Goal: Task Accomplishment & Management: Manage account settings

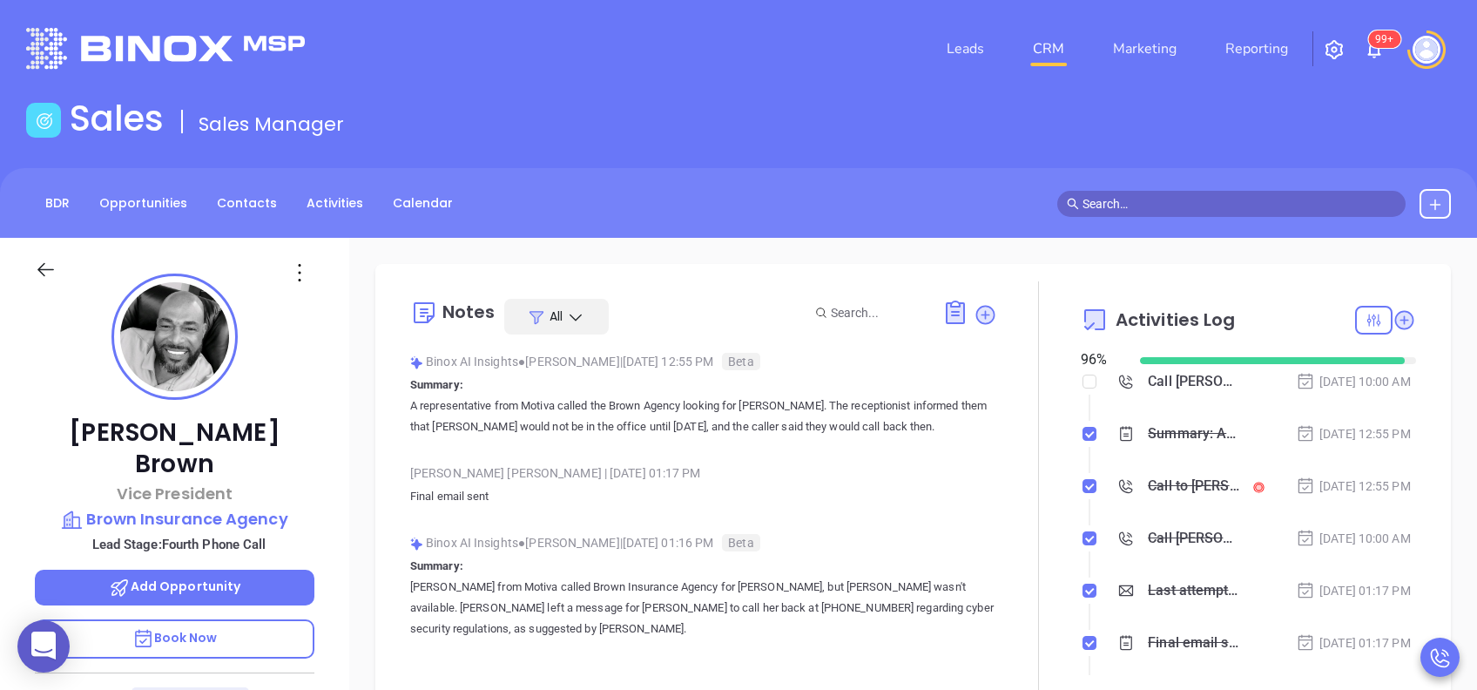
scroll to position [507, 0]
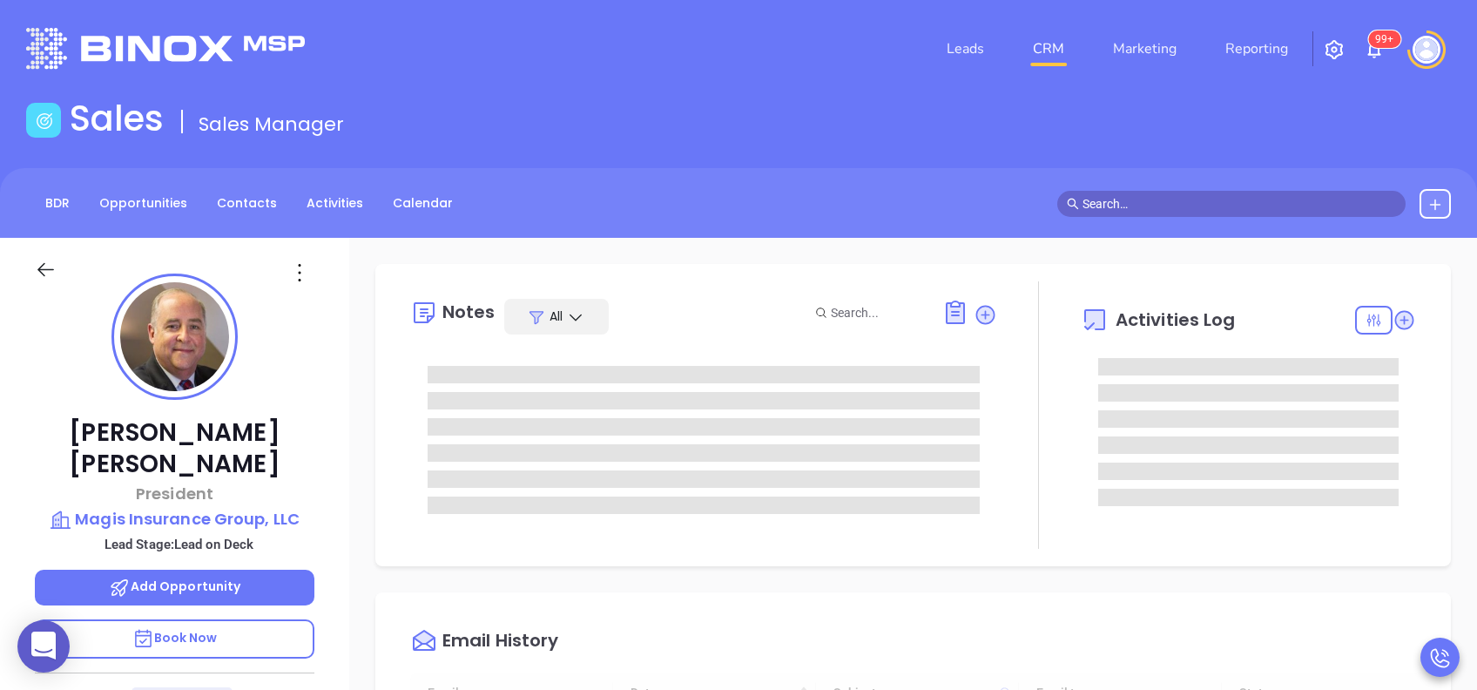
type input "[DATE]"
type input "[PERSON_NAME]"
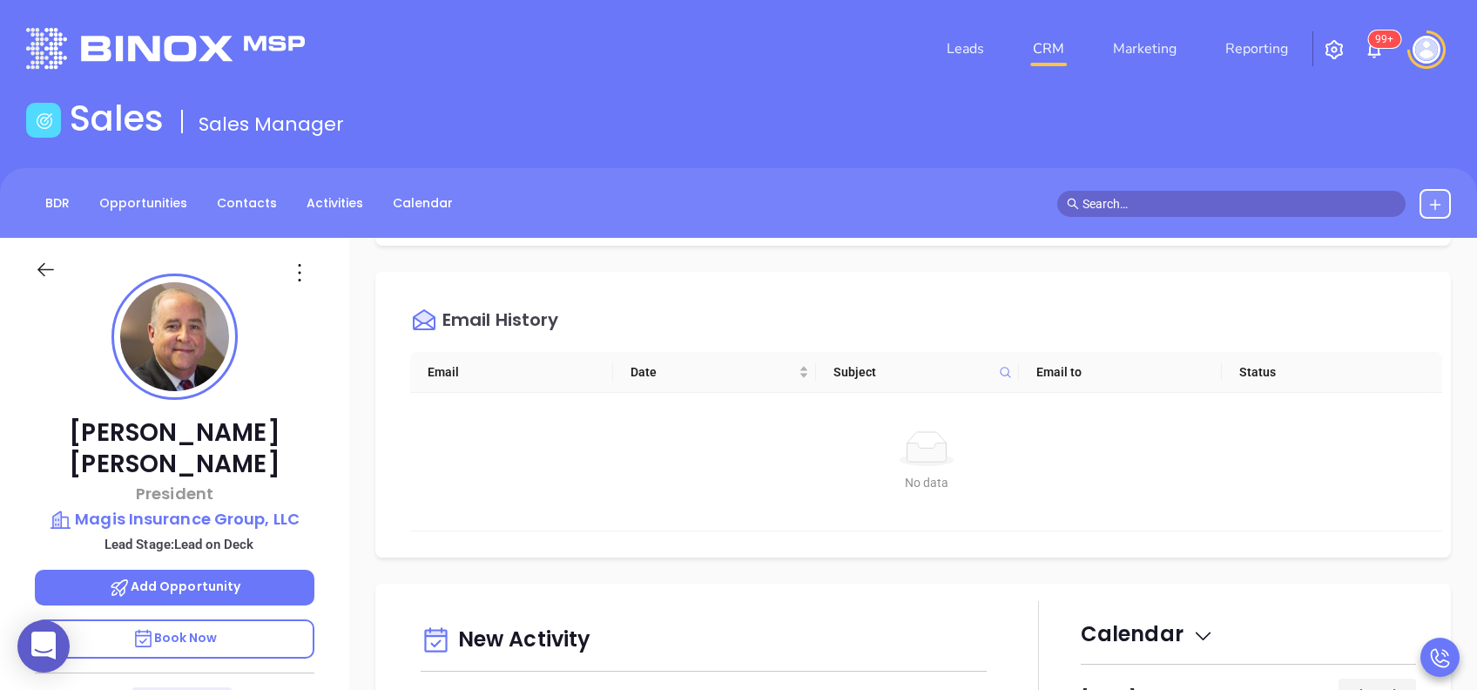
scroll to position [580, 0]
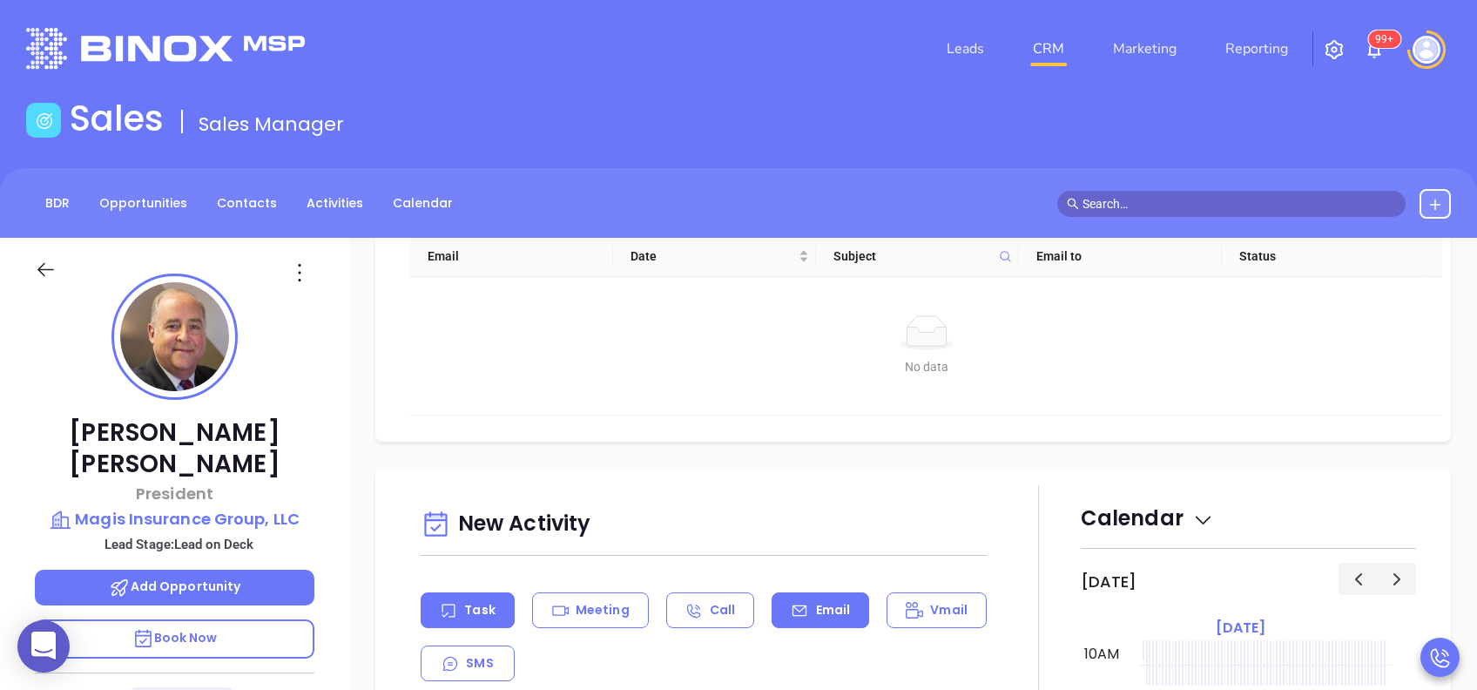
click at [838, 612] on p "Email" at bounding box center [833, 610] width 35 height 18
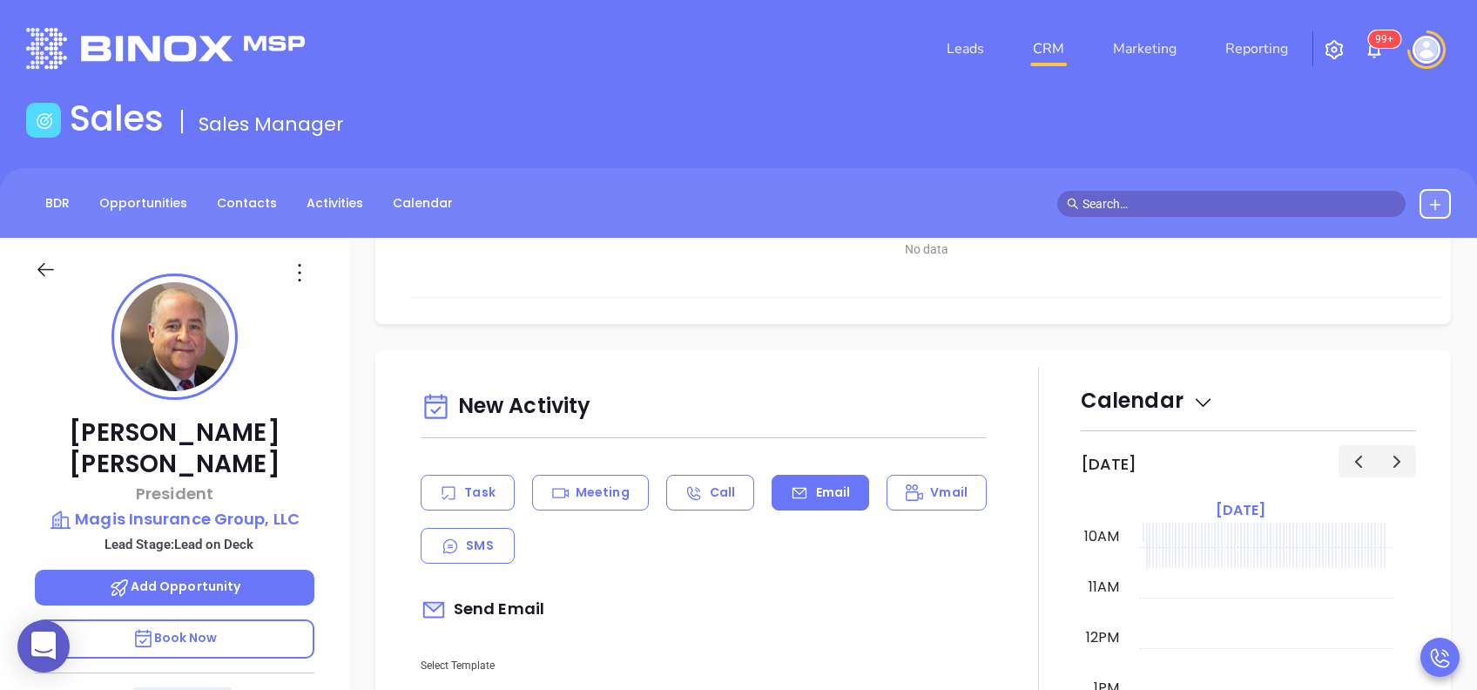
scroll to position [813, 0]
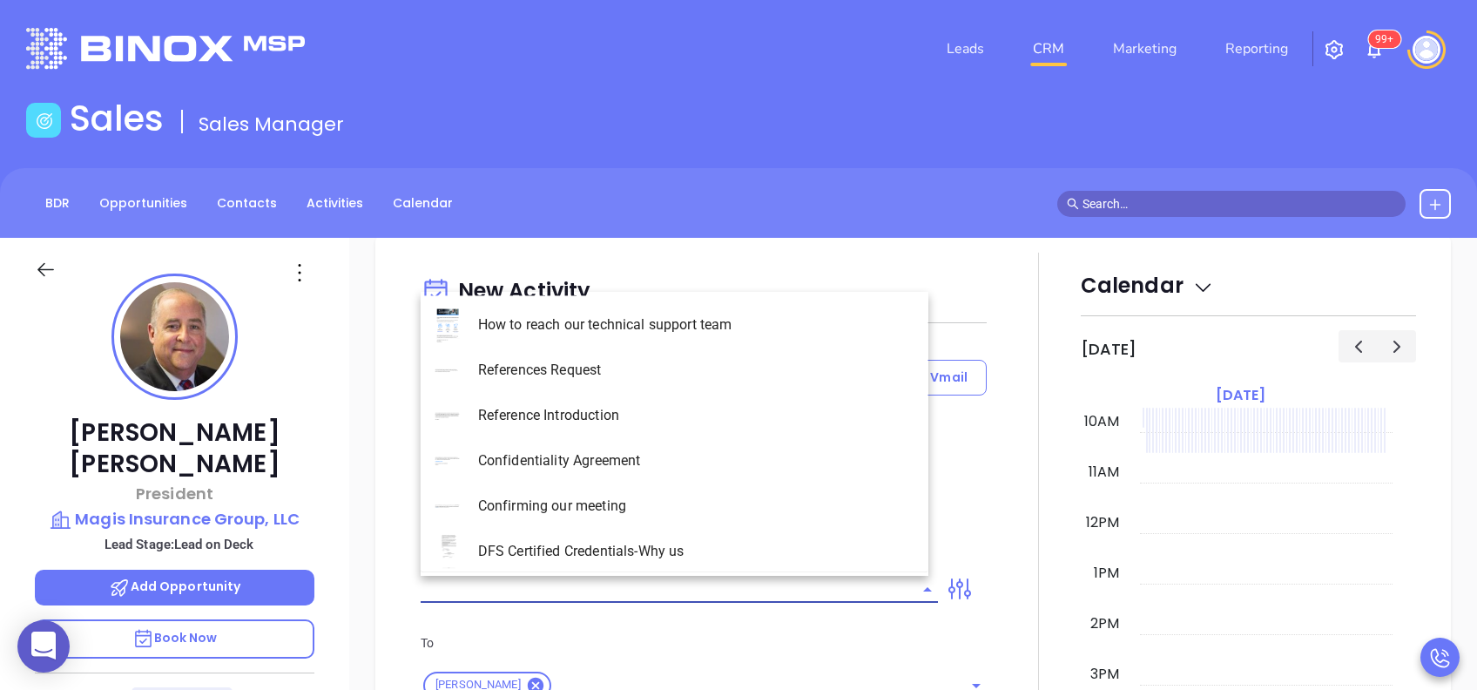
drag, startPoint x: 836, startPoint y: 589, endPoint x: 826, endPoint y: 577, distance: 16.1
click at [837, 589] on input "text" at bounding box center [666, 589] width 491 height 25
type input "[PERSON_NAME]"
click at [749, 381] on li "PA Insurance 0625 - Email 2" at bounding box center [675, 369] width 508 height 45
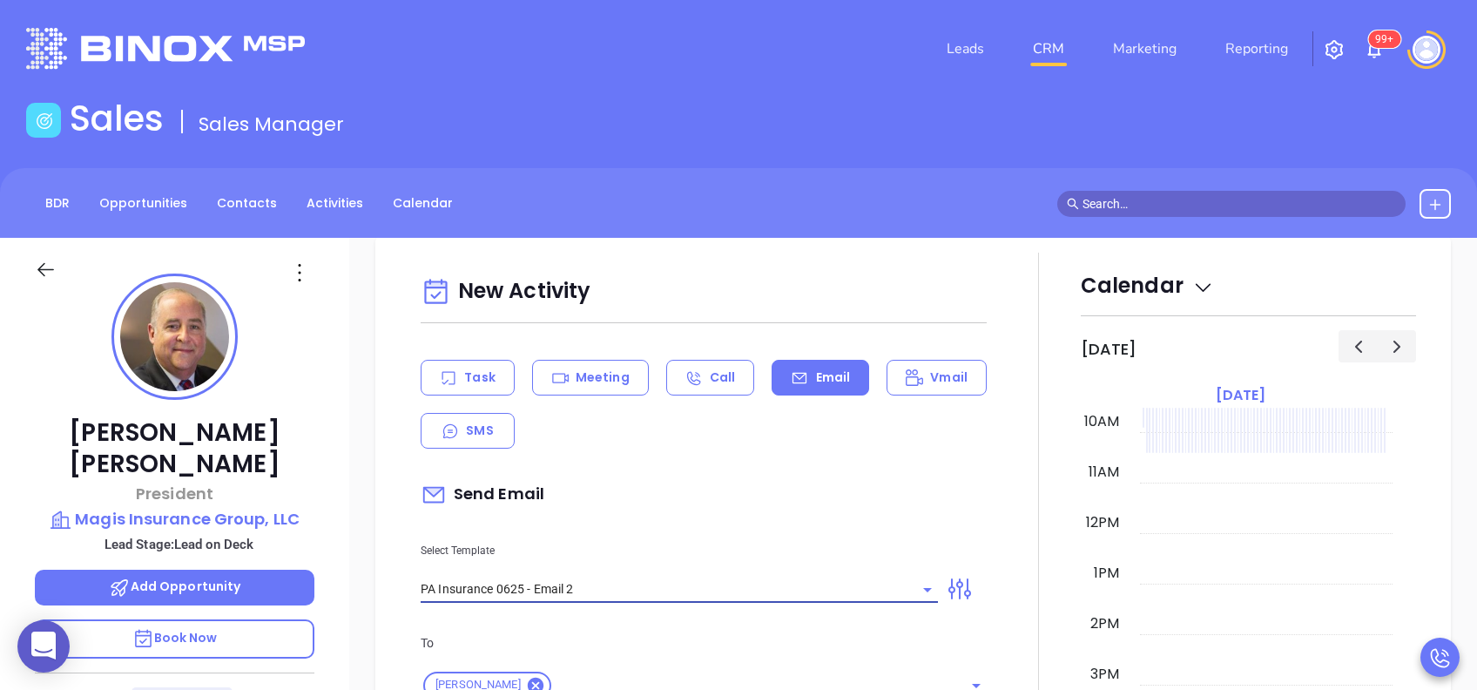
type input "PA Insurance 0625 - Email 2"
type input "Rick You’re not alone — most PA agencies haven’t done this yet"
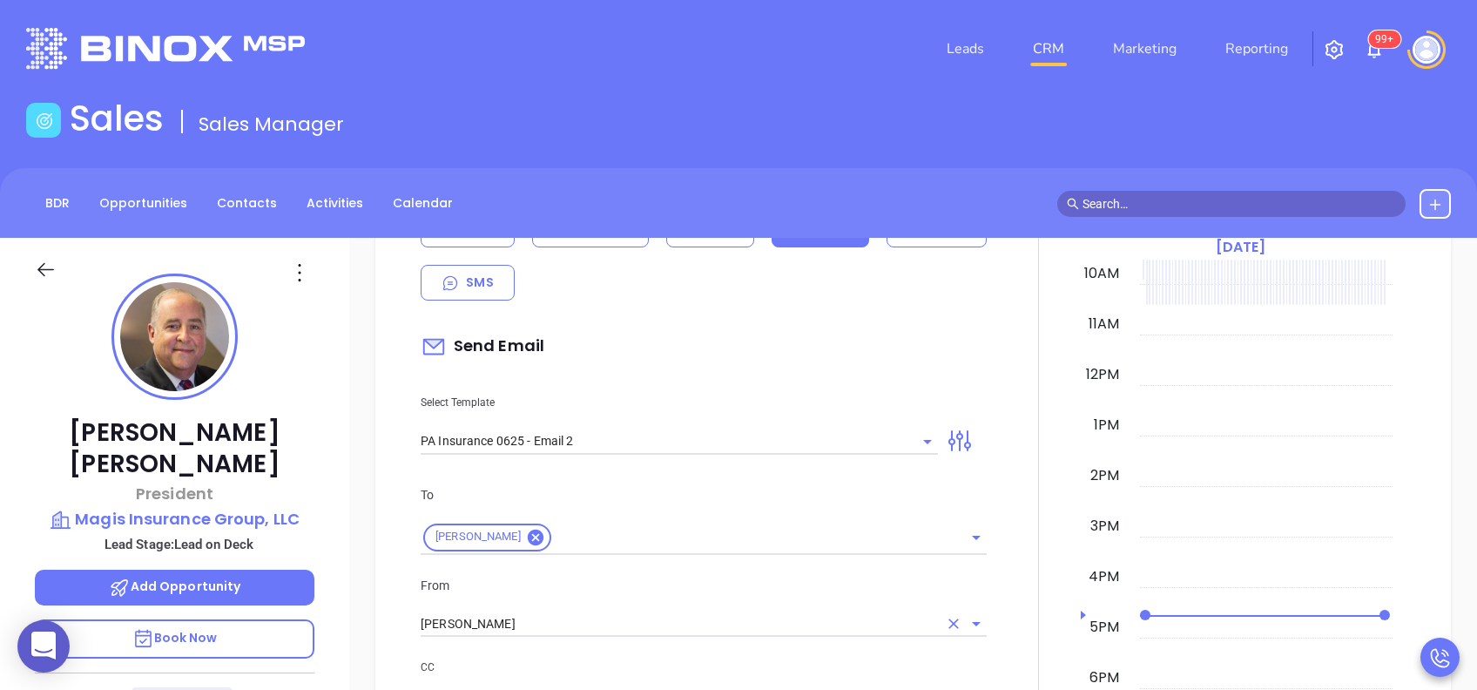
scroll to position [1045, 0]
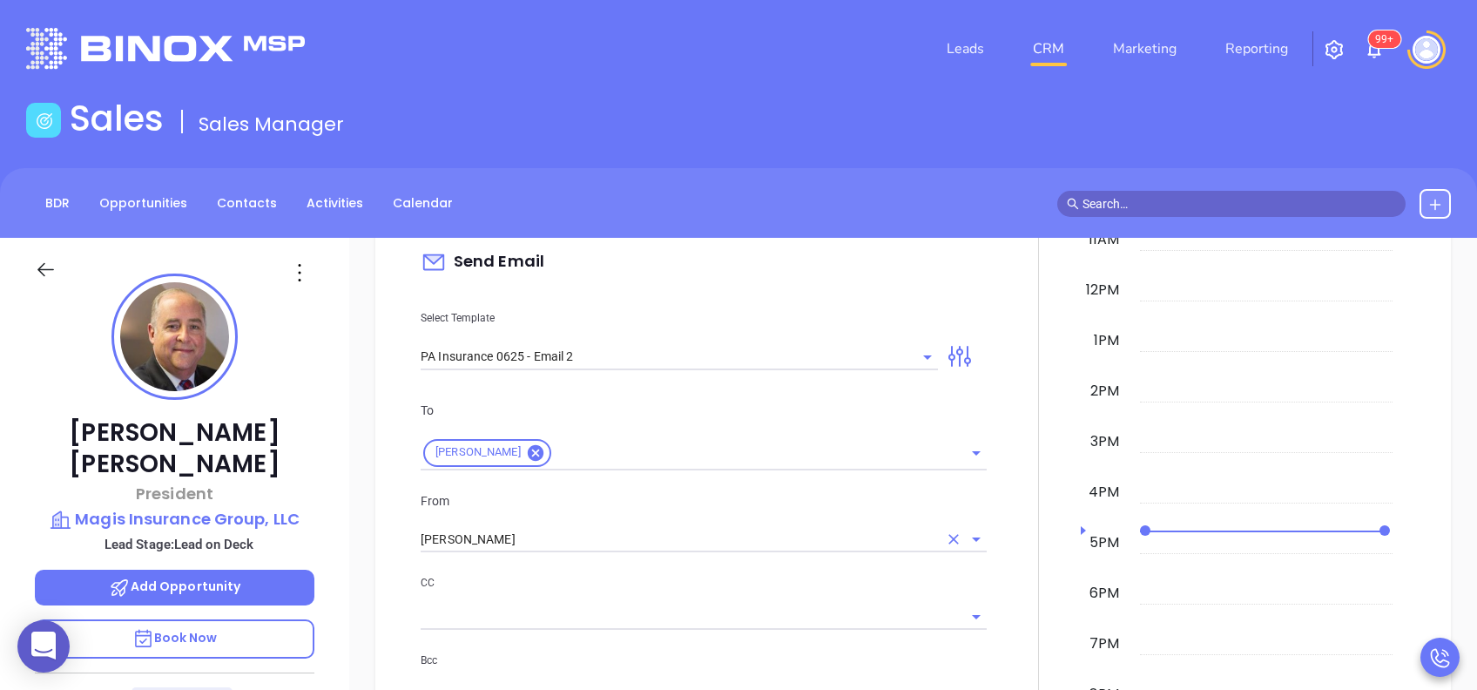
click at [663, 533] on input "[PERSON_NAME]" at bounding box center [679, 539] width 517 height 25
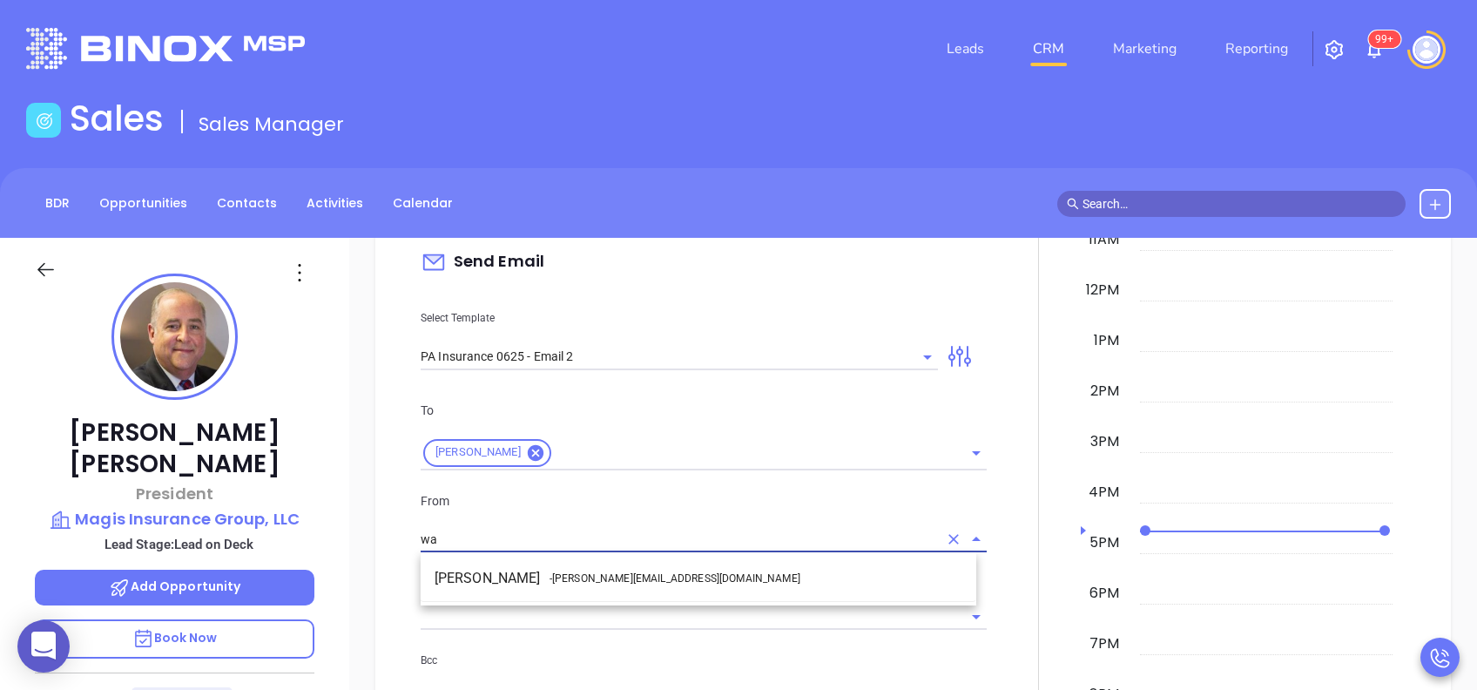
click at [688, 578] on li "Walter Contreras - walter@motiva.net" at bounding box center [699, 578] width 556 height 31
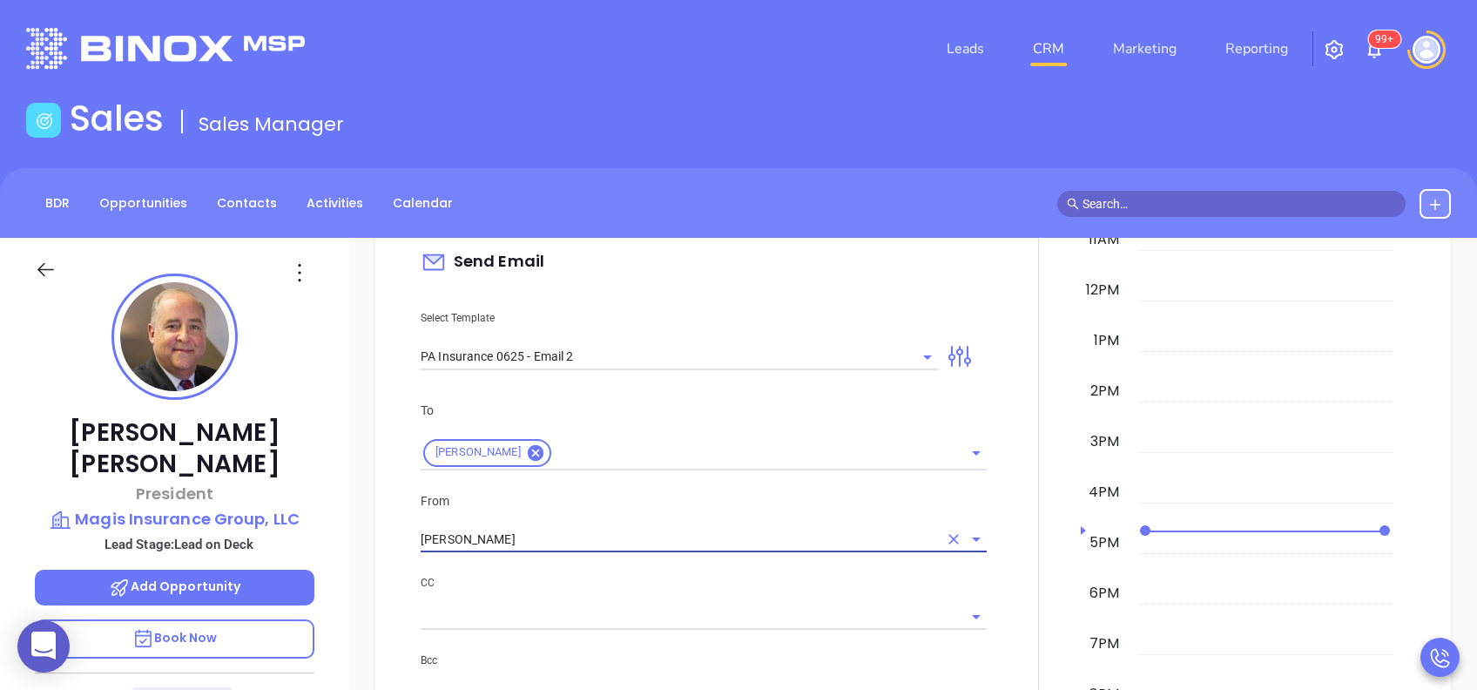
type input "Walter Contreras"
click at [752, 586] on p "CC" at bounding box center [704, 582] width 566 height 19
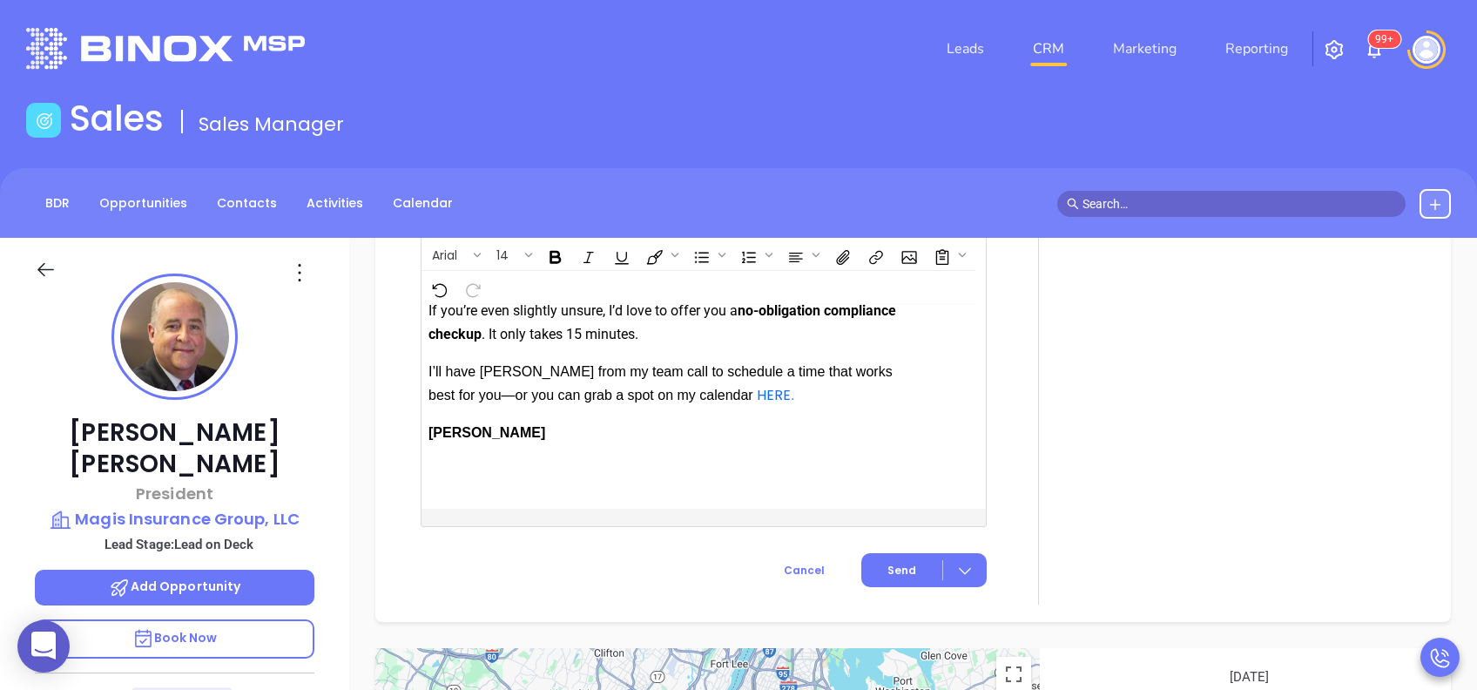
scroll to position [2108, 0]
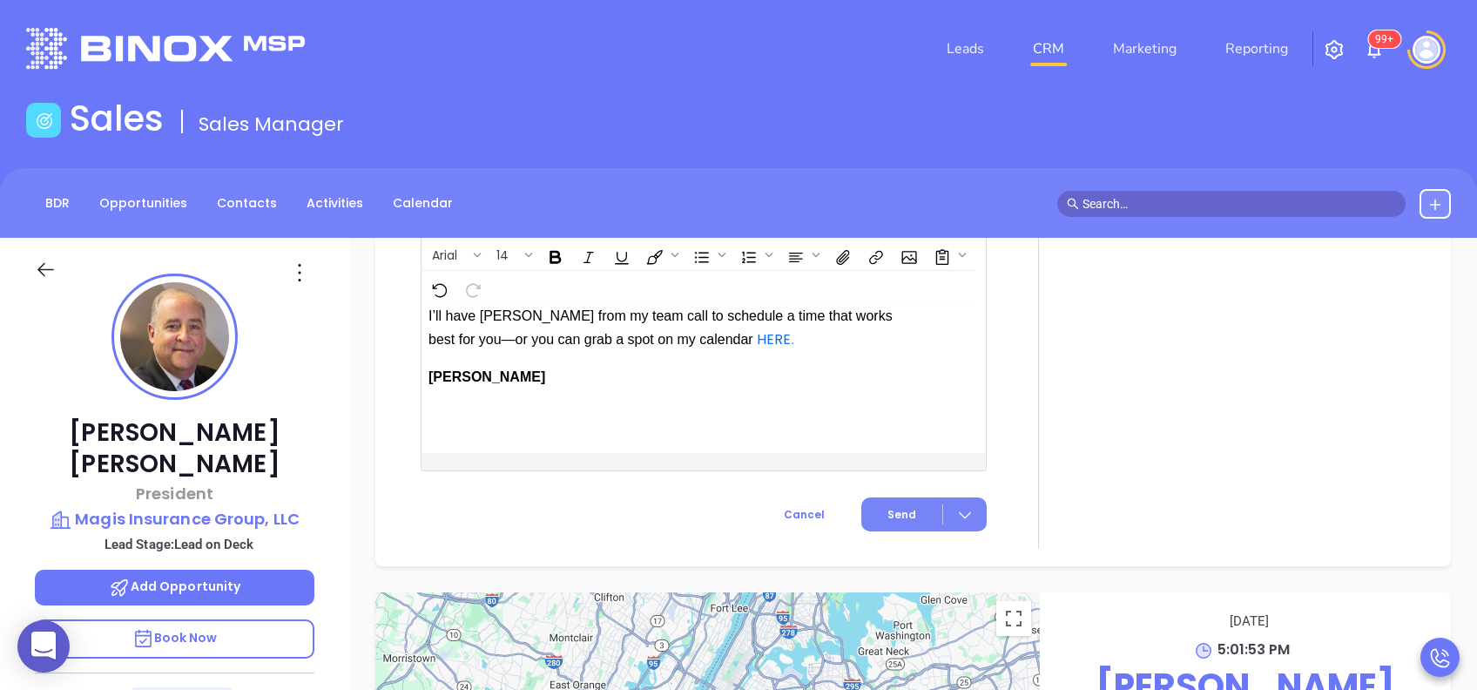
click at [878, 531] on button "Send" at bounding box center [923, 514] width 125 height 34
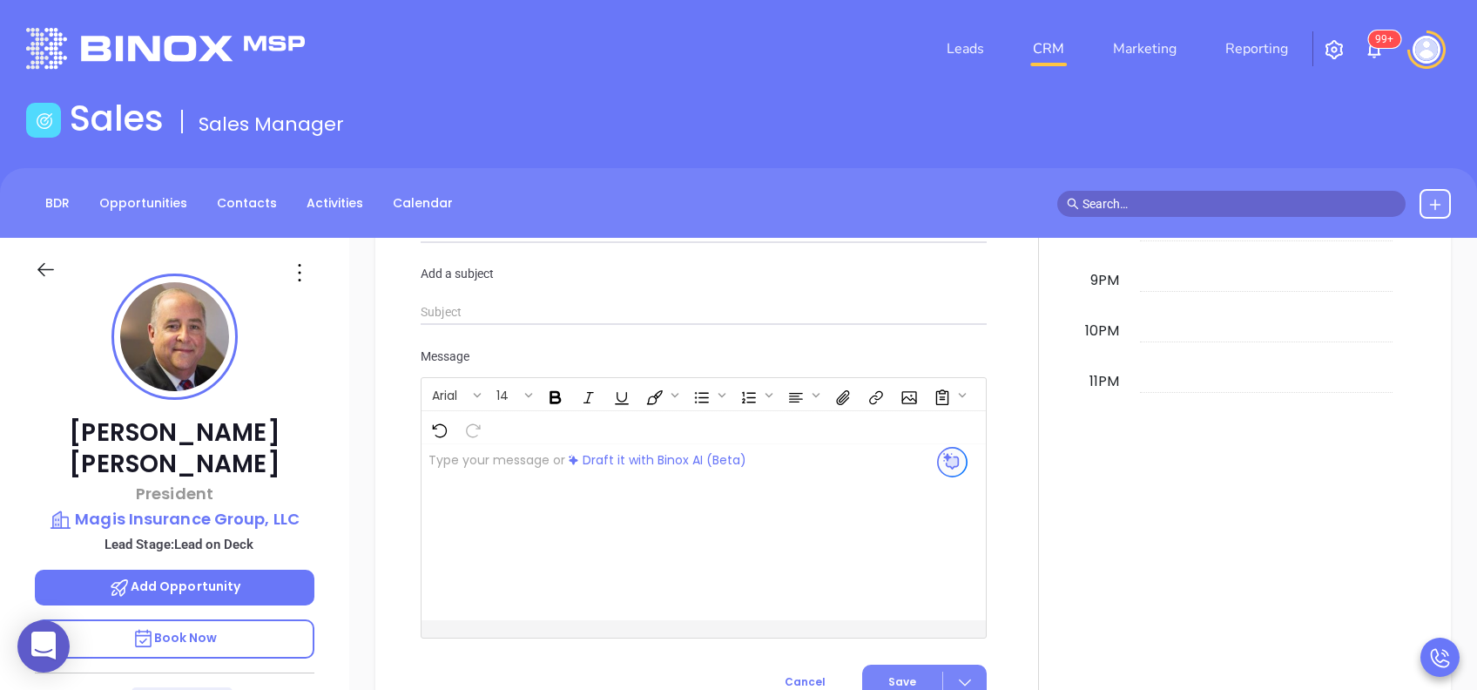
scroll to position [1652, 0]
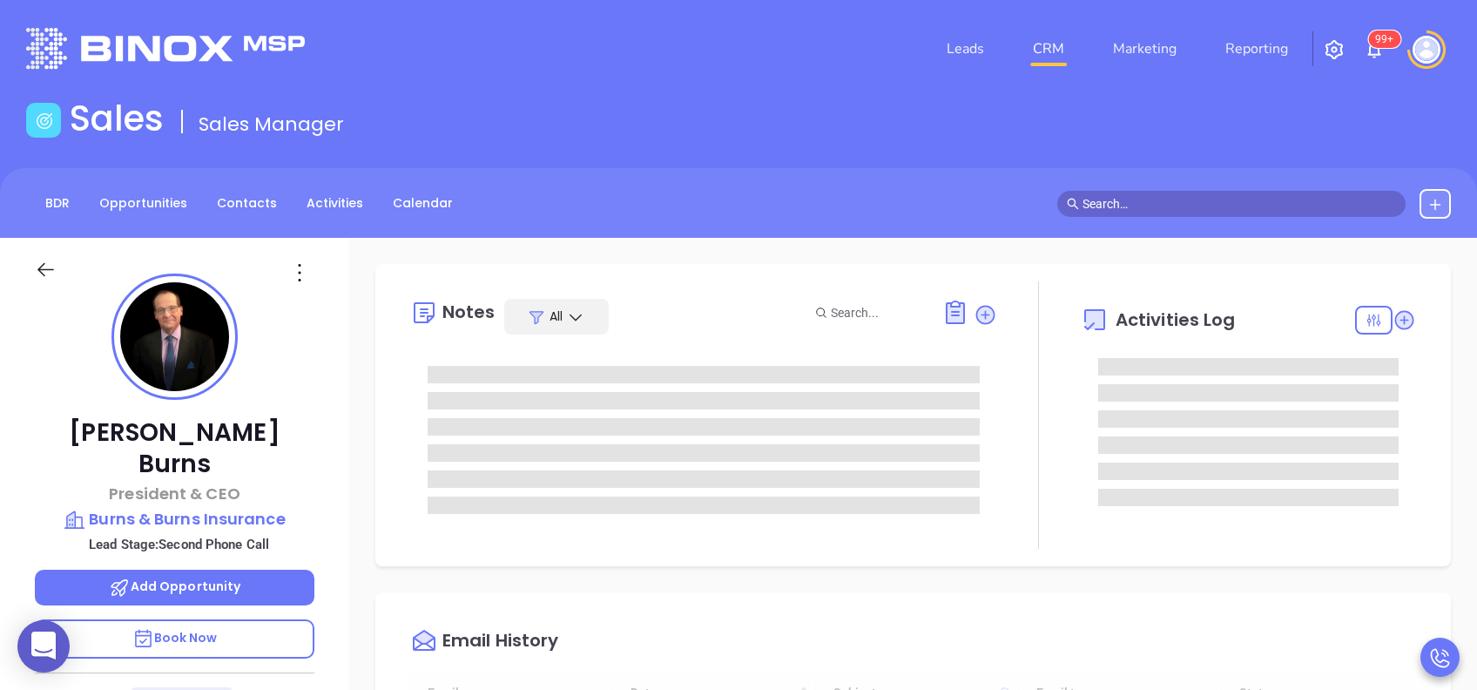
type input "[DATE]"
type input "[PERSON_NAME]"
type input "[DATE]"
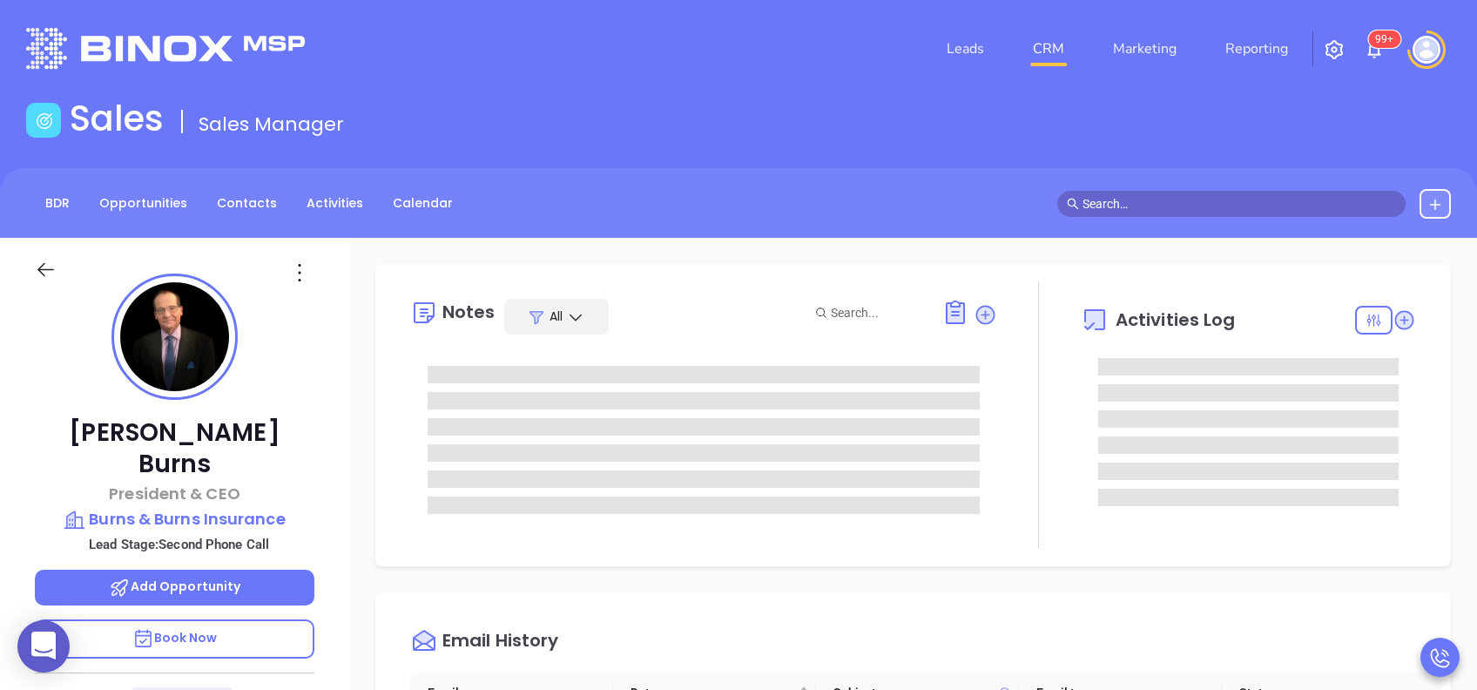
type input "[PERSON_NAME]"
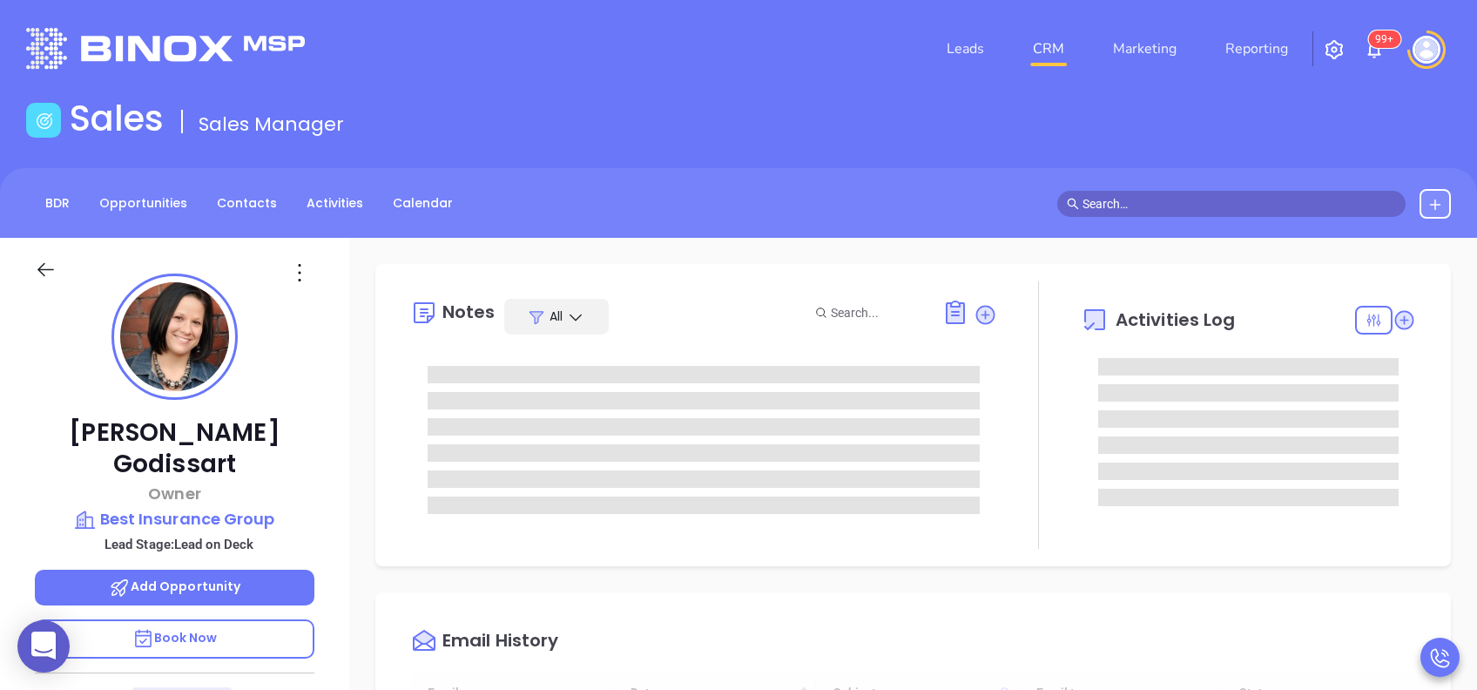
type input "[DATE]"
type input "[PERSON_NAME]"
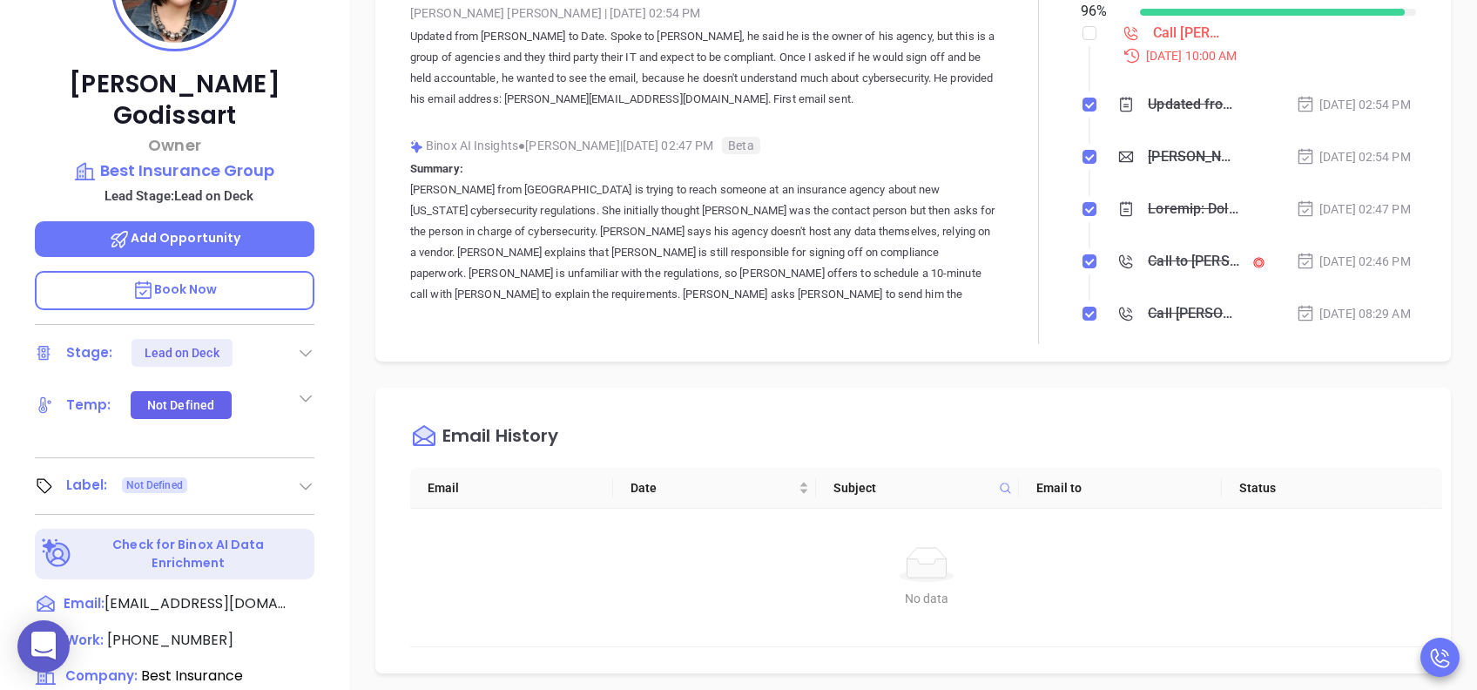
scroll to position [0, 0]
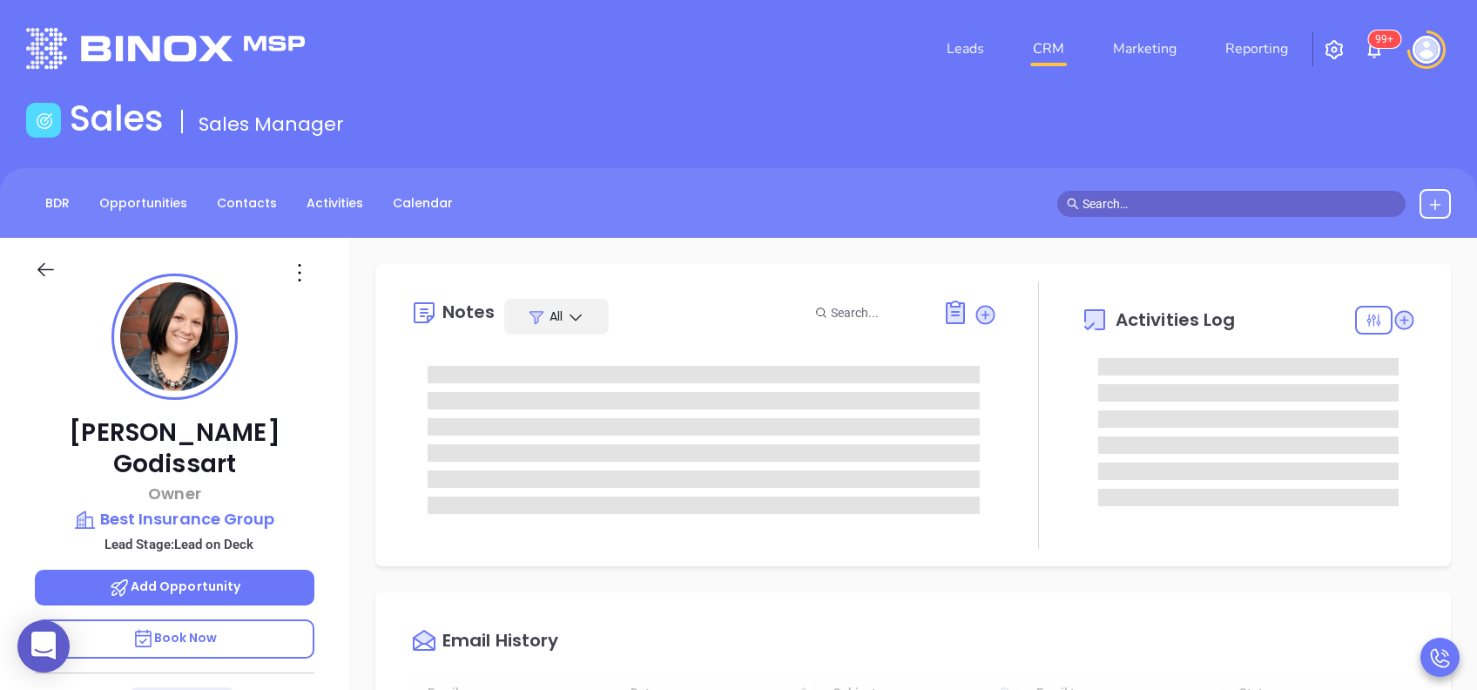
type input "[DATE]"
type input "[PERSON_NAME]"
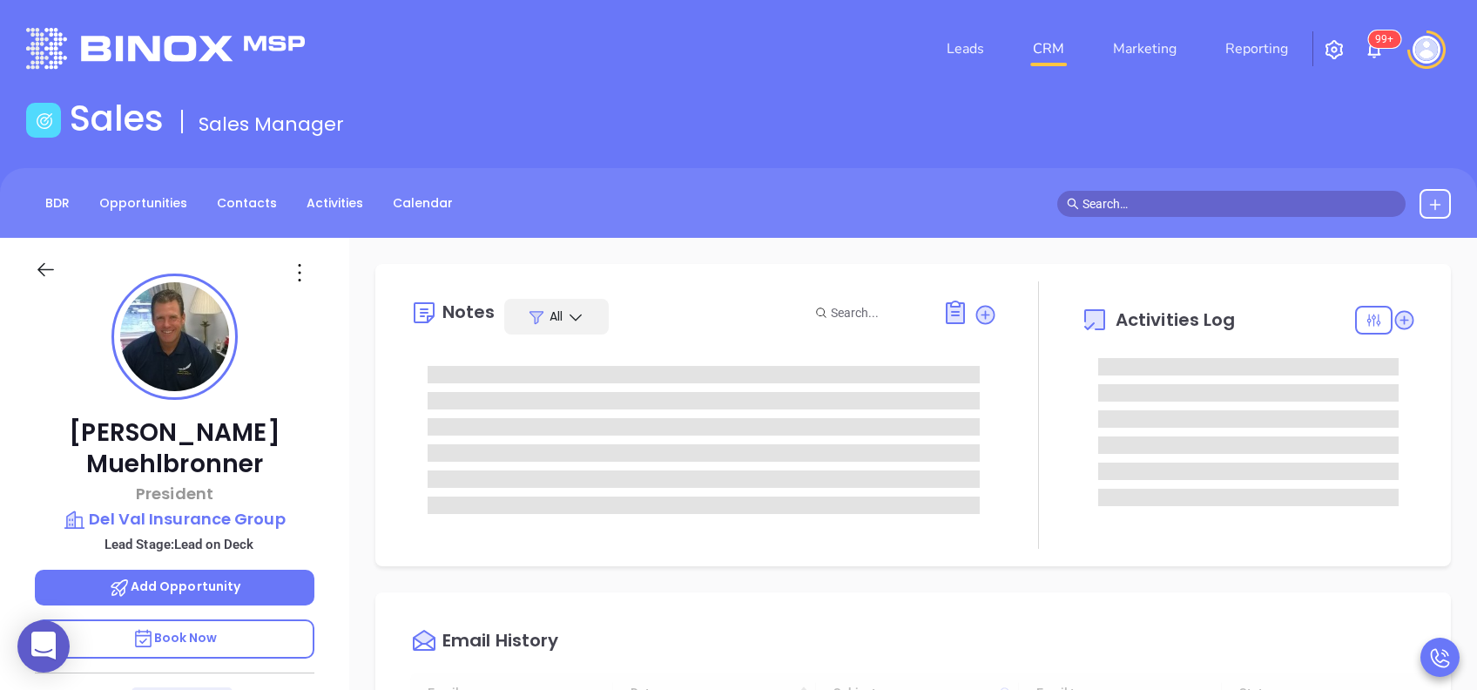
type input "[DATE]"
type input "[PERSON_NAME]"
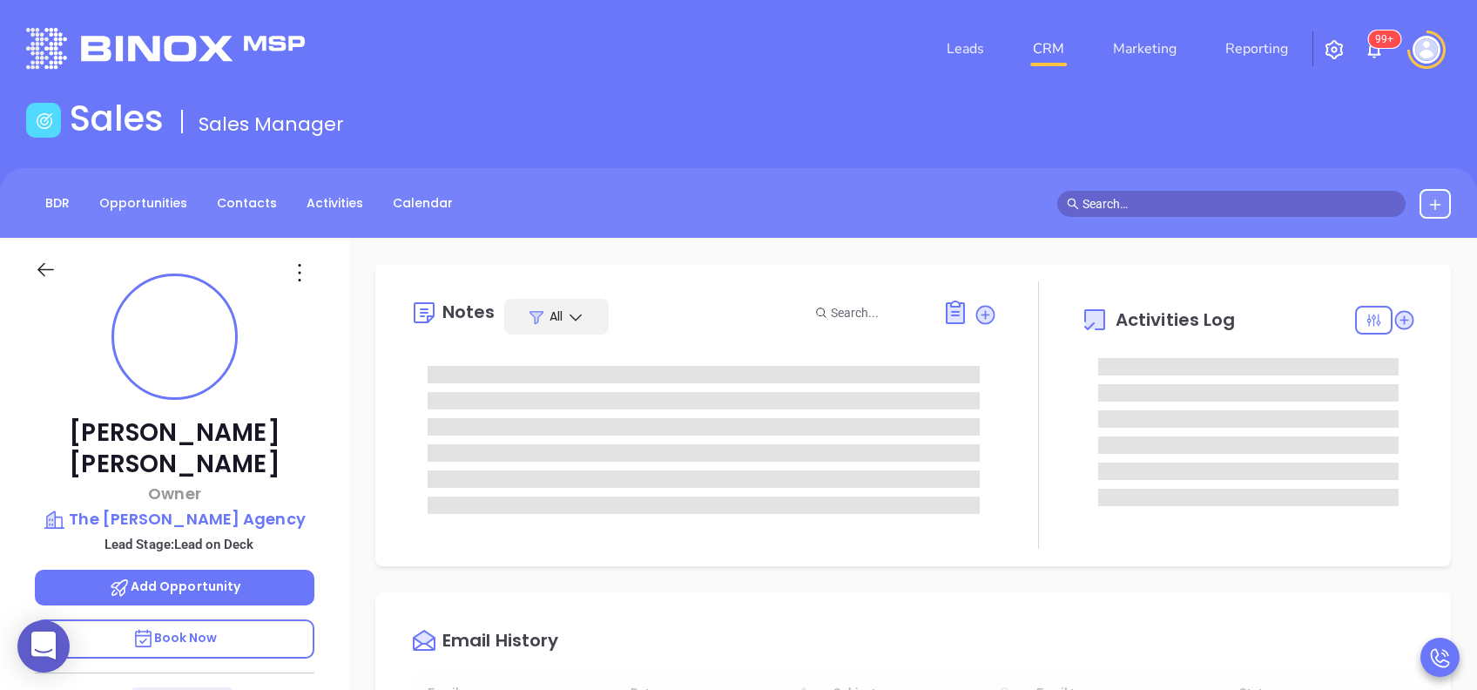
type input "[DATE]"
type input "[PERSON_NAME]"
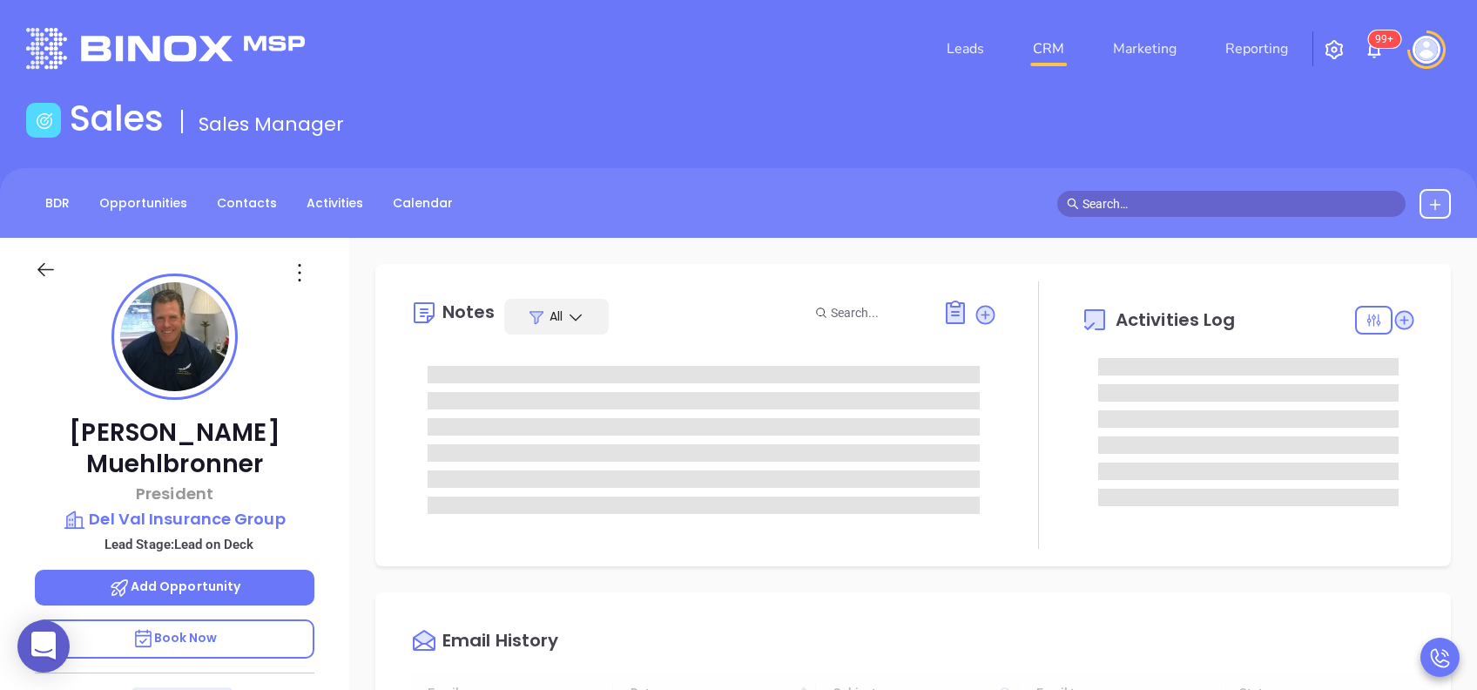
type input "[DATE]"
type input "[PERSON_NAME]"
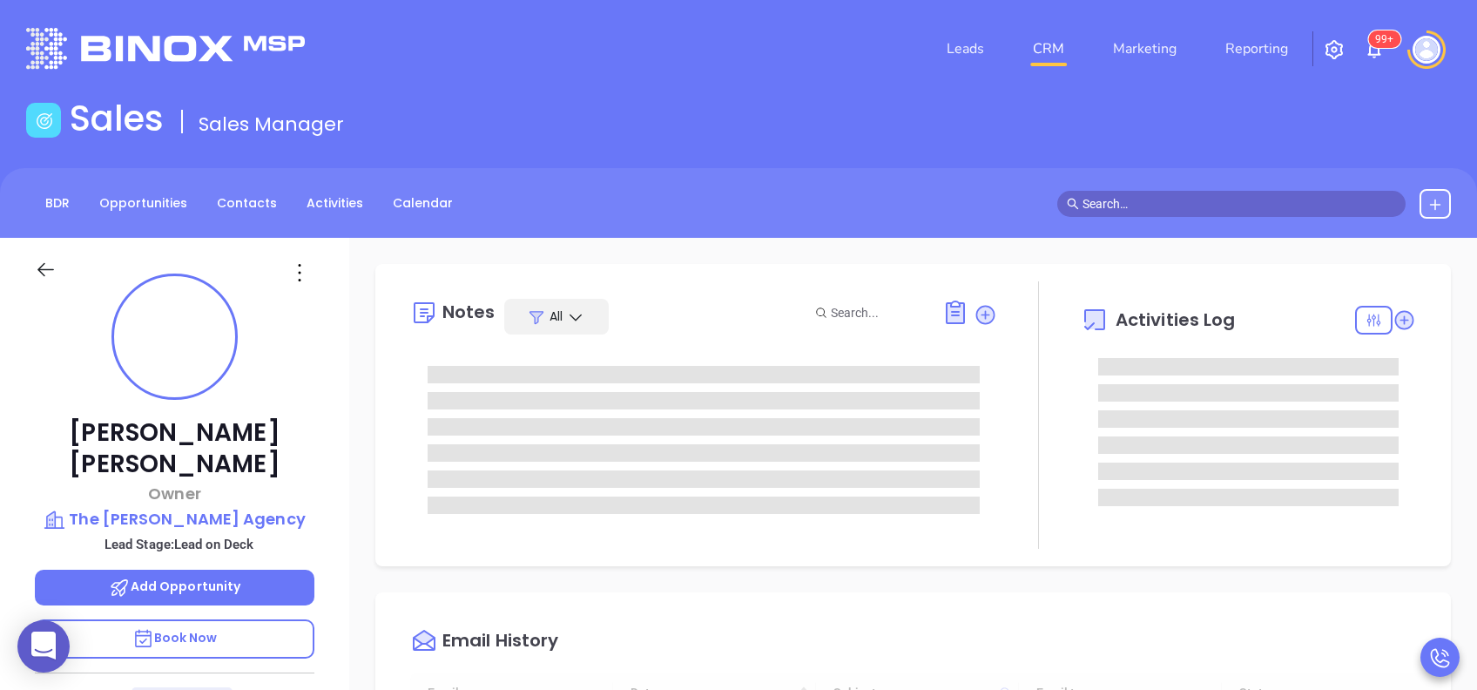
type input "[DATE]"
type input "[PERSON_NAME]"
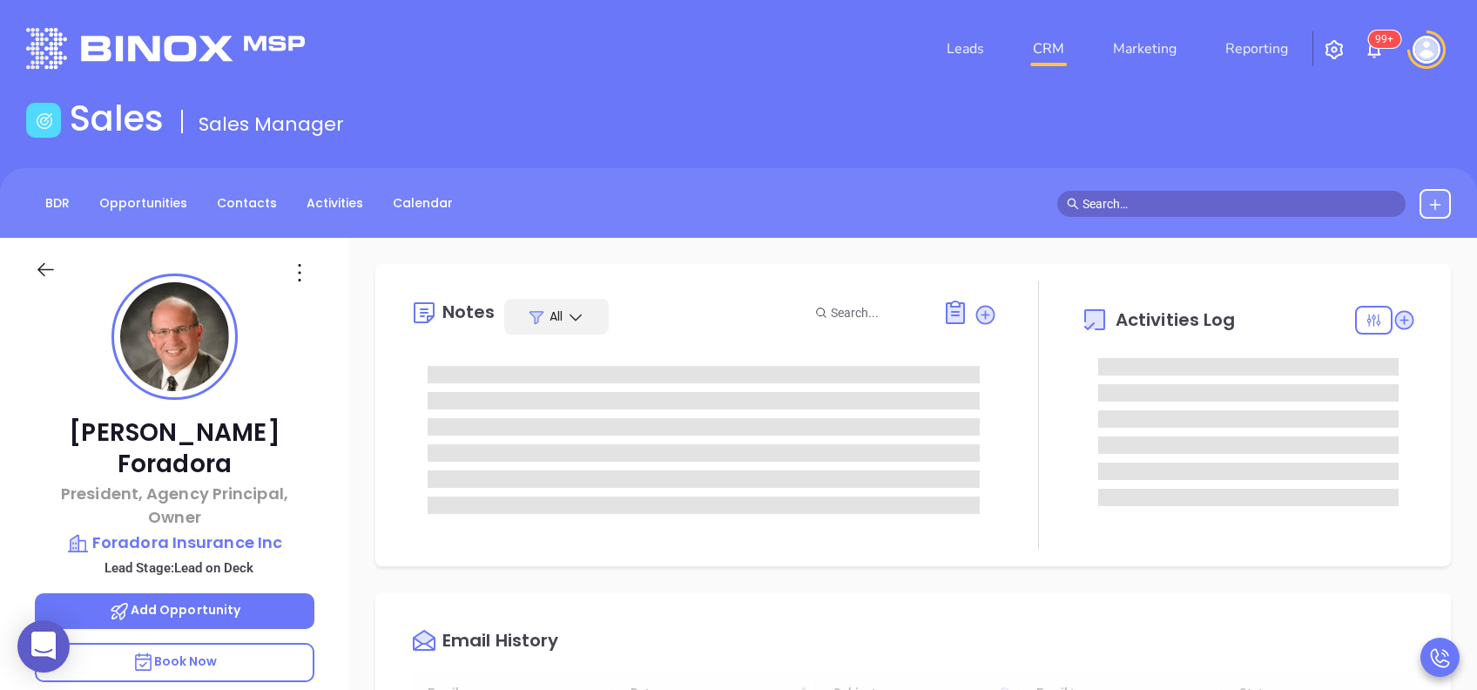
type input "[DATE]"
type input "[PERSON_NAME]"
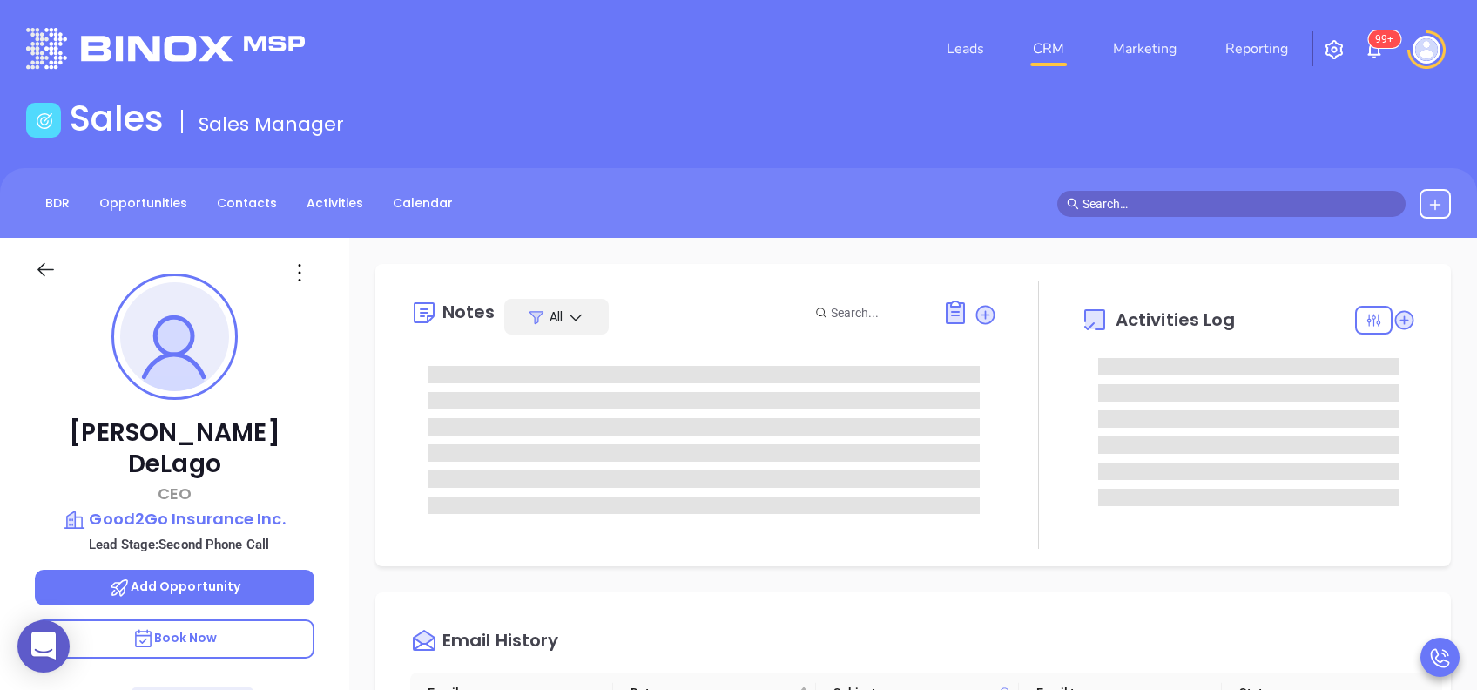
scroll to position [507, 0]
type input "[PERSON_NAME]"
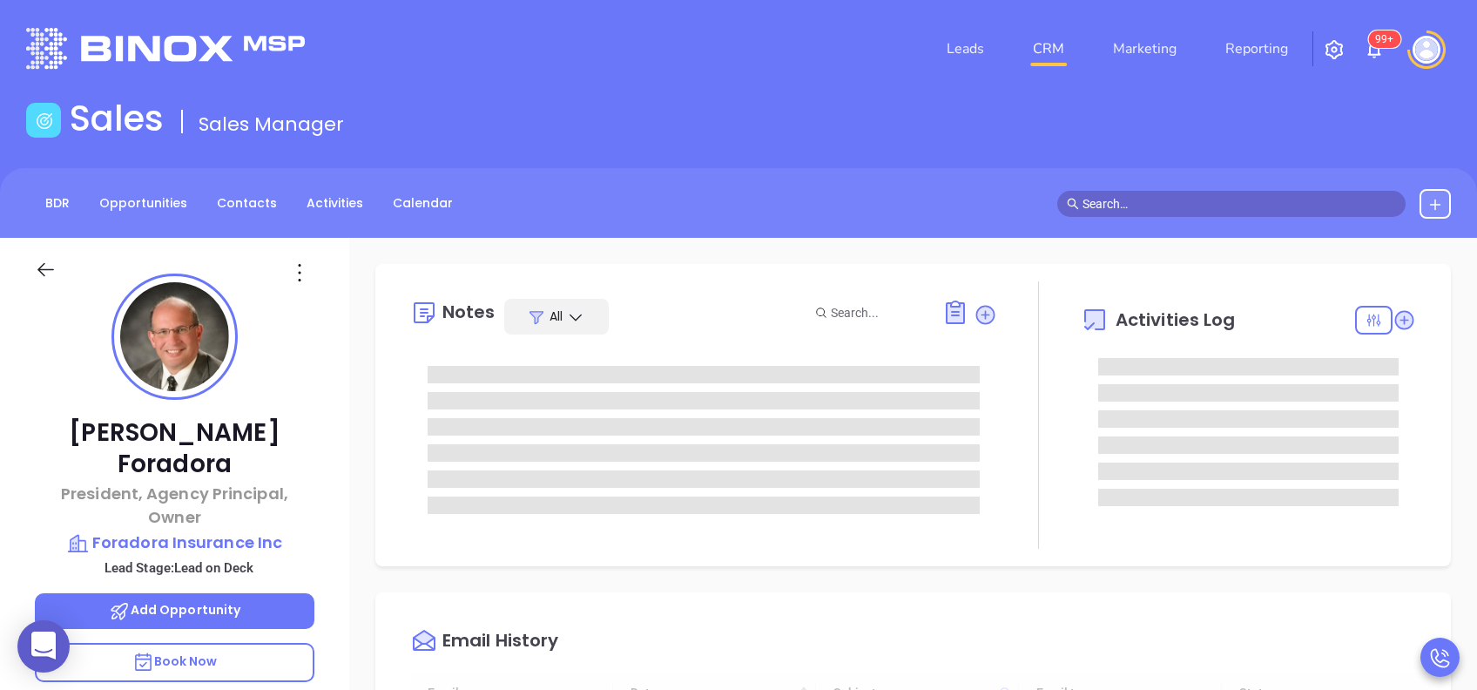
type input "[DATE]"
type input "[PERSON_NAME]"
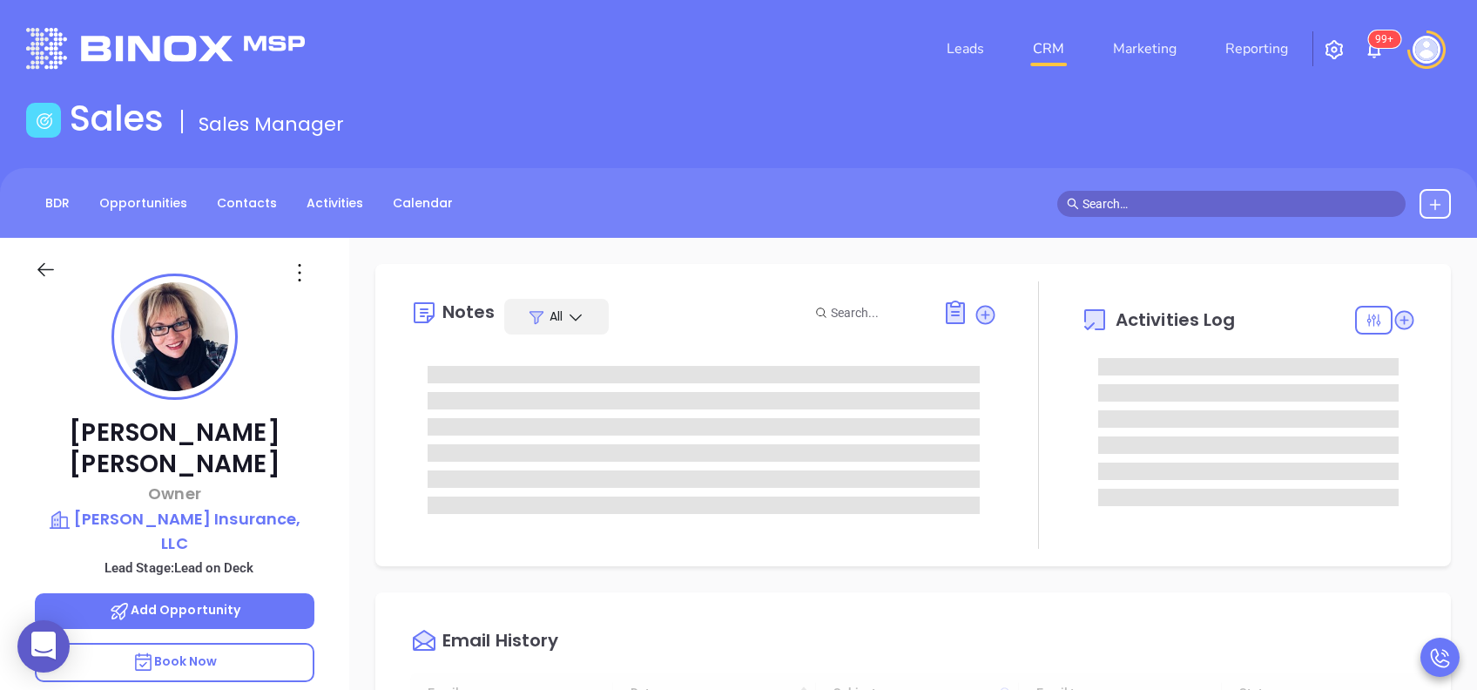
type input "10:00 am"
type input "[DATE]"
type input "[PERSON_NAME]"
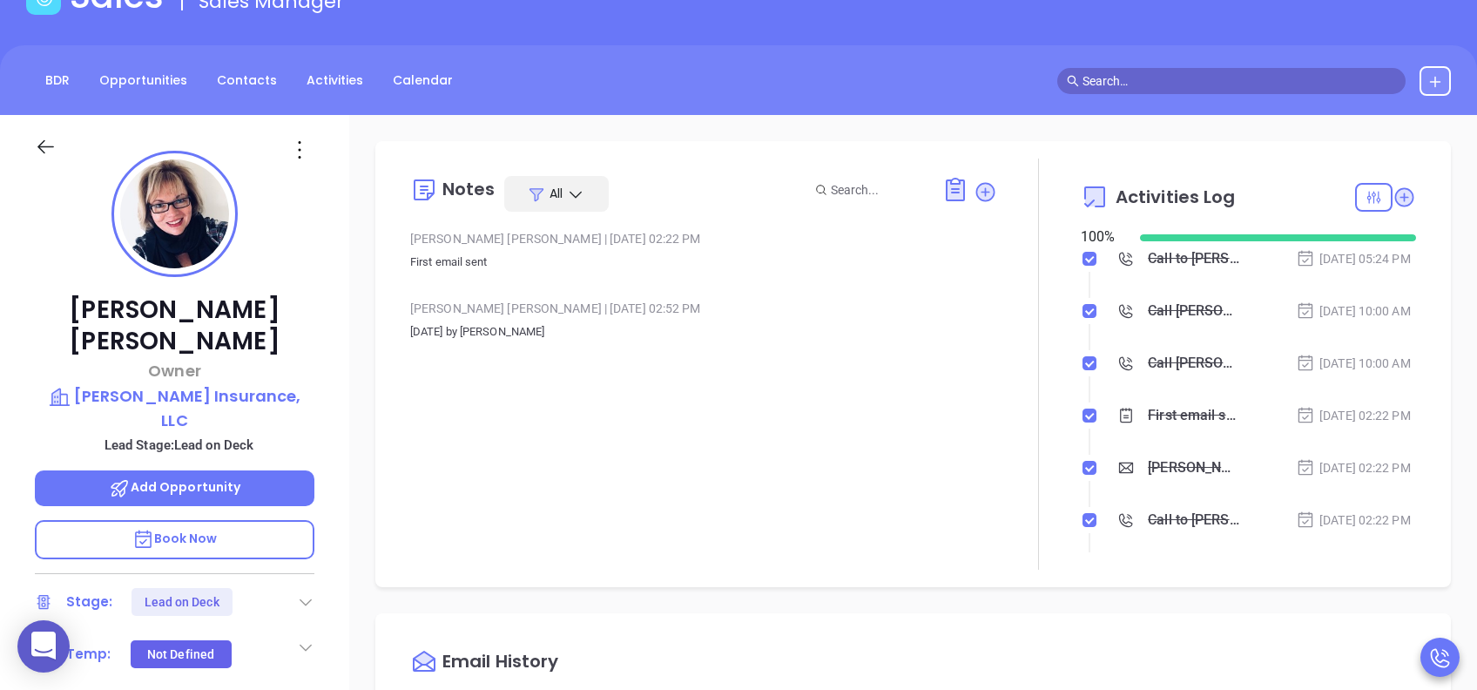
scroll to position [464, 0]
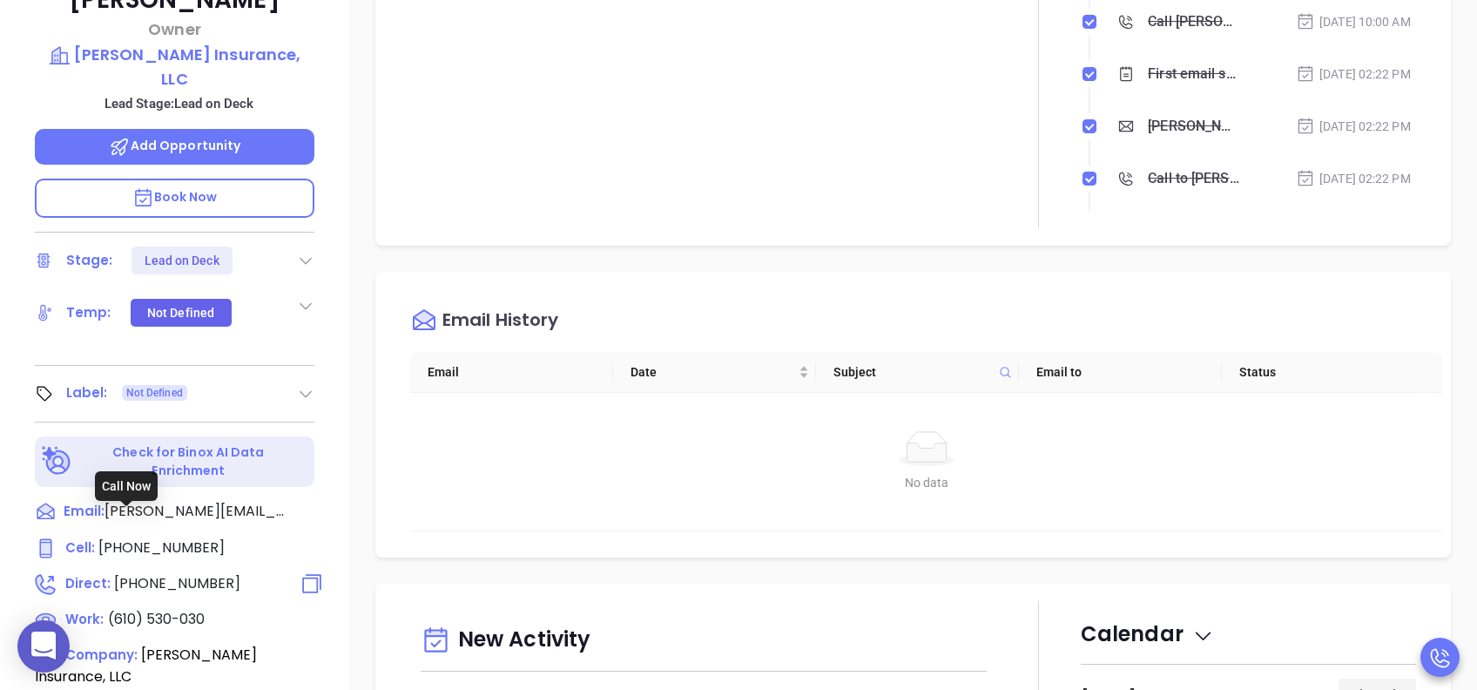
click at [187, 573] on span "(610) 530-0304" at bounding box center [177, 583] width 126 height 20
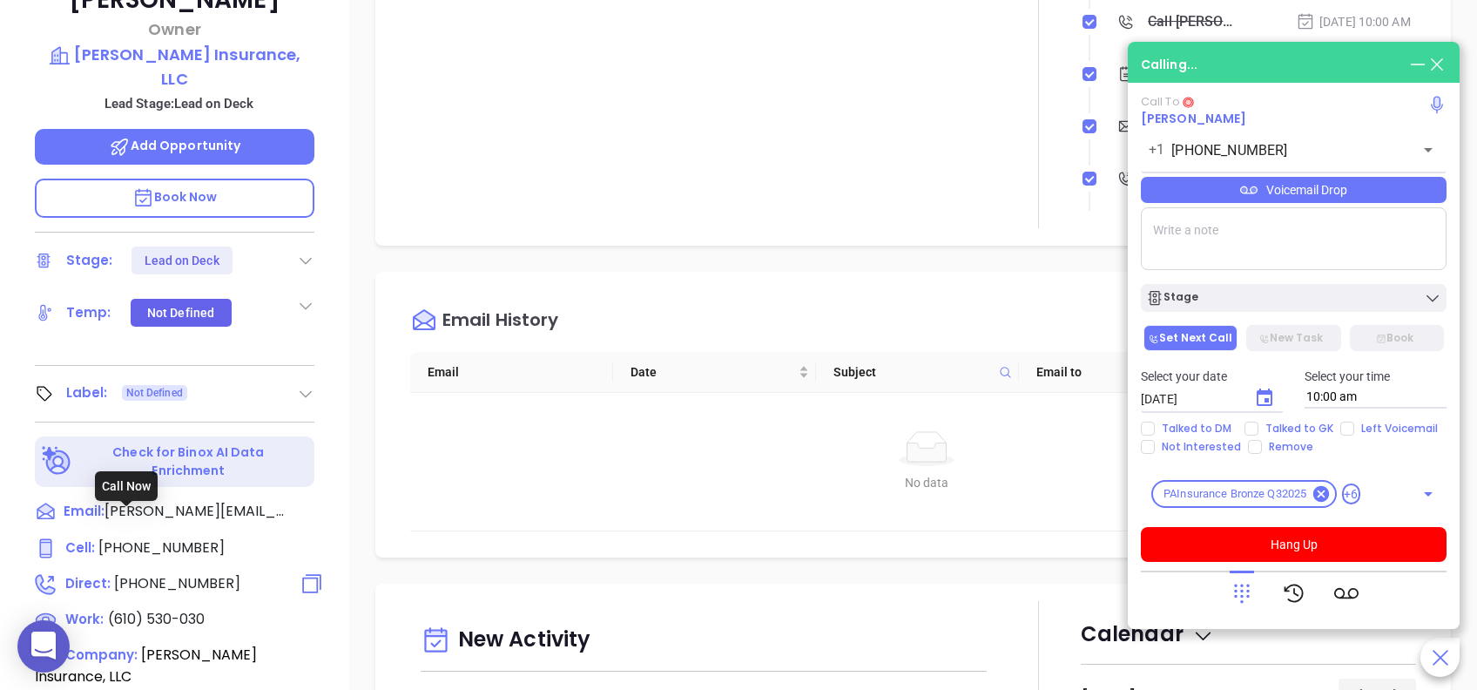
type input "(610) 530-0304"
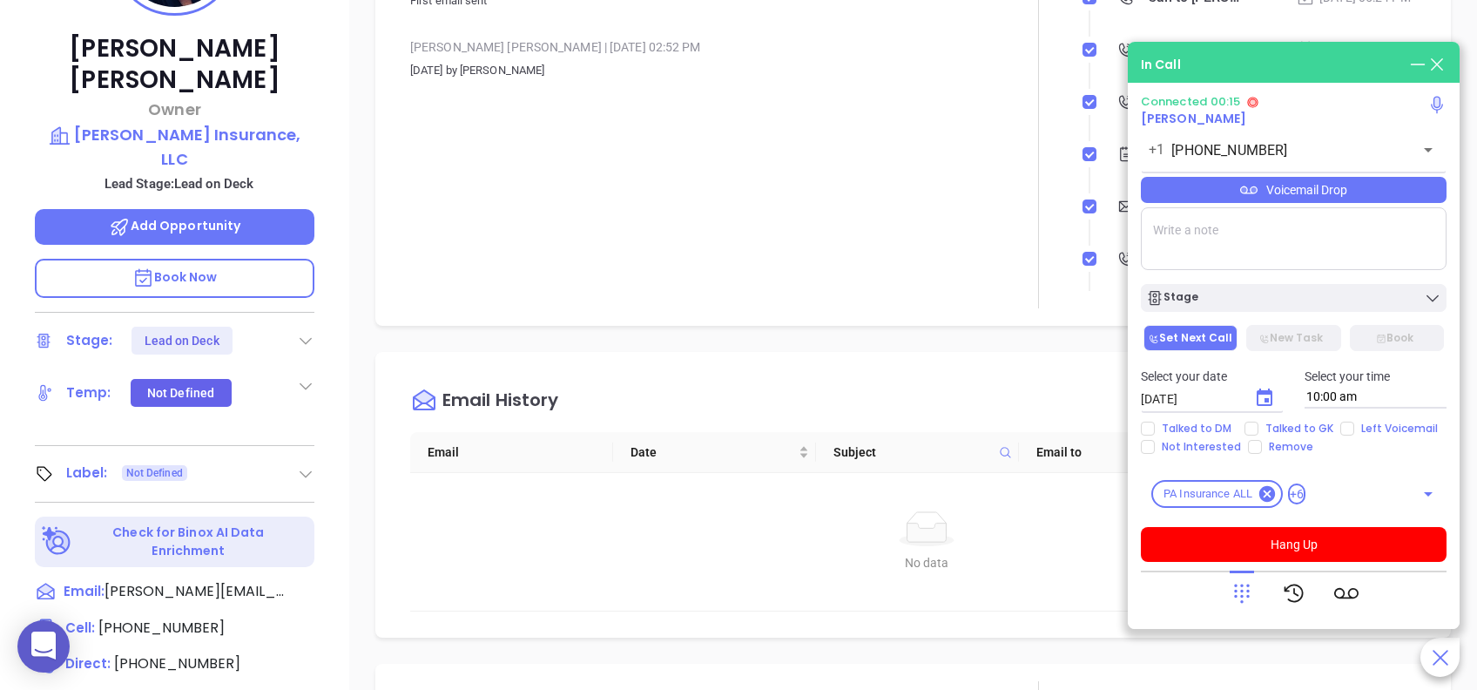
scroll to position [348, 0]
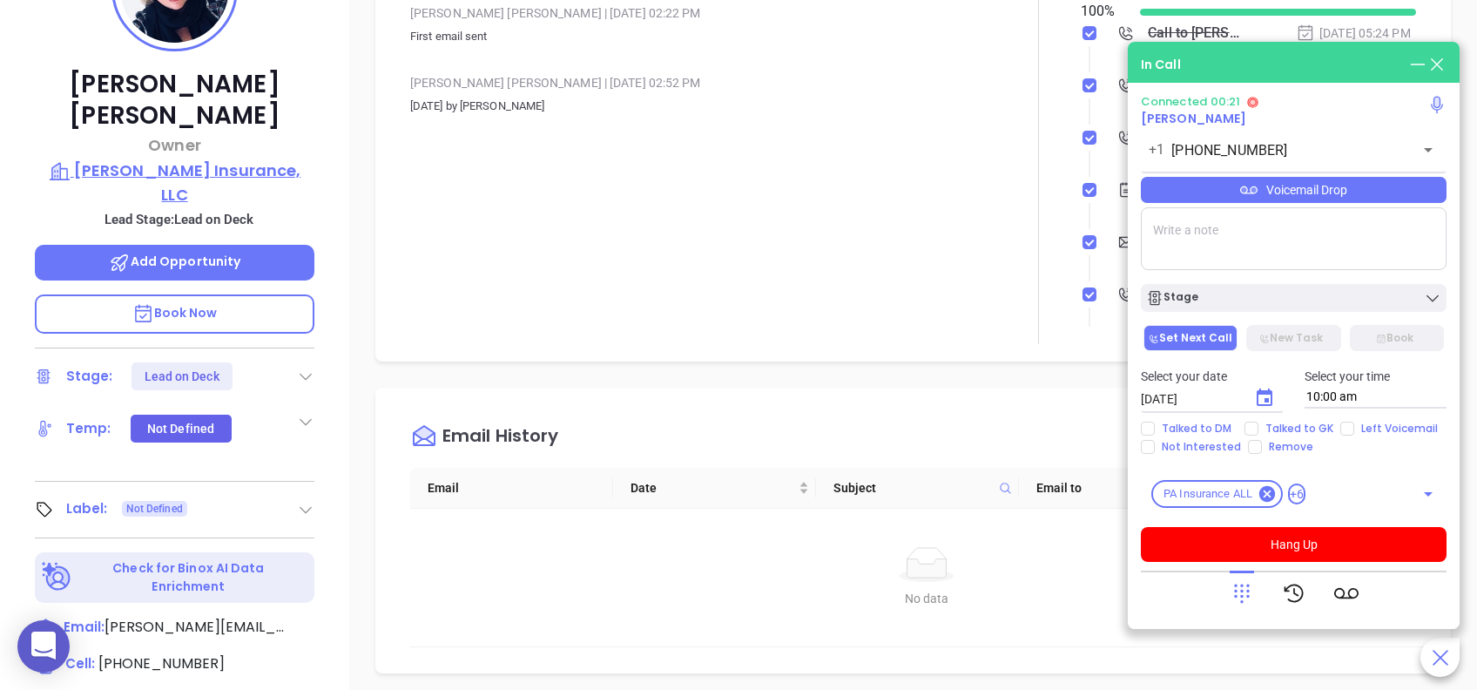
click at [220, 158] on p "Hosfeld Insurance, LLC" at bounding box center [175, 182] width 280 height 48
click at [1373, 538] on button "Hang Up" at bounding box center [1294, 544] width 306 height 35
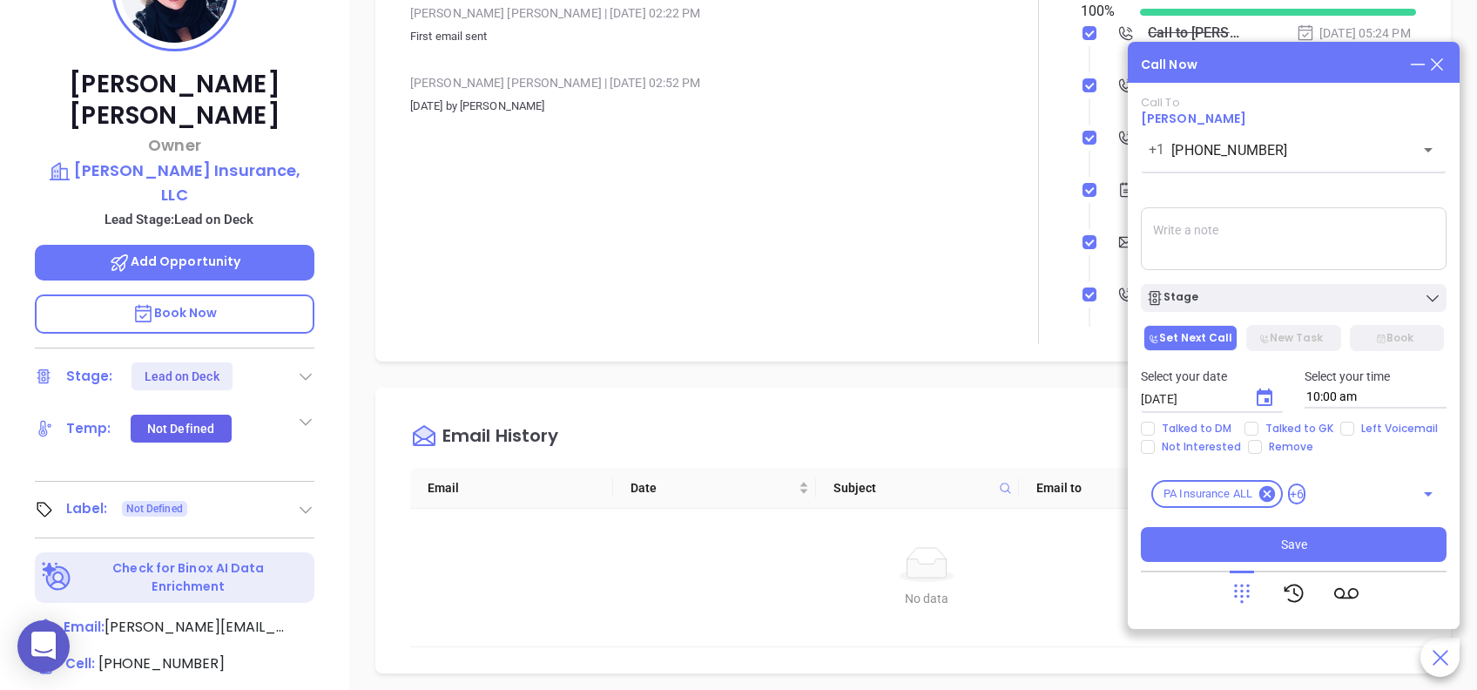
click at [1215, 233] on textarea at bounding box center [1294, 238] width 306 height 63
drag, startPoint x: 1352, startPoint y: 239, endPoint x: 1123, endPoint y: 220, distance: 229.0
click at [1123, 221] on main "Sales Sales Manager BDR Opportunities Contacts Activities Calendar Call Now Cal…" at bounding box center [738, 250] width 1477 height 1002
type textarea "Acquired by Blue Marsh Insurance."
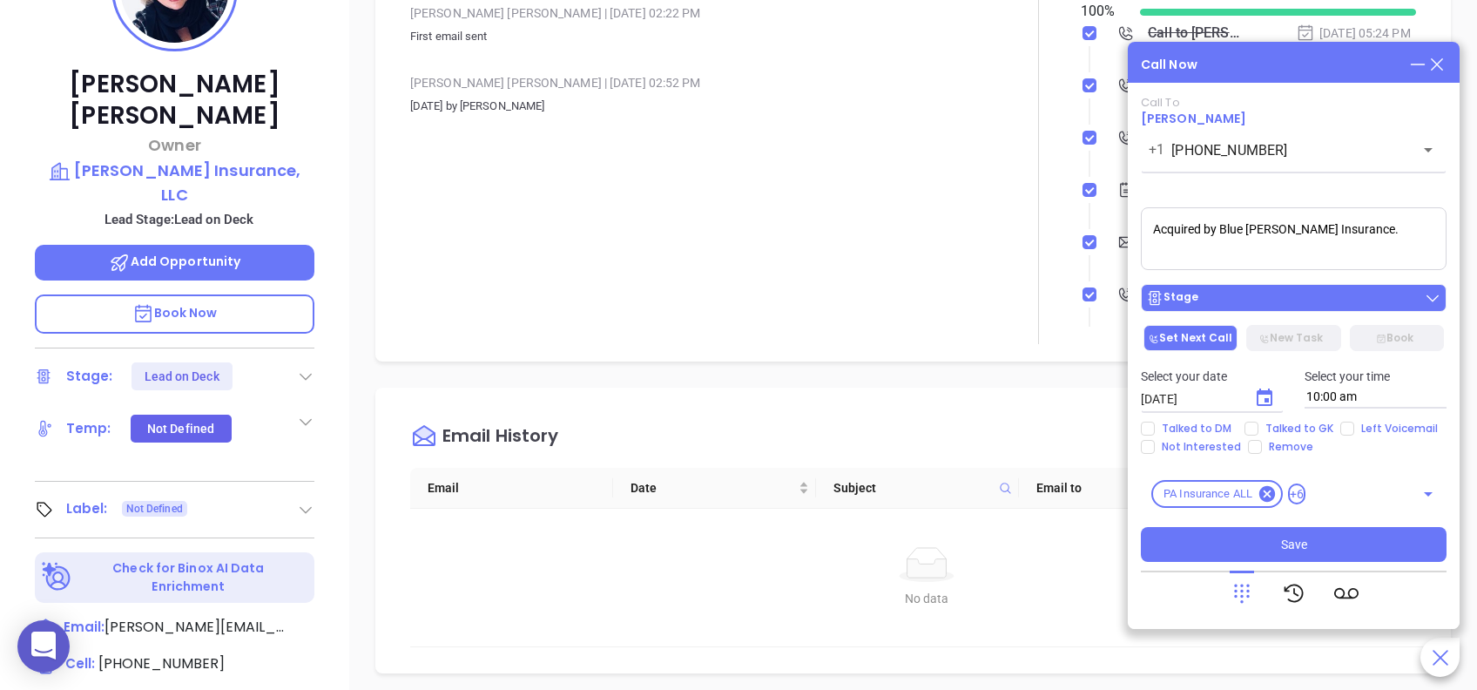
click at [1284, 300] on div "Stage" at bounding box center [1293, 297] width 295 height 17
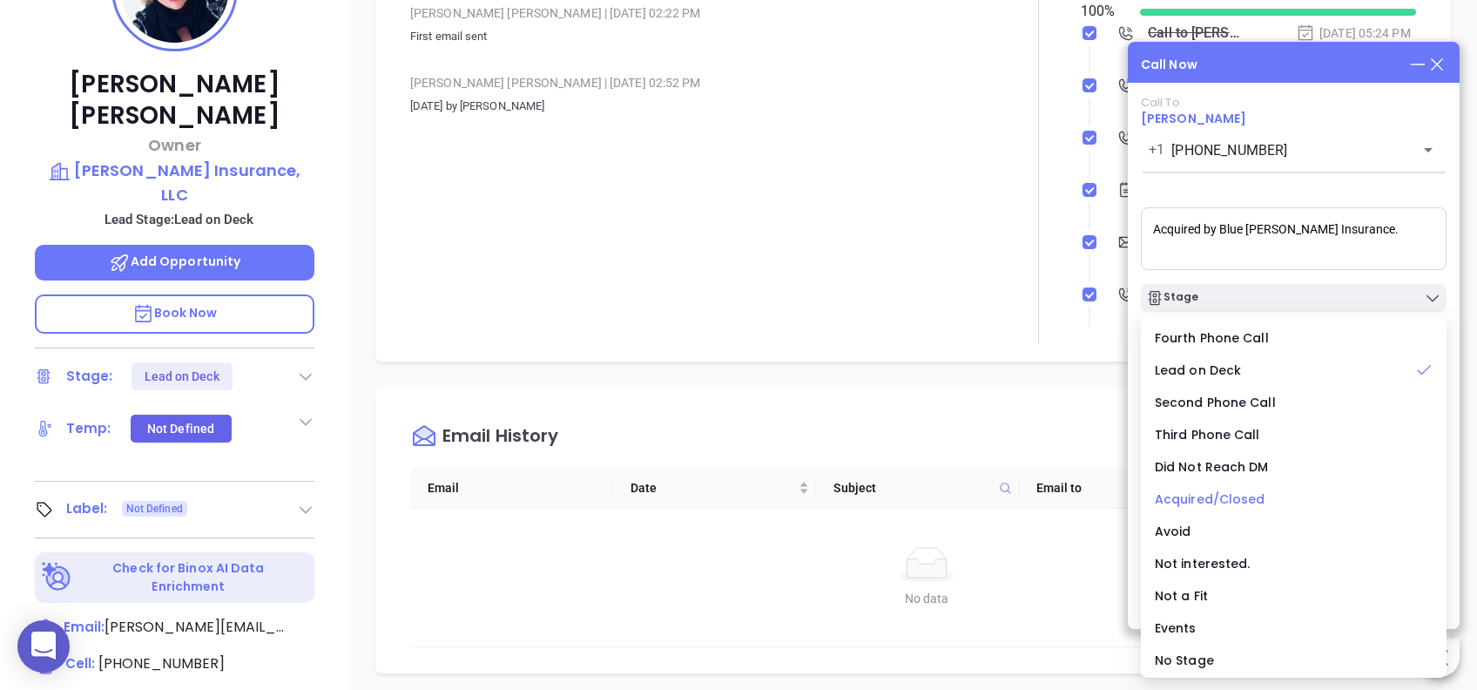
click at [1258, 497] on span "Acquired/Closed" at bounding box center [1210, 498] width 111 height 17
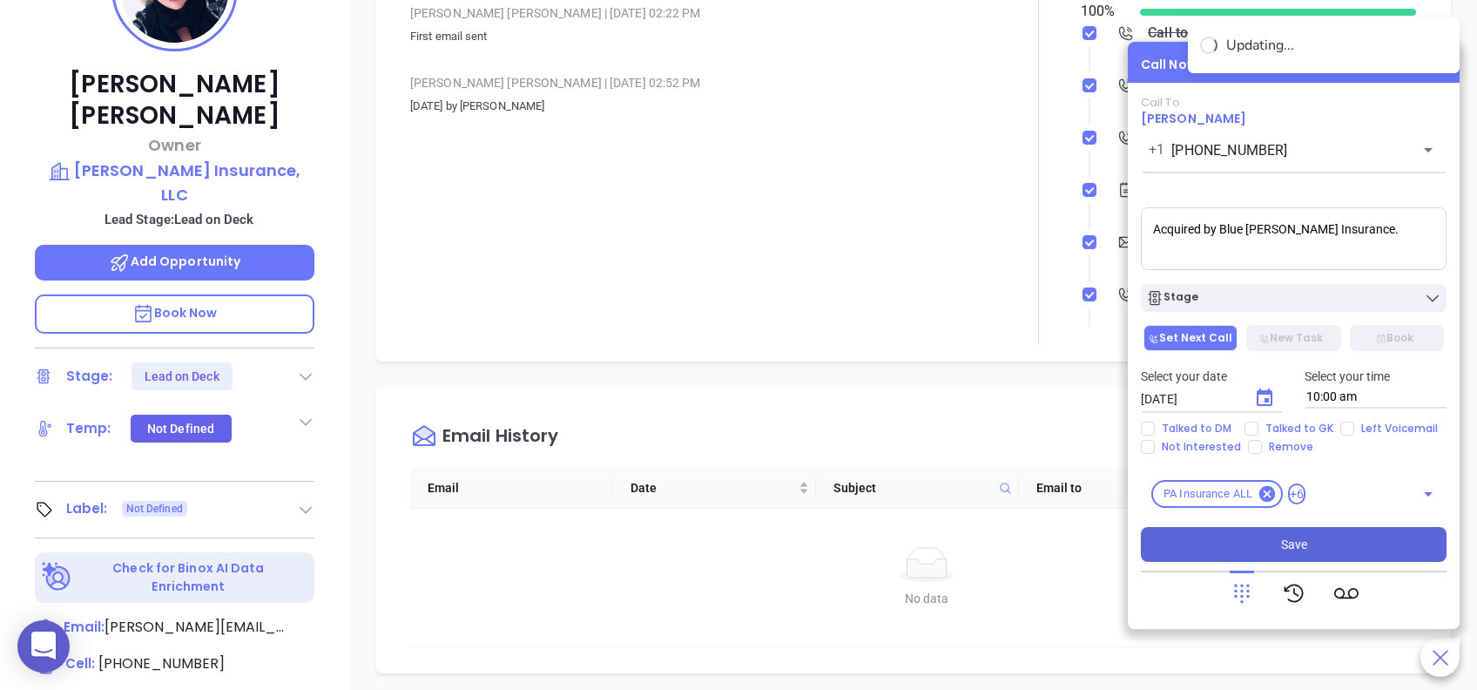
click at [1303, 548] on span "Save" at bounding box center [1294, 544] width 26 height 19
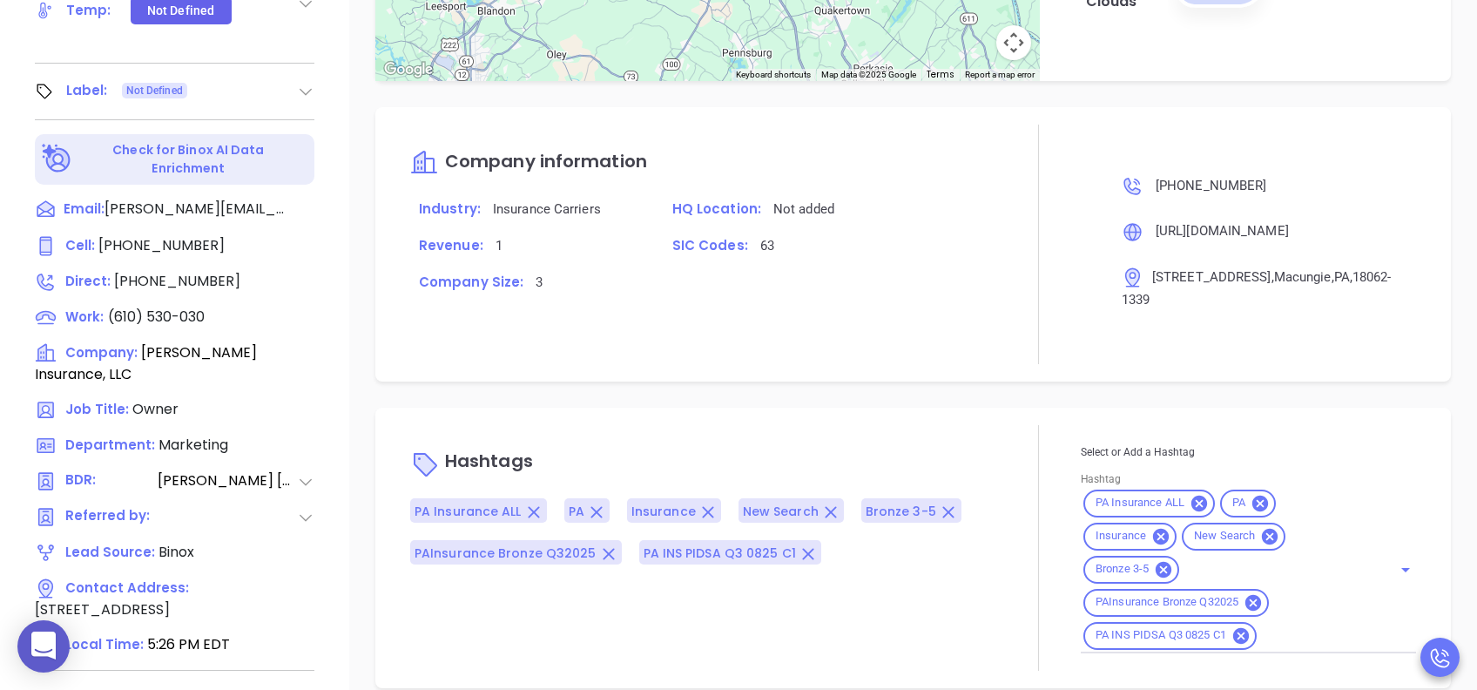
scroll to position [1494, 0]
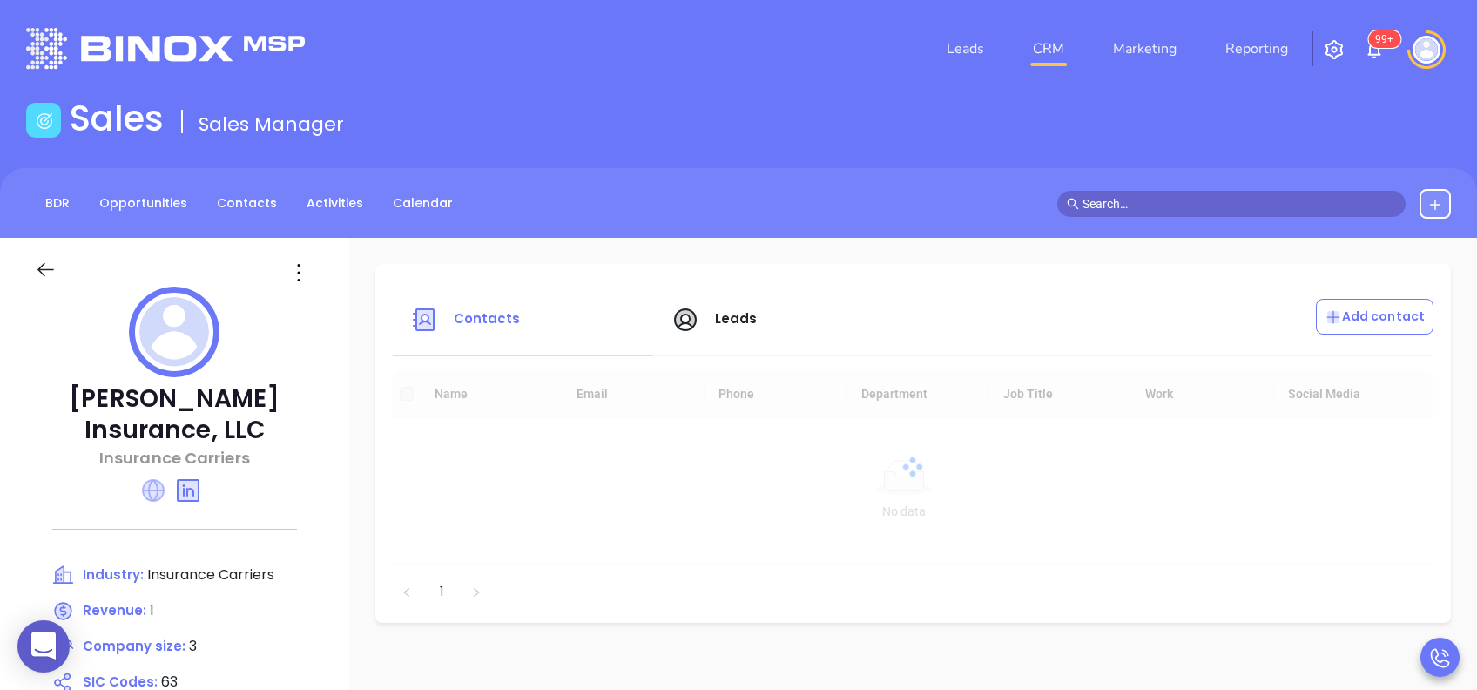
click at [158, 479] on icon at bounding box center [153, 490] width 23 height 23
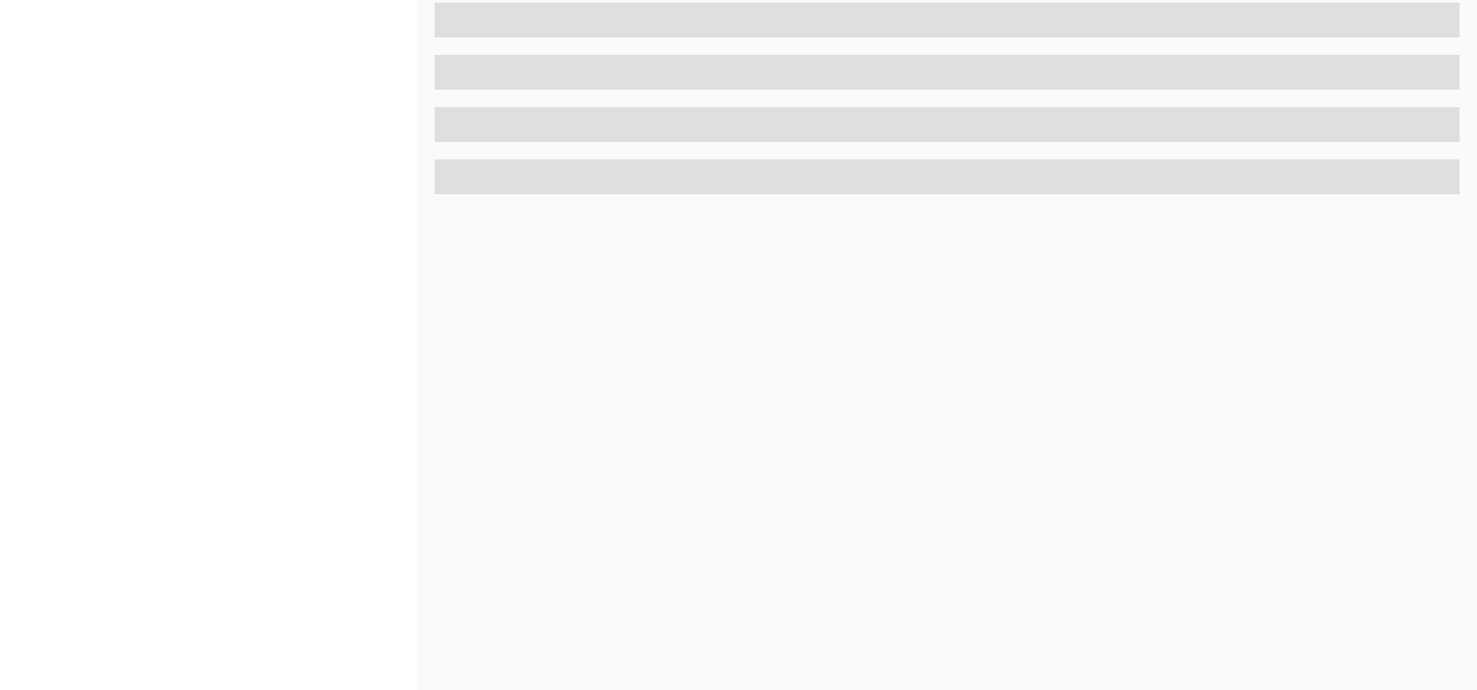
scroll to position [766, 0]
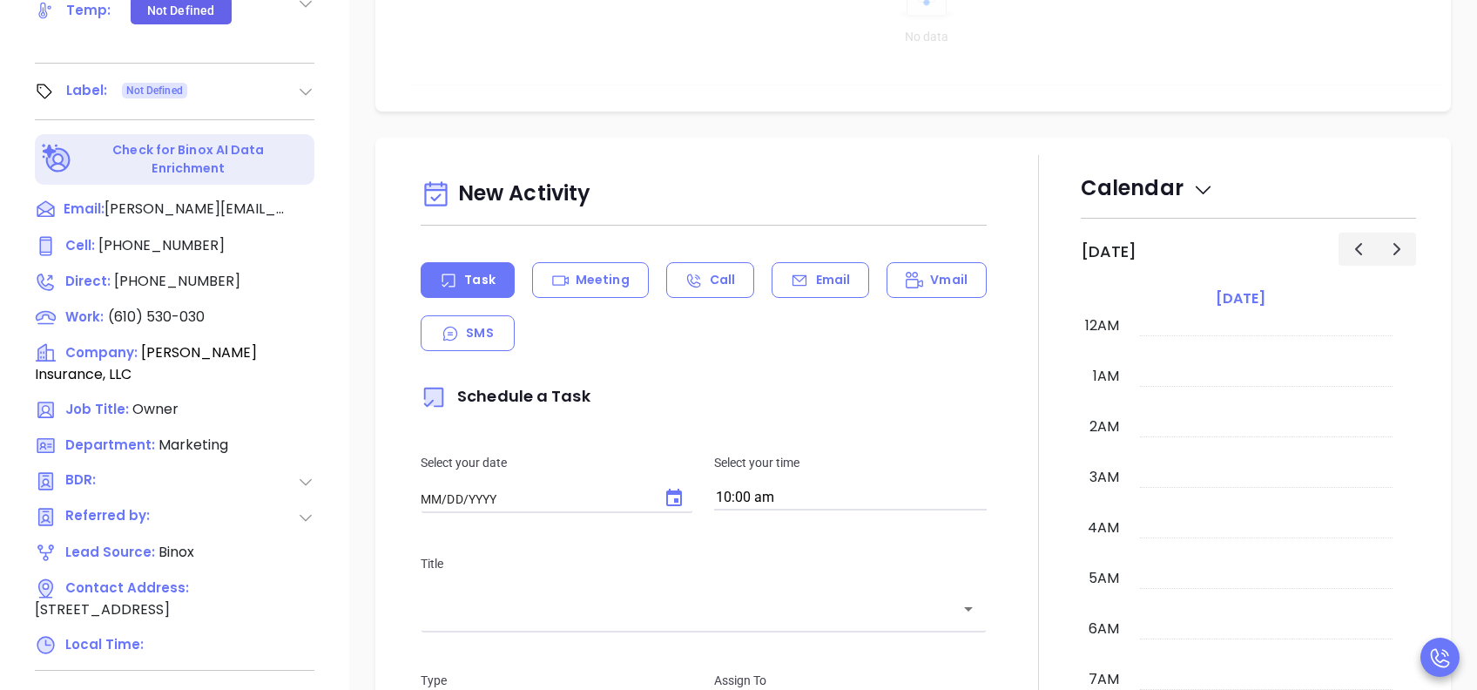
type input "[DATE]"
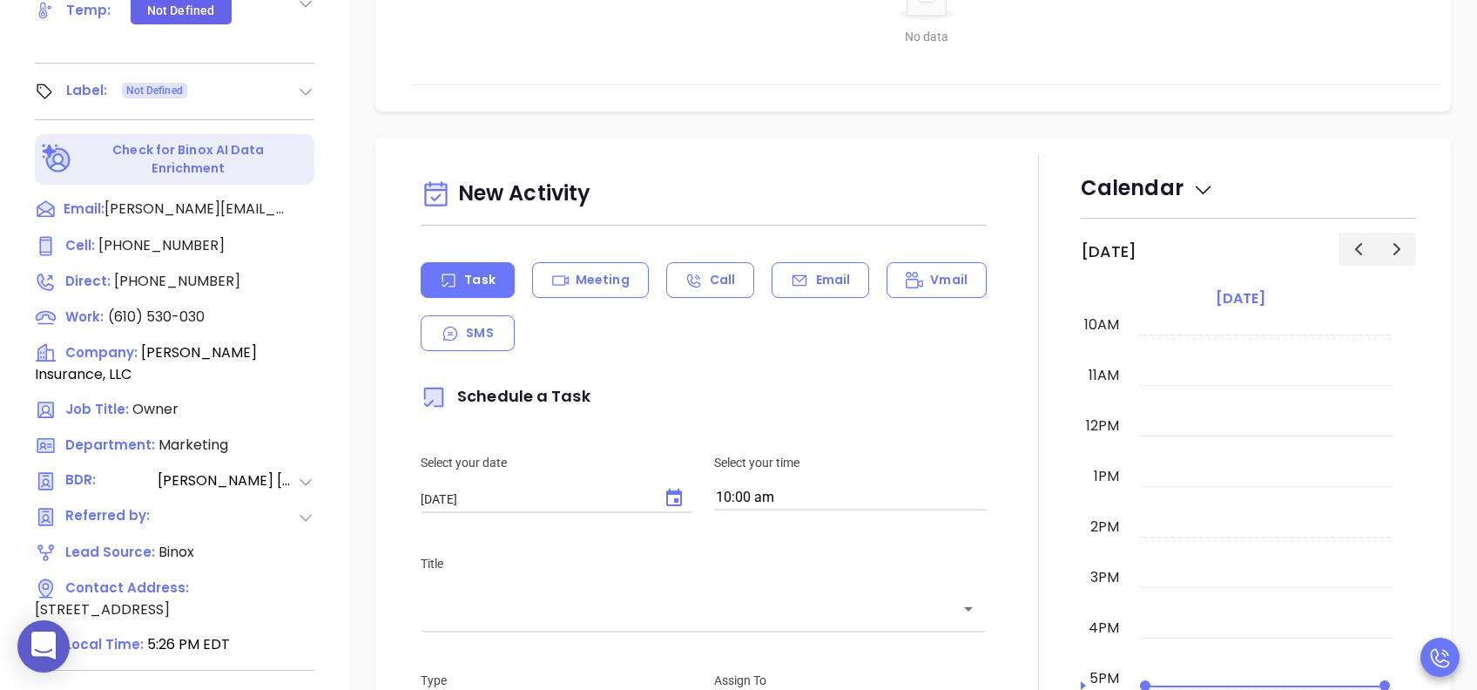
type input "[PERSON_NAME]"
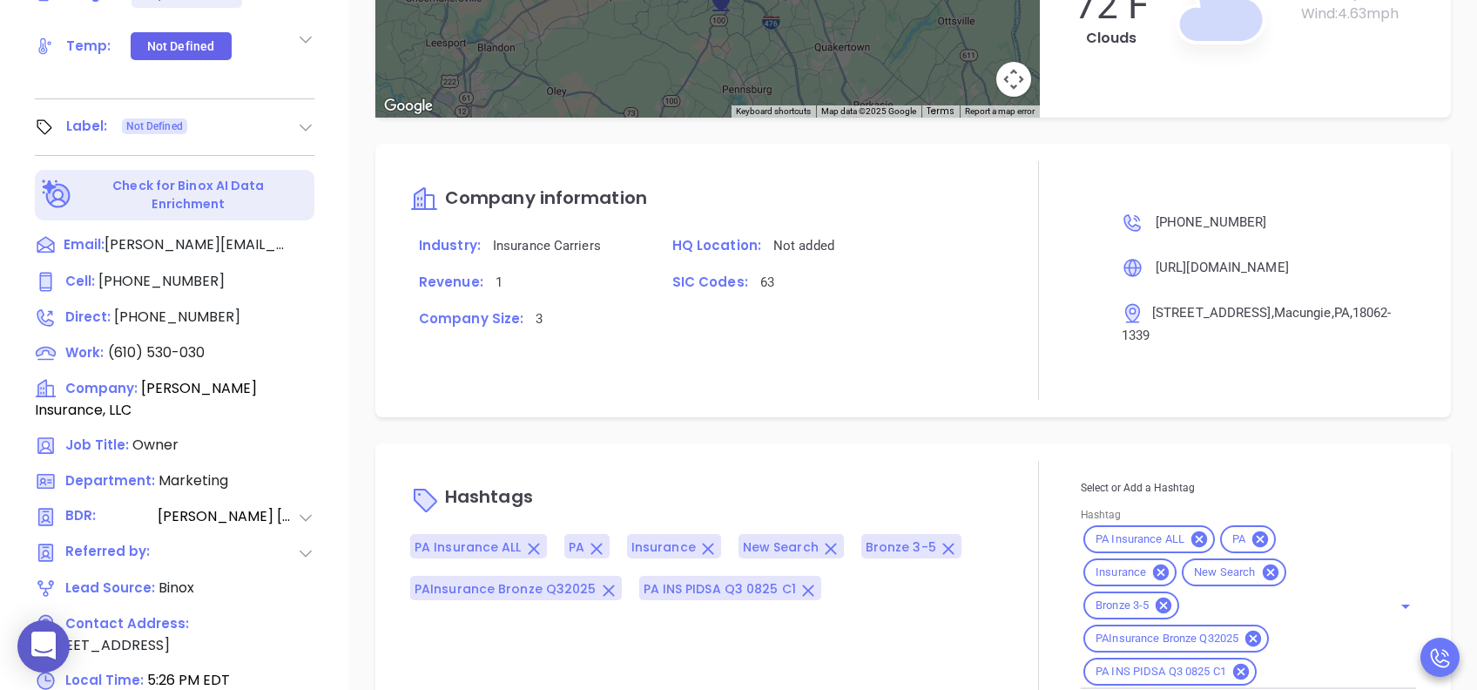
scroll to position [766, 0]
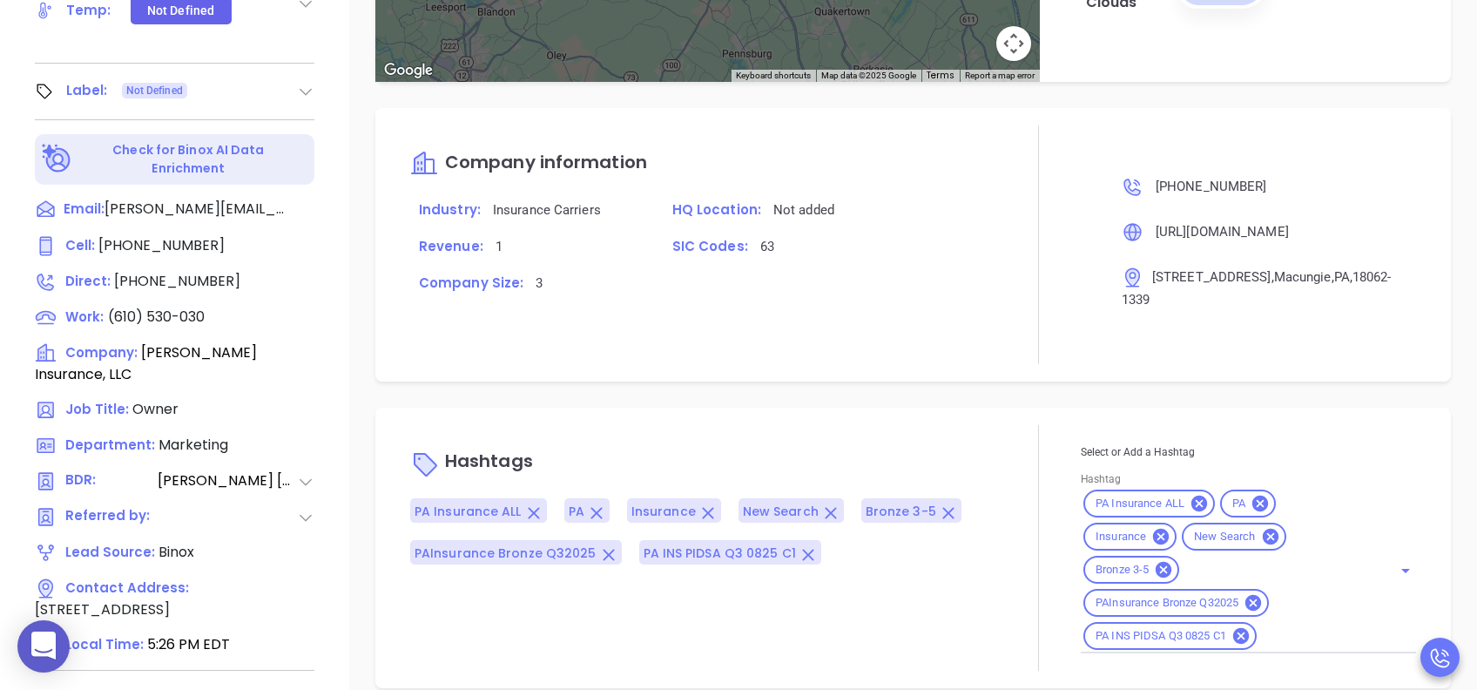
click at [1285, 625] on input "Hashtag" at bounding box center [1313, 636] width 108 height 22
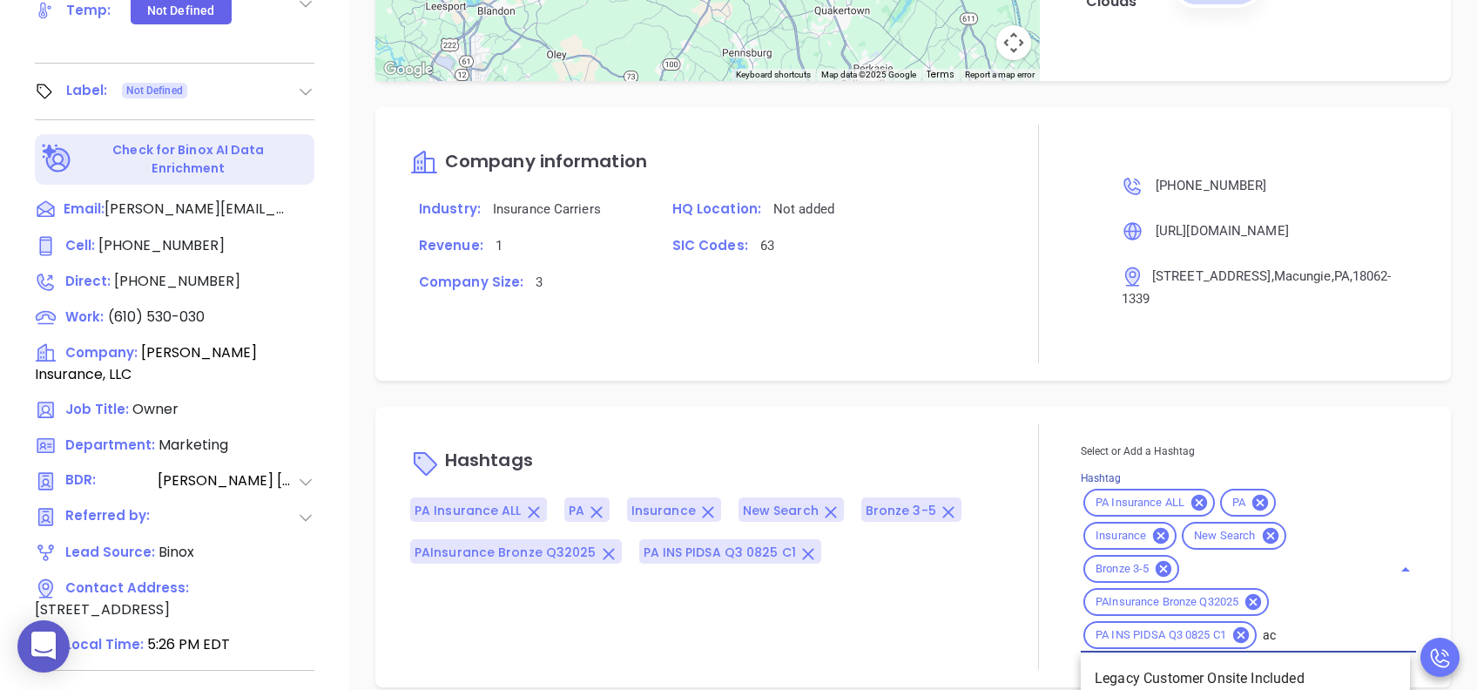
type input "acq"
drag, startPoint x: 1160, startPoint y: 651, endPoint x: 1185, endPoint y: 638, distance: 28.4
click at [1161, 664] on li "Acquired" at bounding box center [1245, 679] width 329 height 31
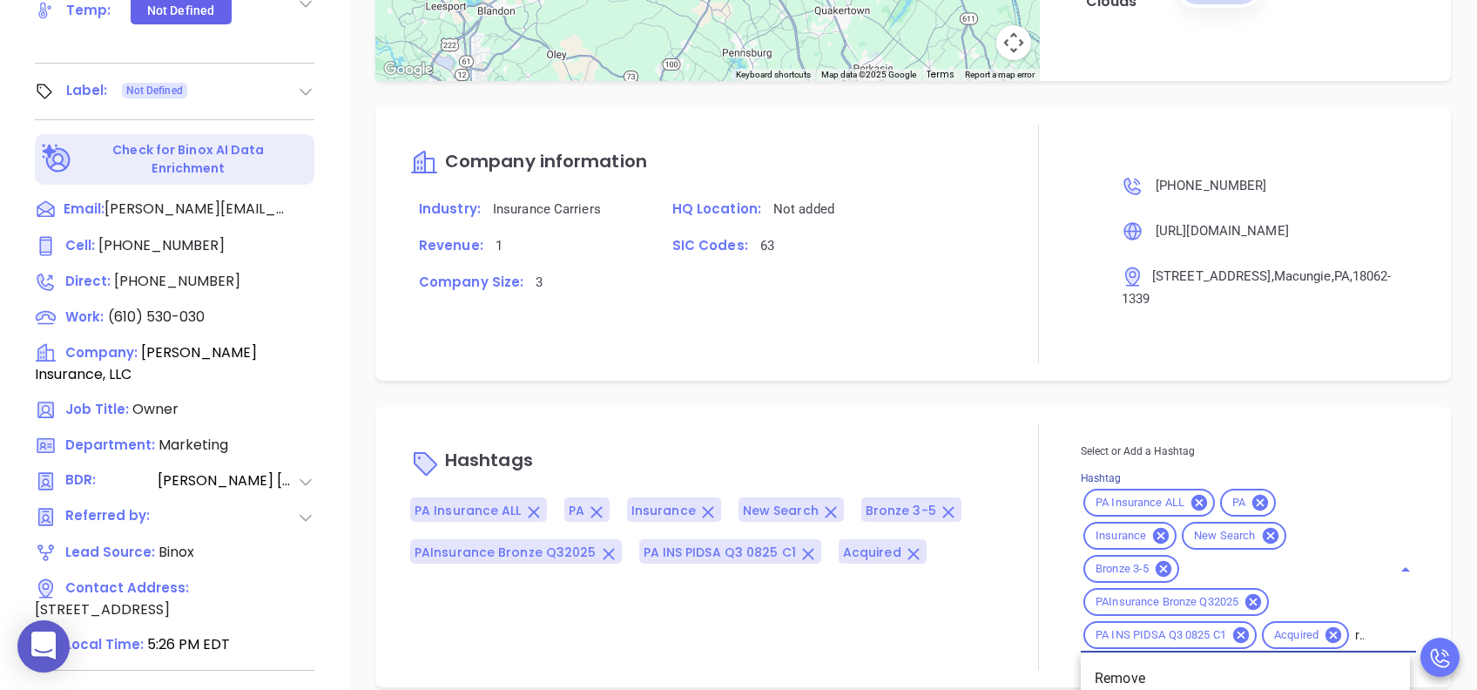
type input "remove"
click at [1179, 669] on li "Remove from Marketing" at bounding box center [1245, 678] width 329 height 31
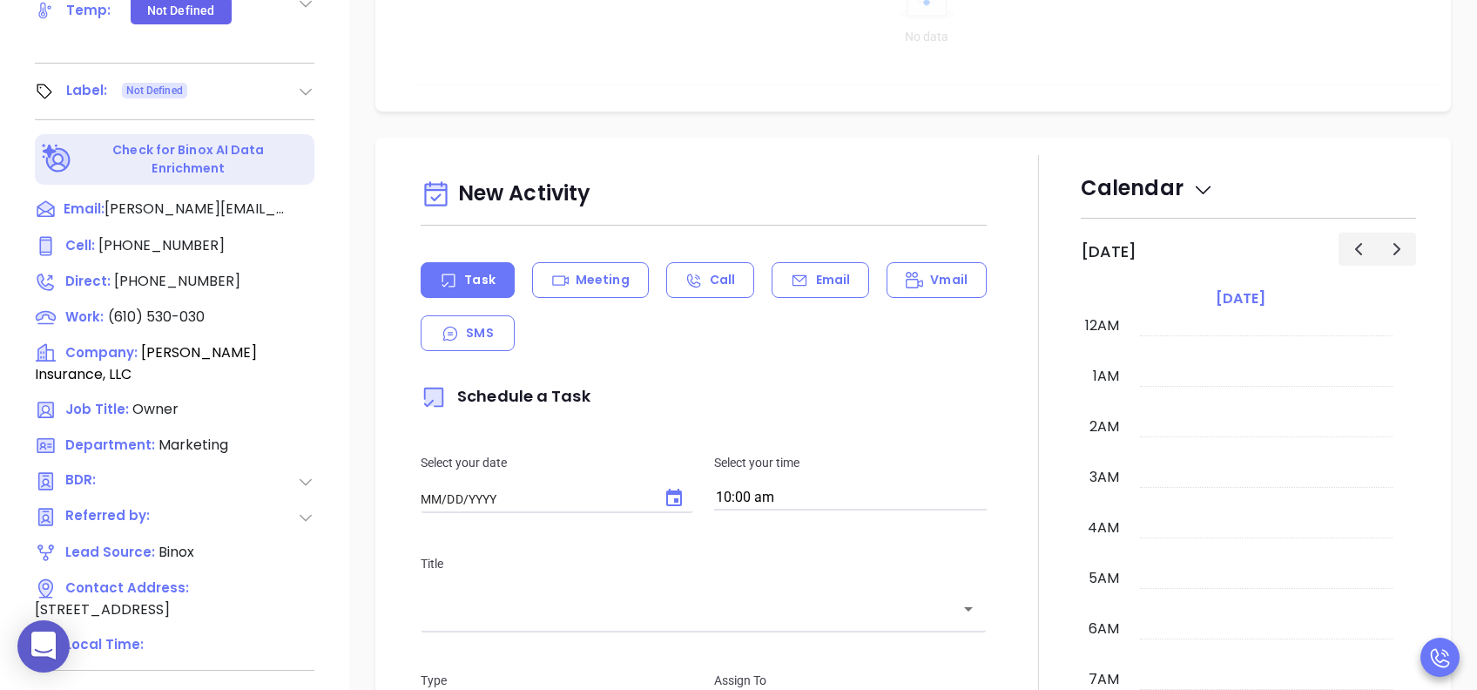
type input "[DATE]"
type input "[PERSON_NAME]"
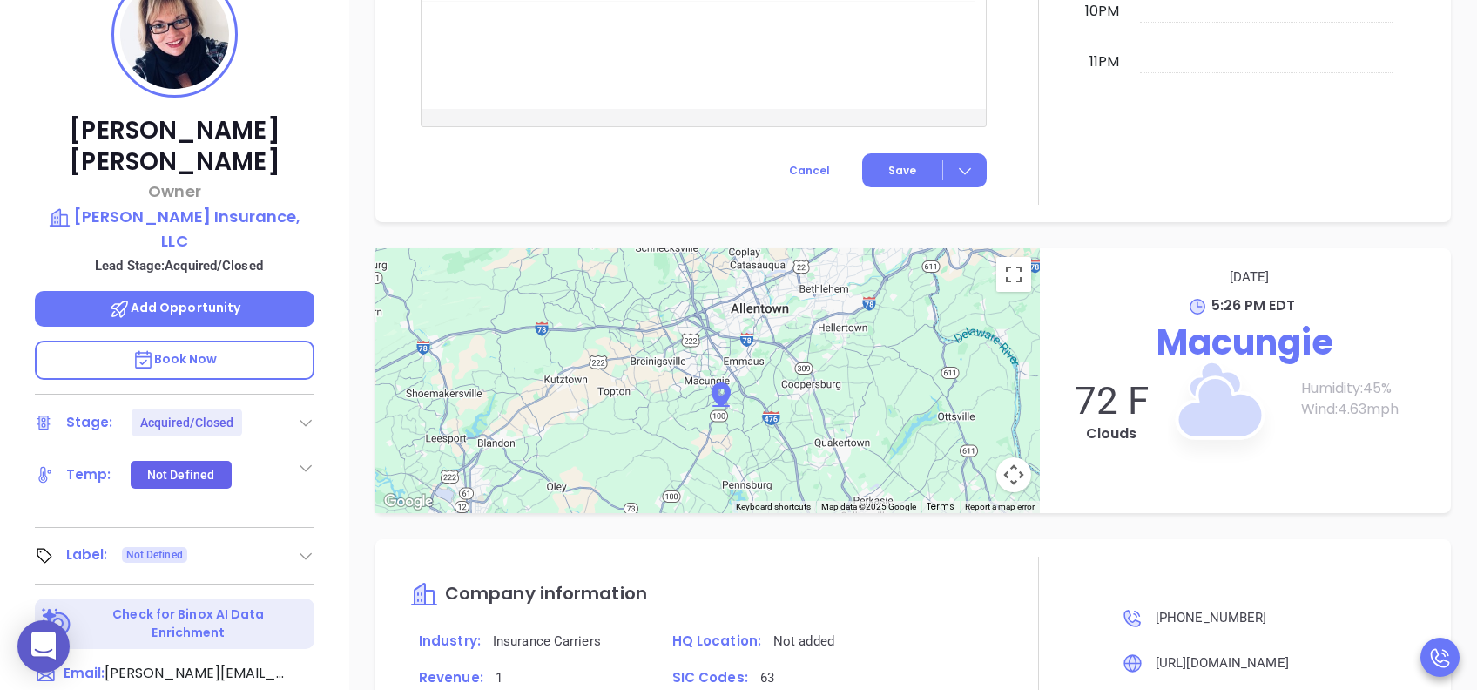
scroll to position [766, 0]
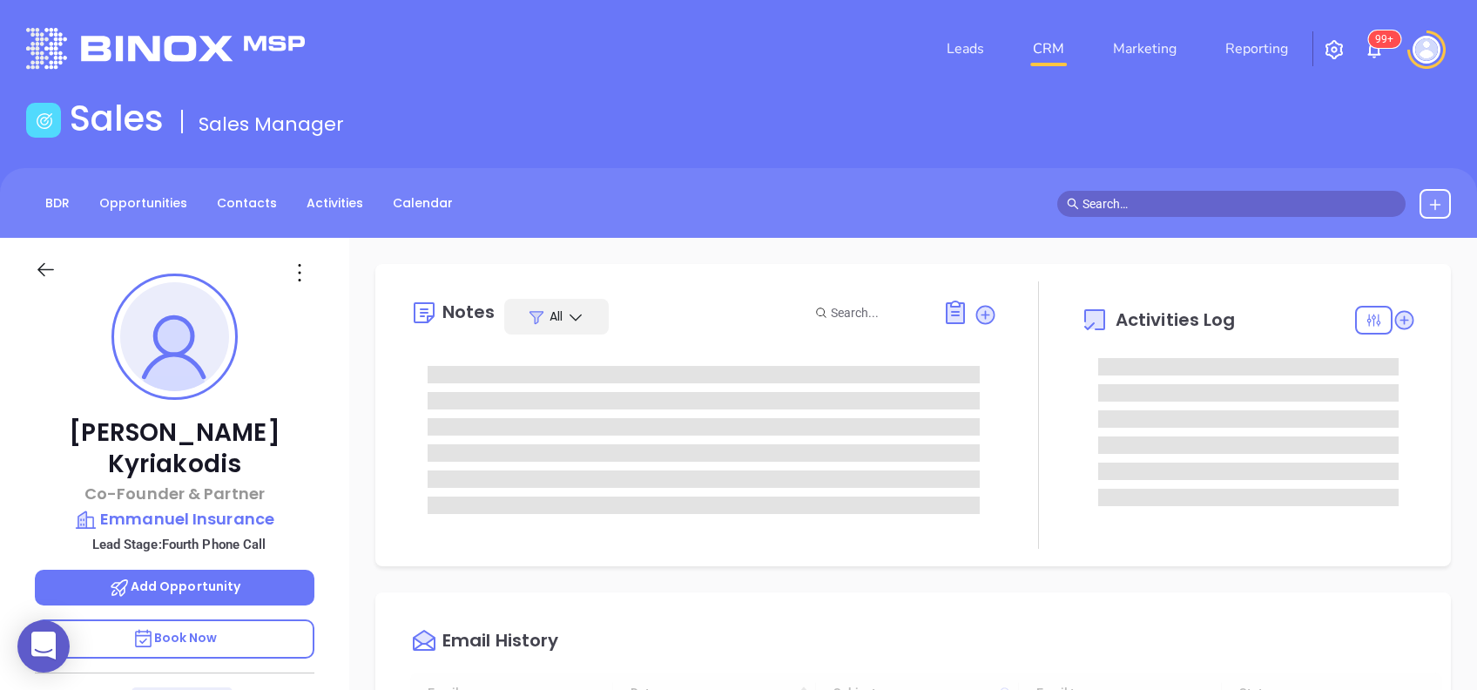
type input "[DATE]"
type input "[PERSON_NAME]"
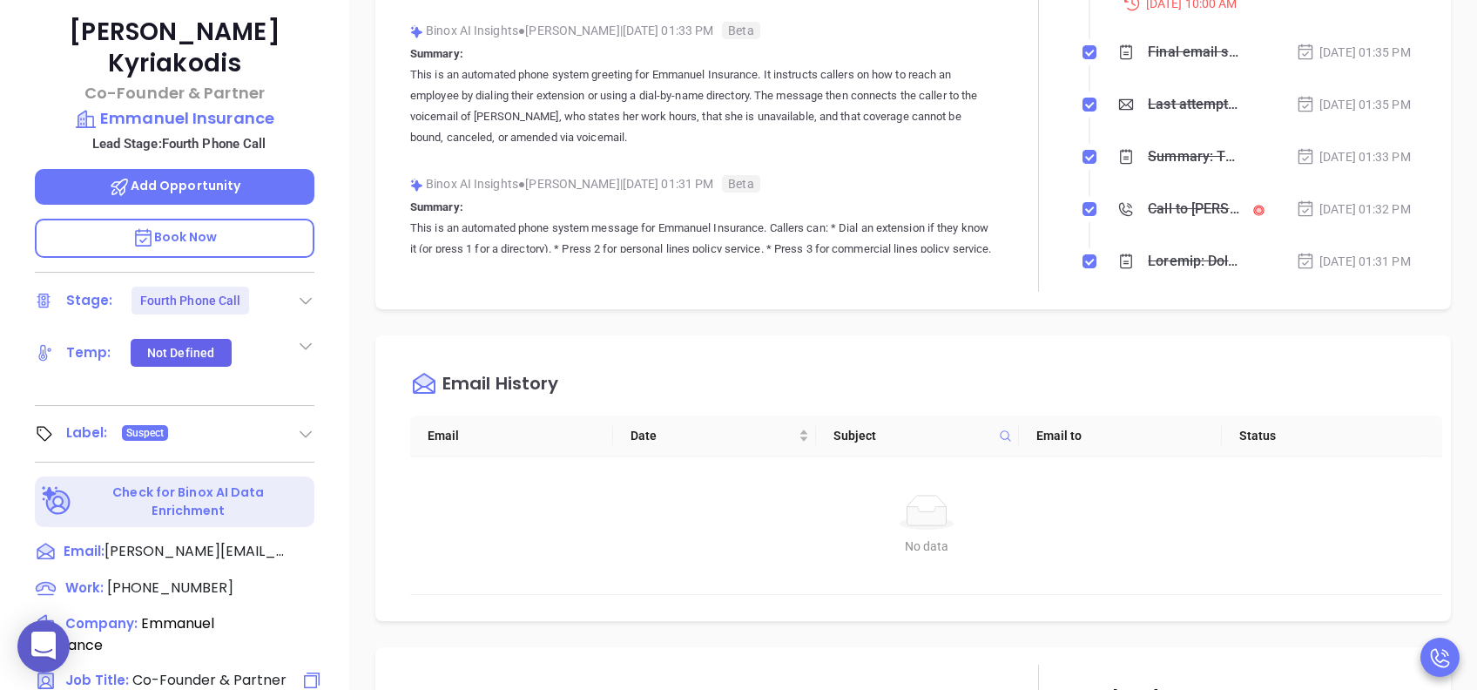
scroll to position [348, 0]
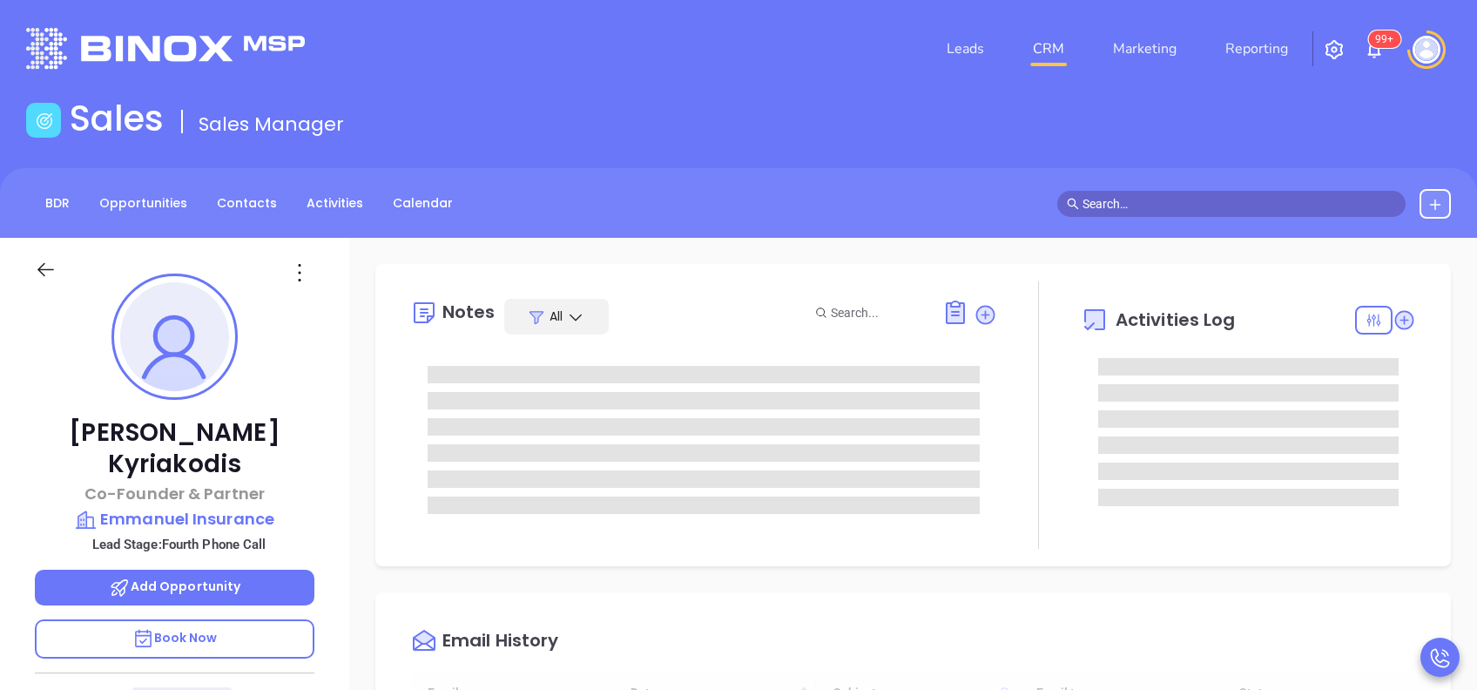
type input "[DATE]"
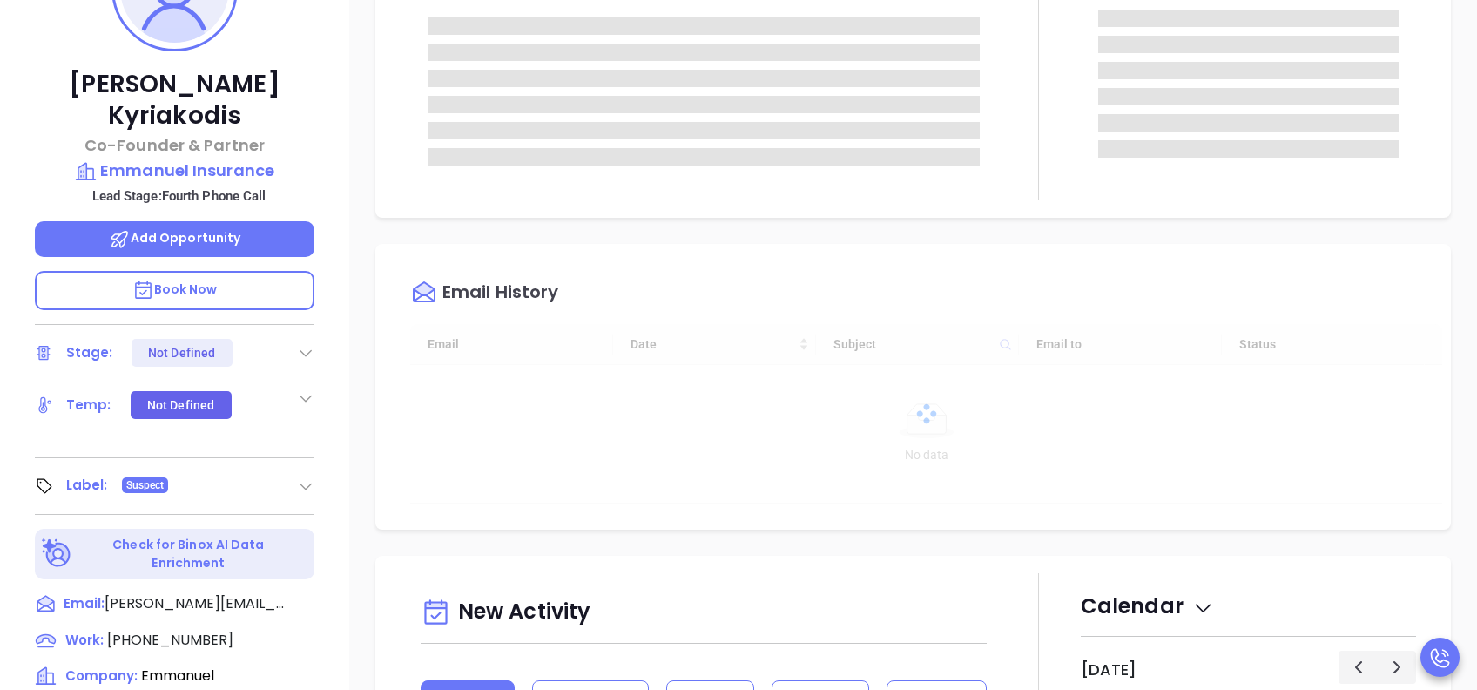
scroll to position [348, 0]
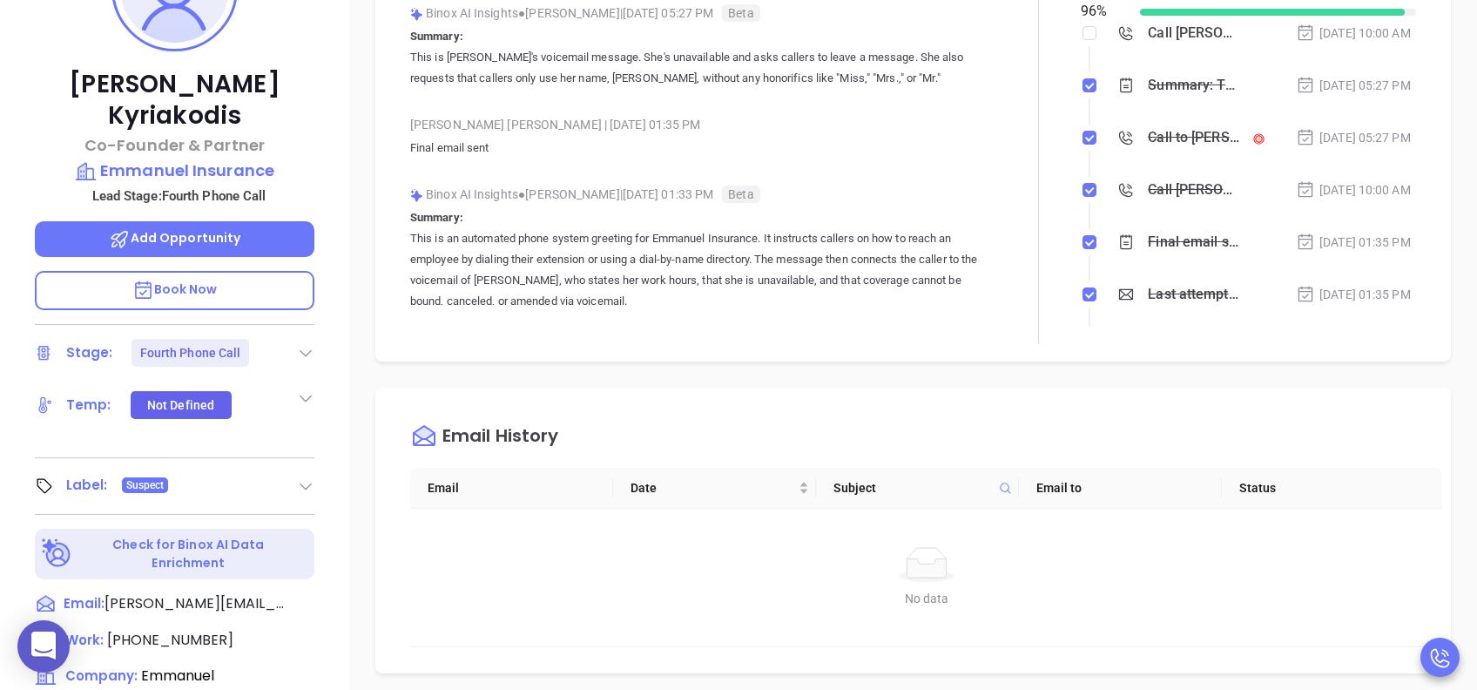
type input "[PERSON_NAME]"
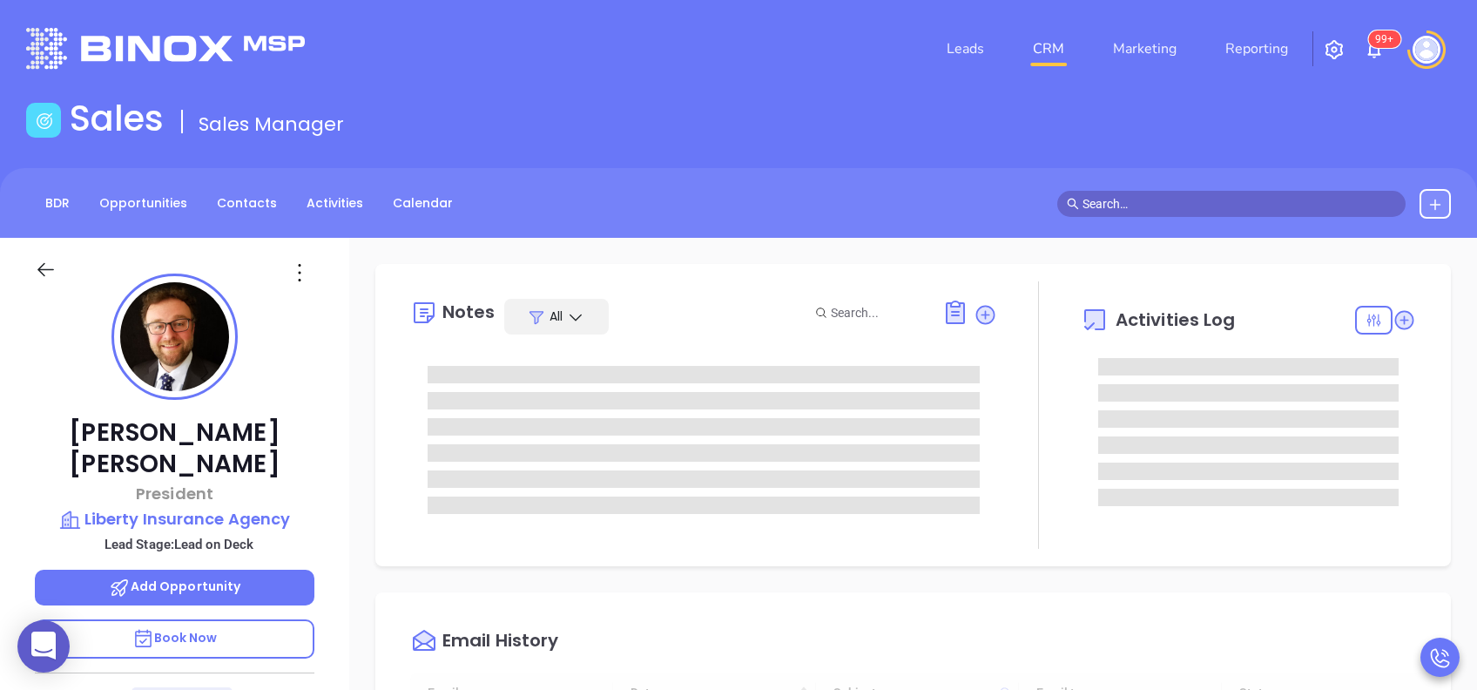
type input "[DATE]"
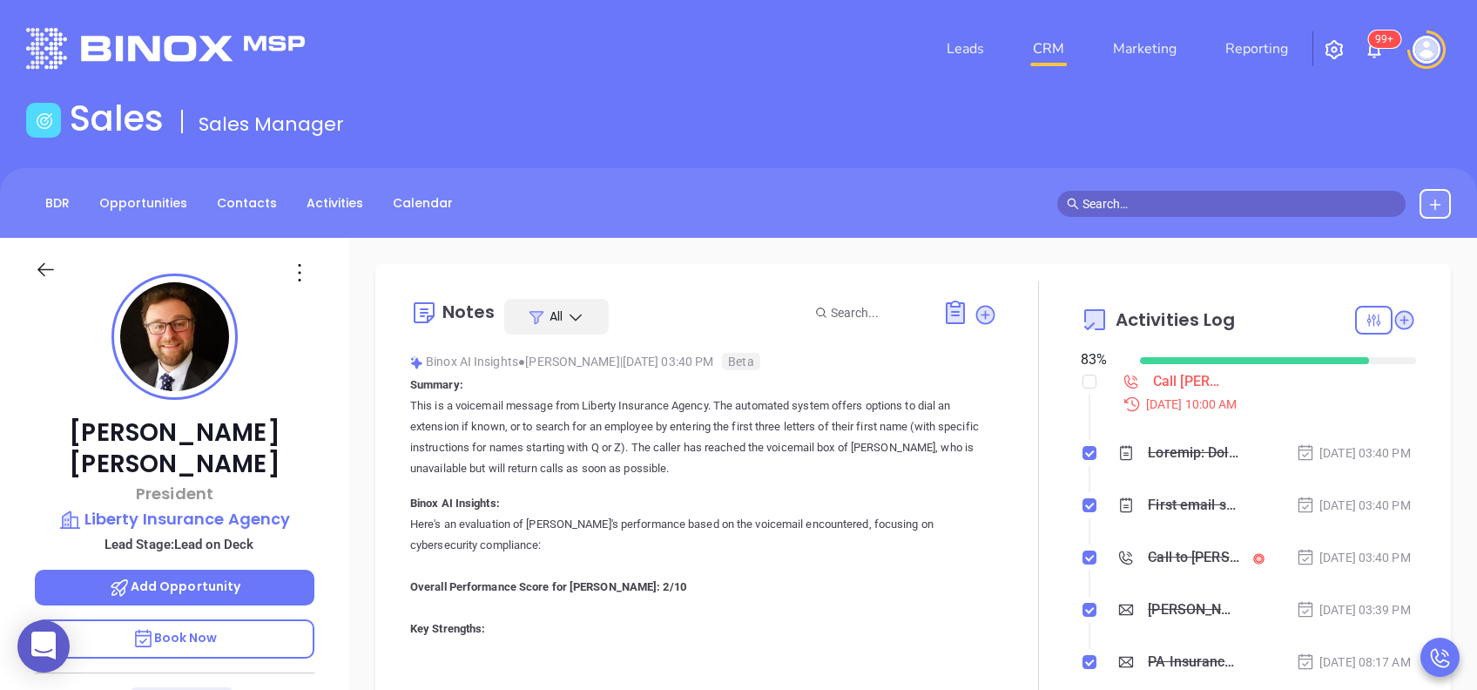
type input "[PERSON_NAME]"
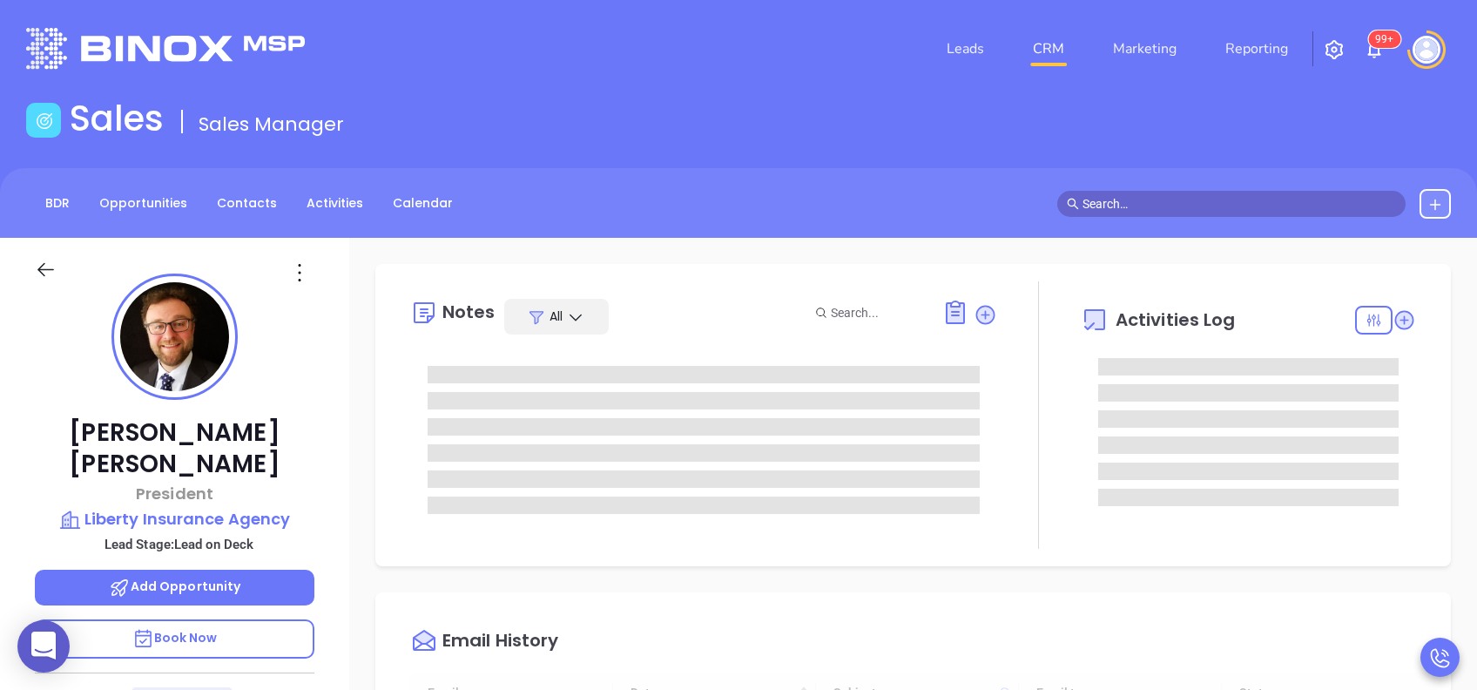
type input "[DATE]"
type input "[PERSON_NAME]"
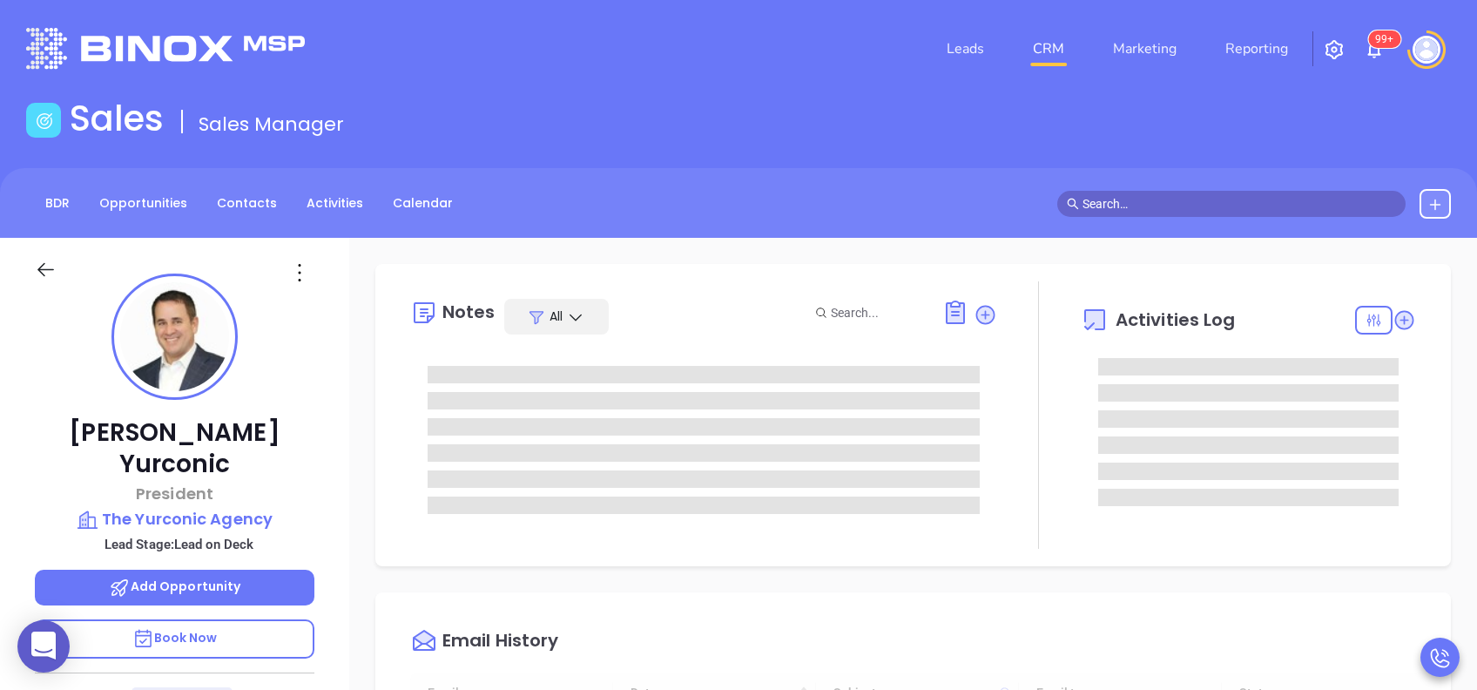
type input "[DATE]"
type input "[PERSON_NAME]"
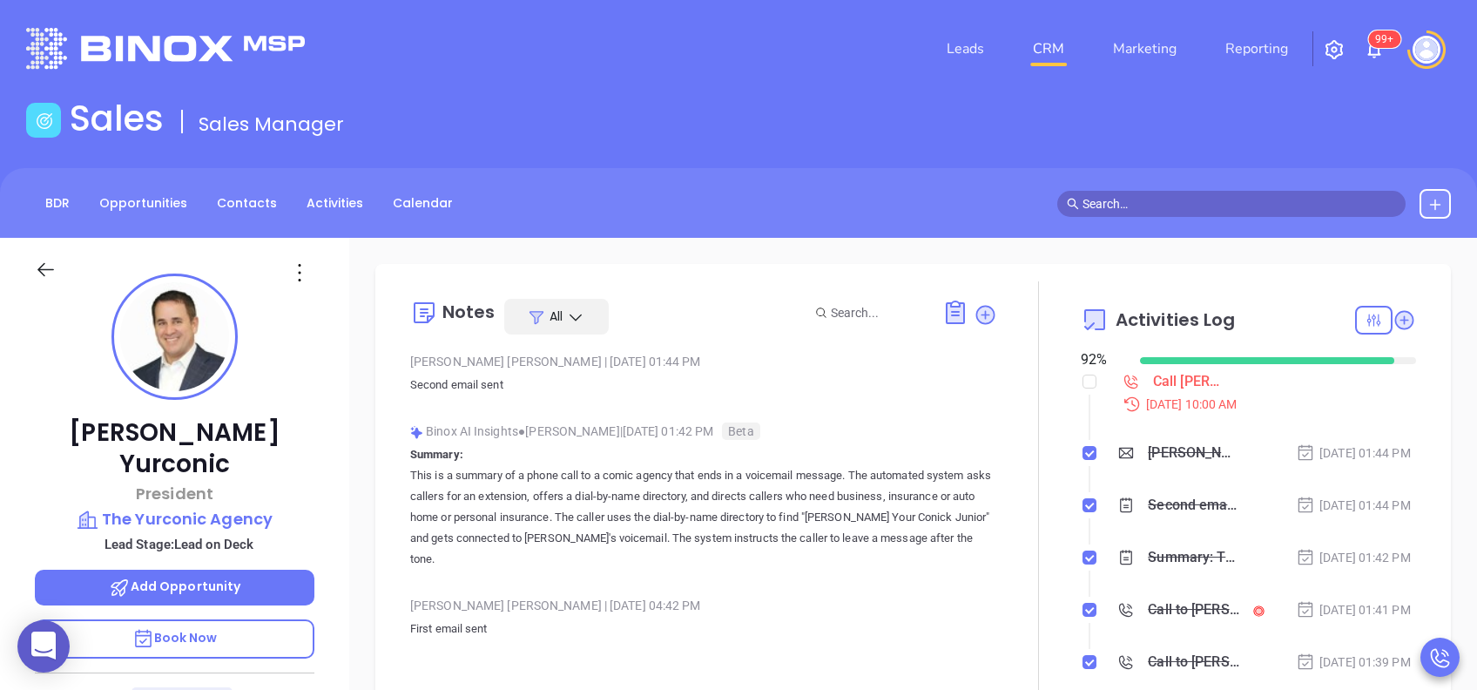
scroll to position [0, 0]
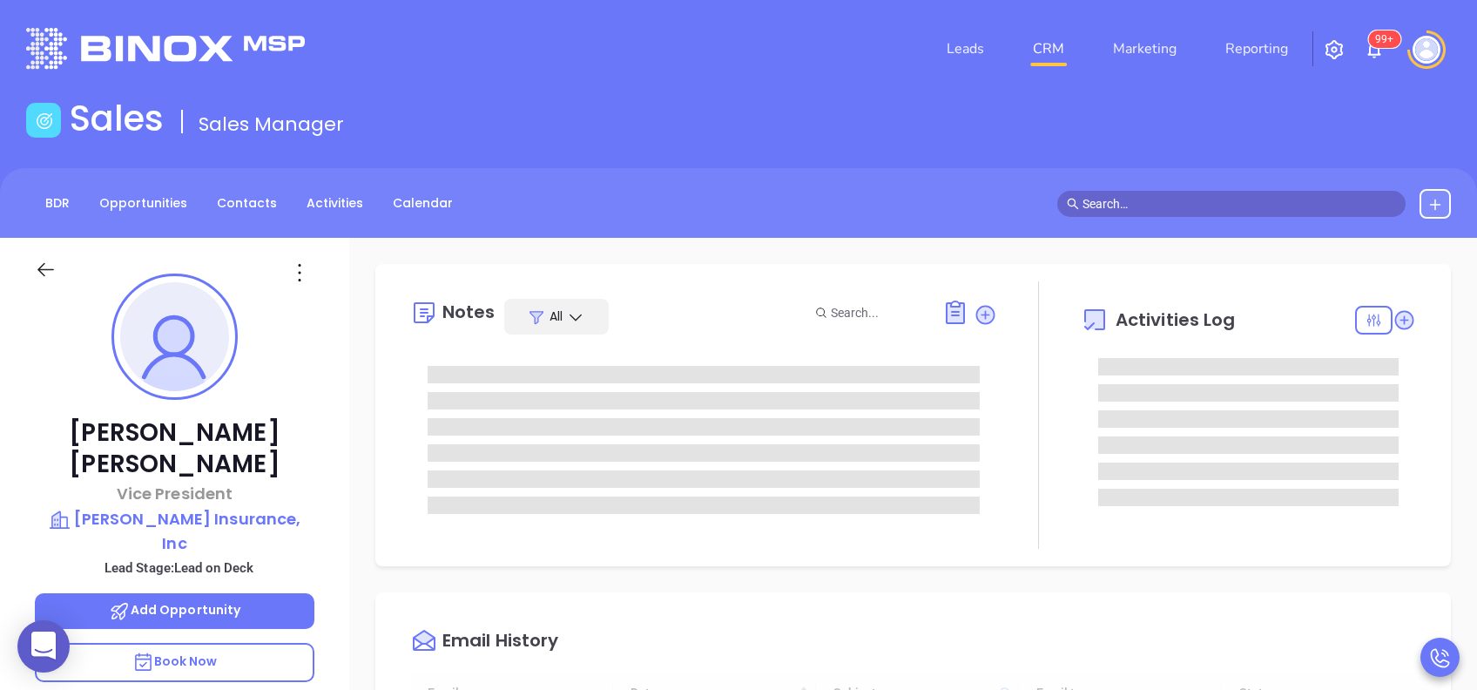
type input "[DATE]"
type input "[PERSON_NAME]"
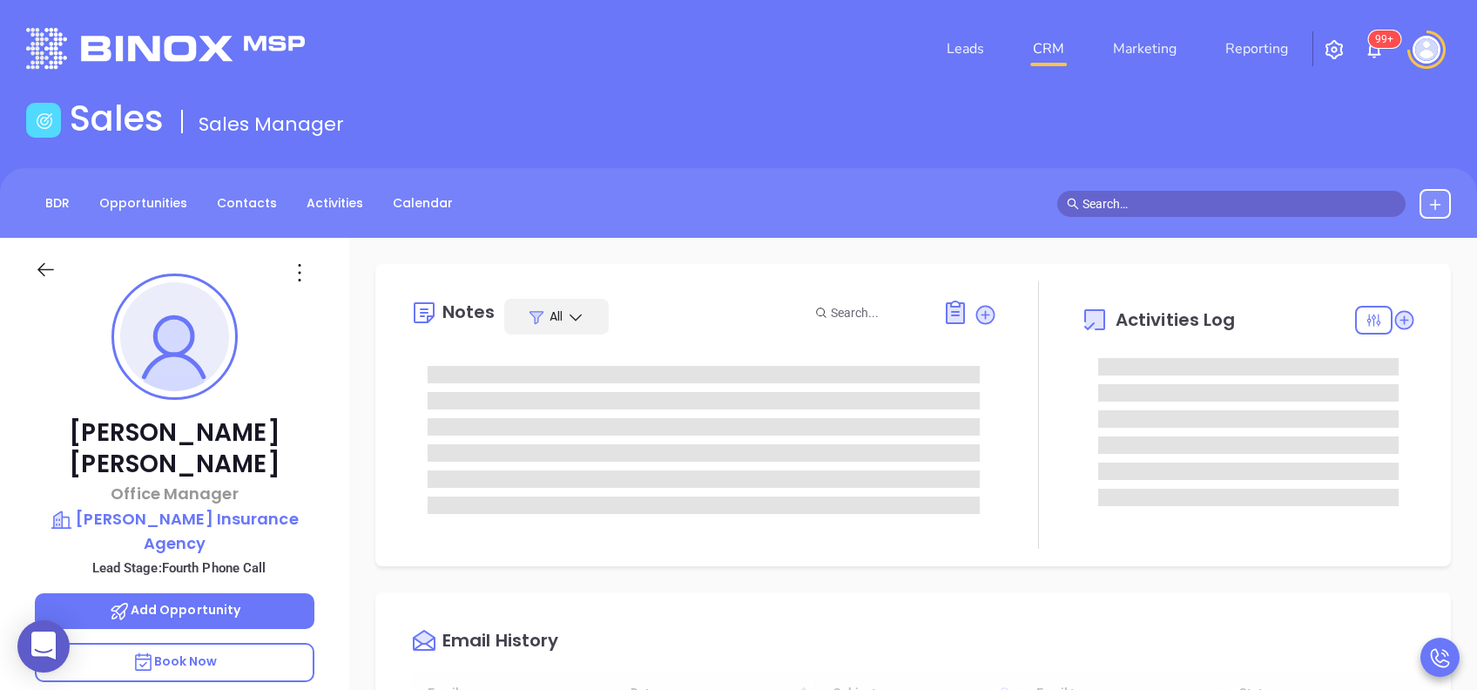
type input "10:00 am"
type input "[DATE]"
type input "[PERSON_NAME]"
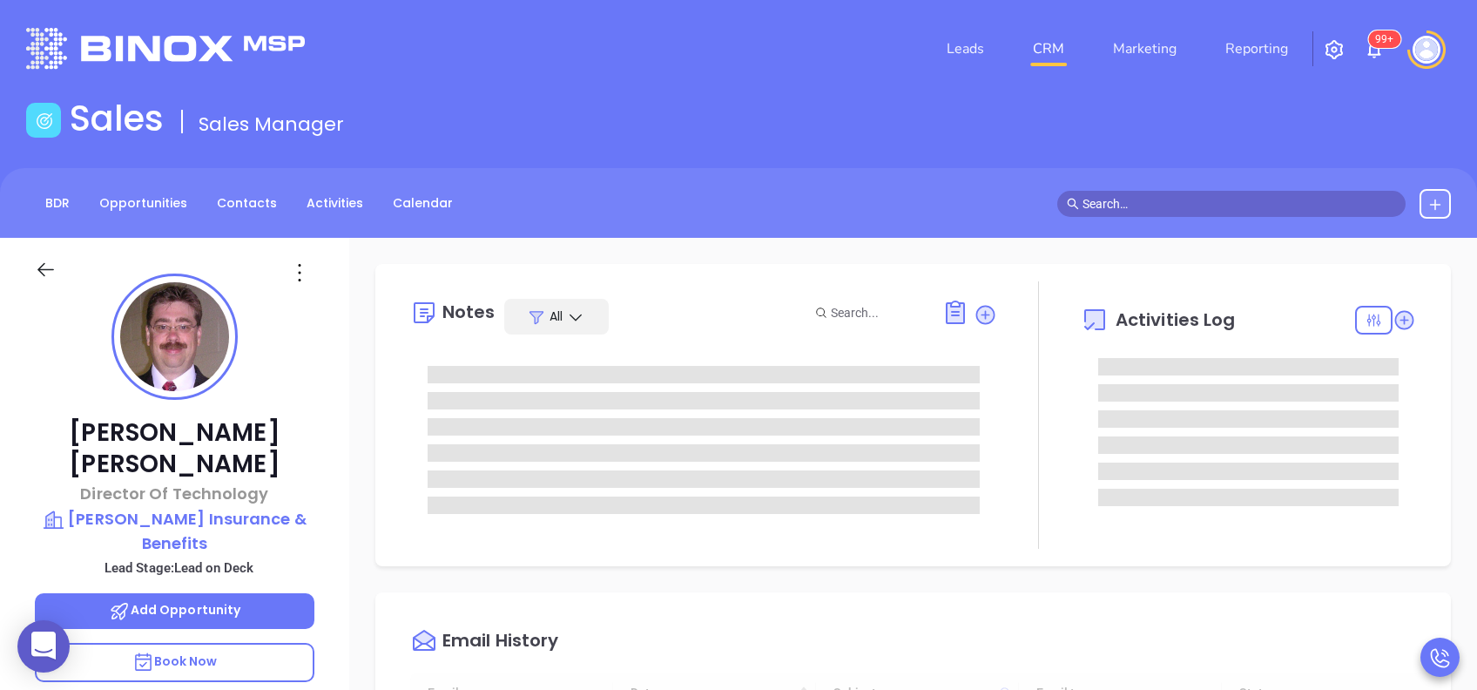
type input "[DATE]"
type input "[PERSON_NAME]"
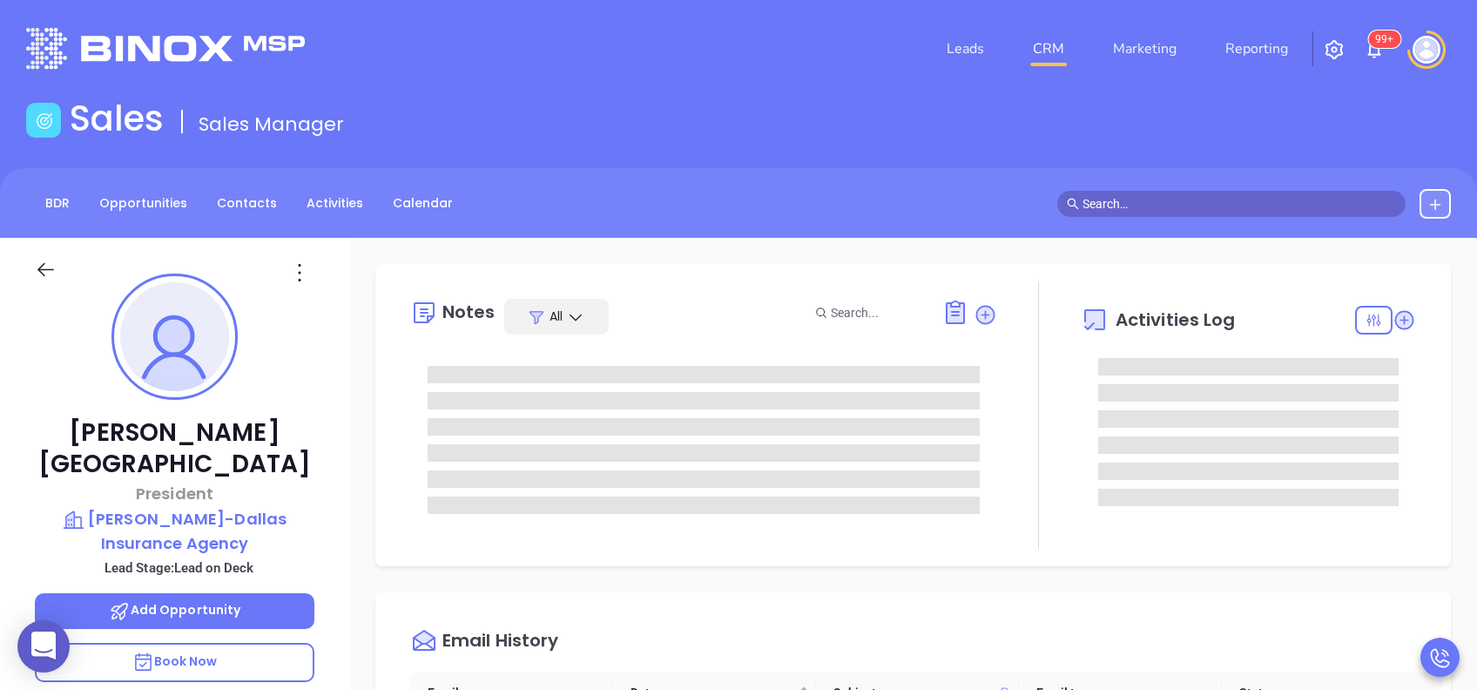
scroll to position [507, 0]
type input "[PERSON_NAME]"
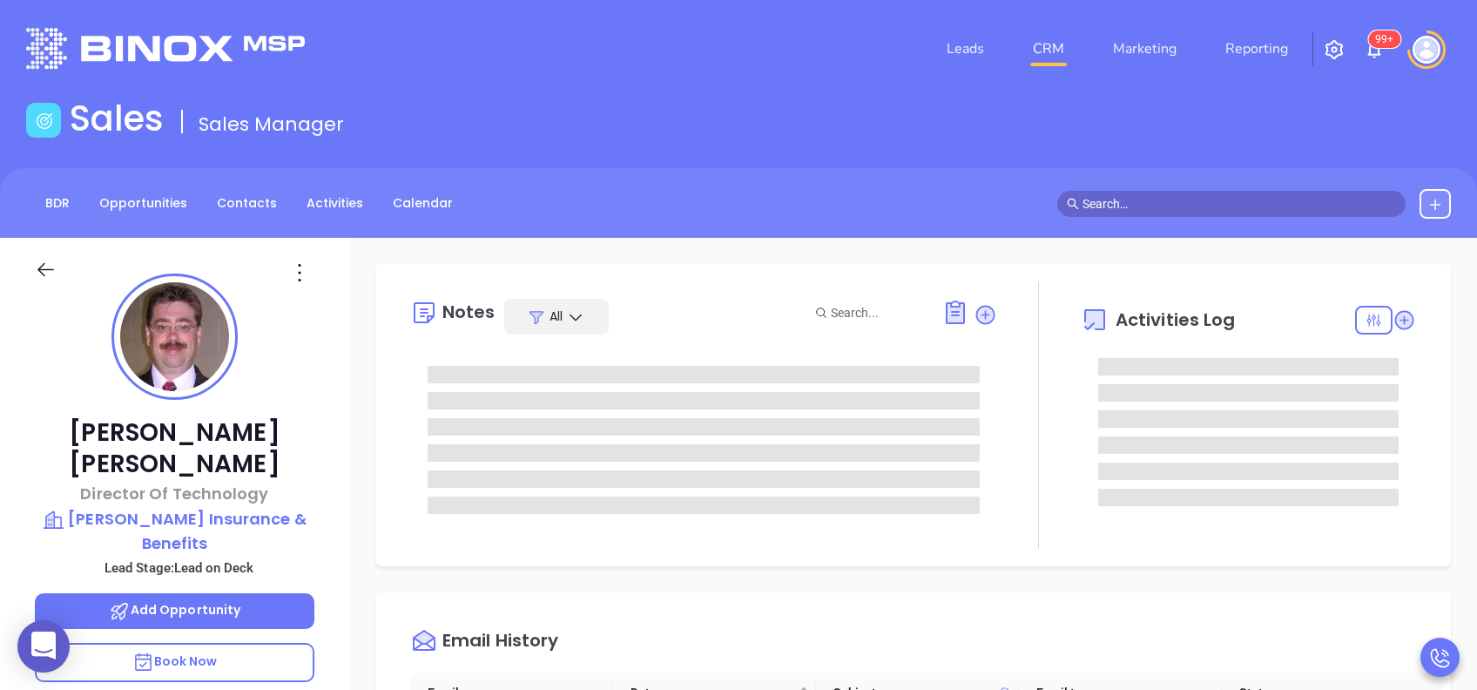
type input "[PERSON_NAME]"
type input "[DATE]"
type input "[PERSON_NAME]"
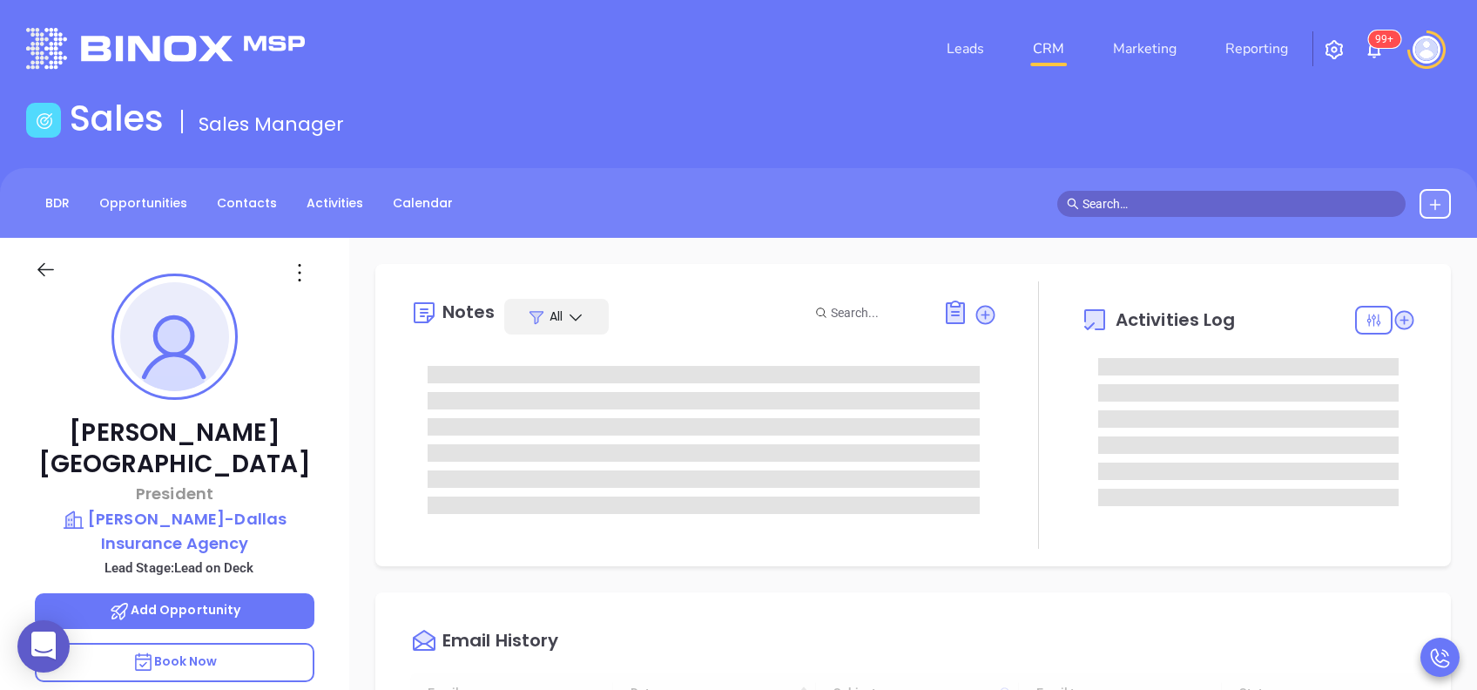
scroll to position [507, 0]
type input "[PERSON_NAME]"
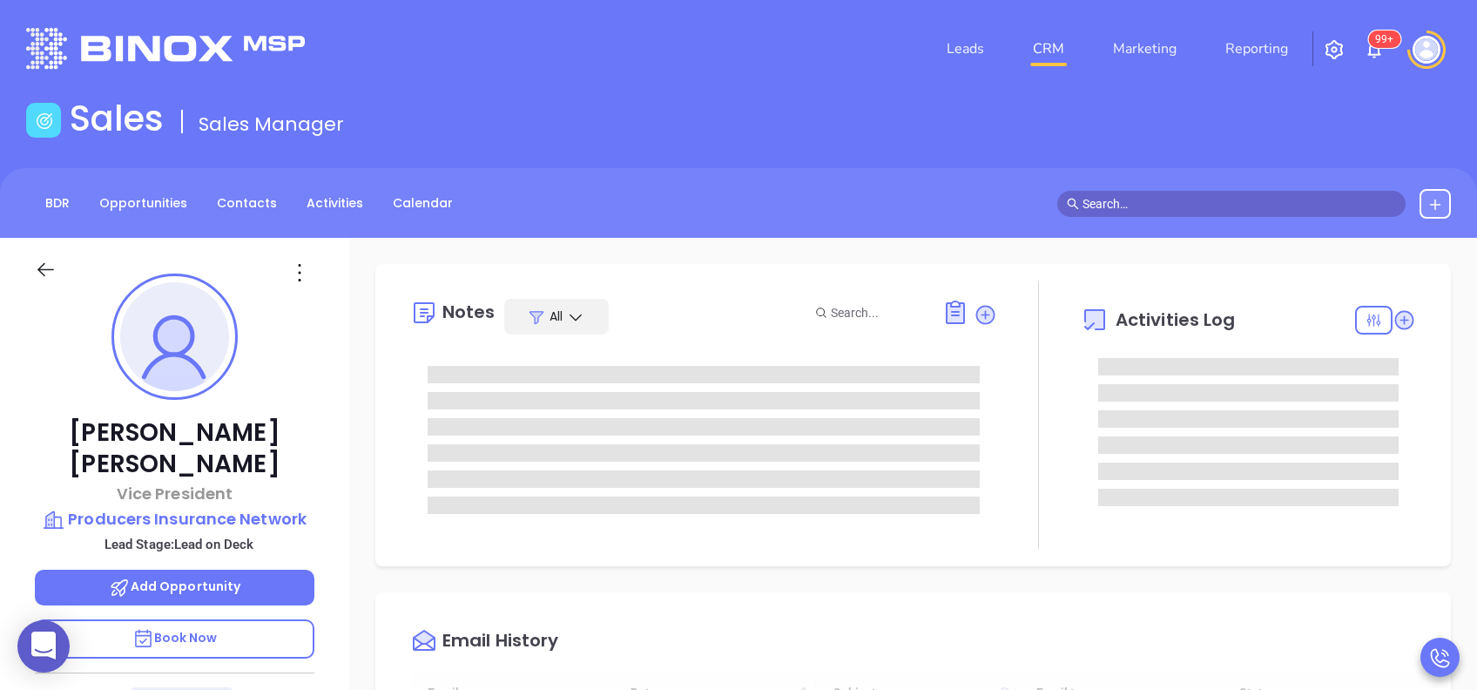
type input "[DATE]"
type input "[PERSON_NAME]"
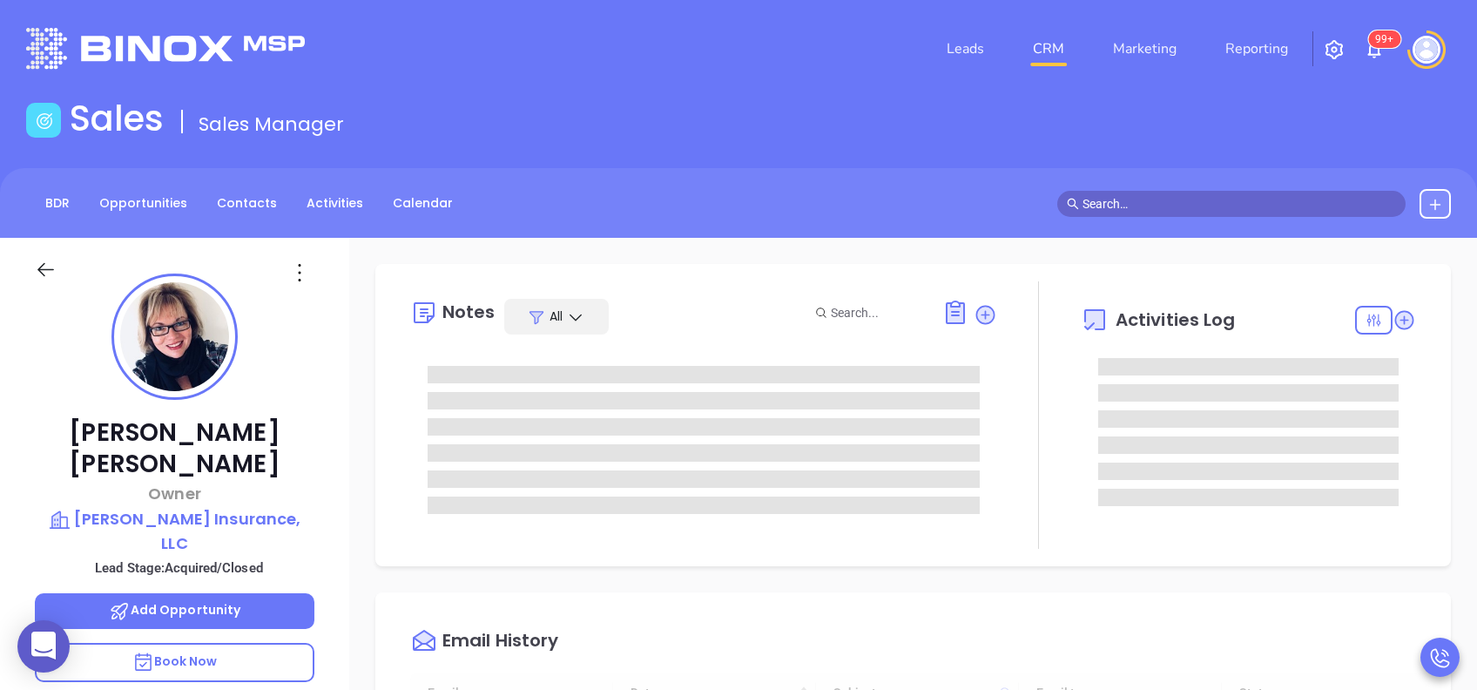
scroll to position [507, 0]
type input "[PERSON_NAME]"
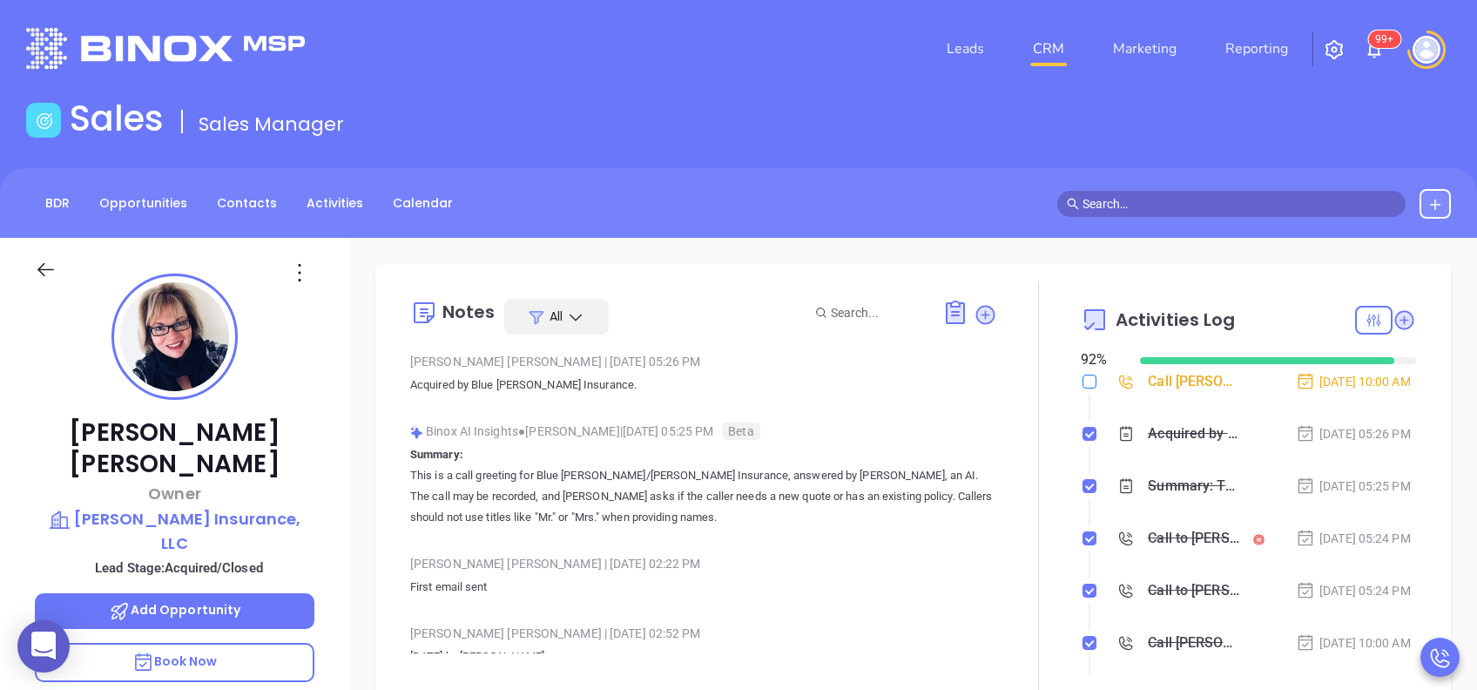
click at [1082, 380] on input "checkbox" at bounding box center [1089, 381] width 14 height 14
checkbox input "true"
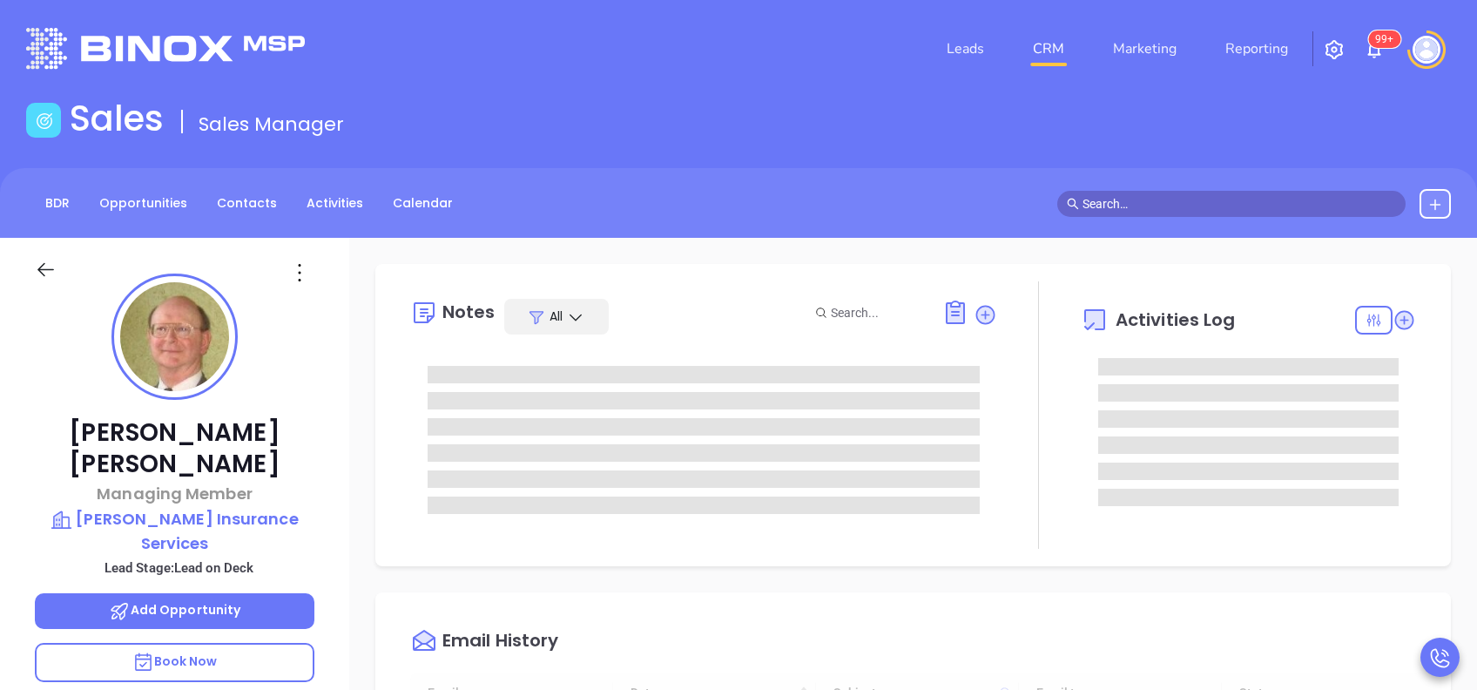
type input "[DATE]"
type input "[PERSON_NAME]"
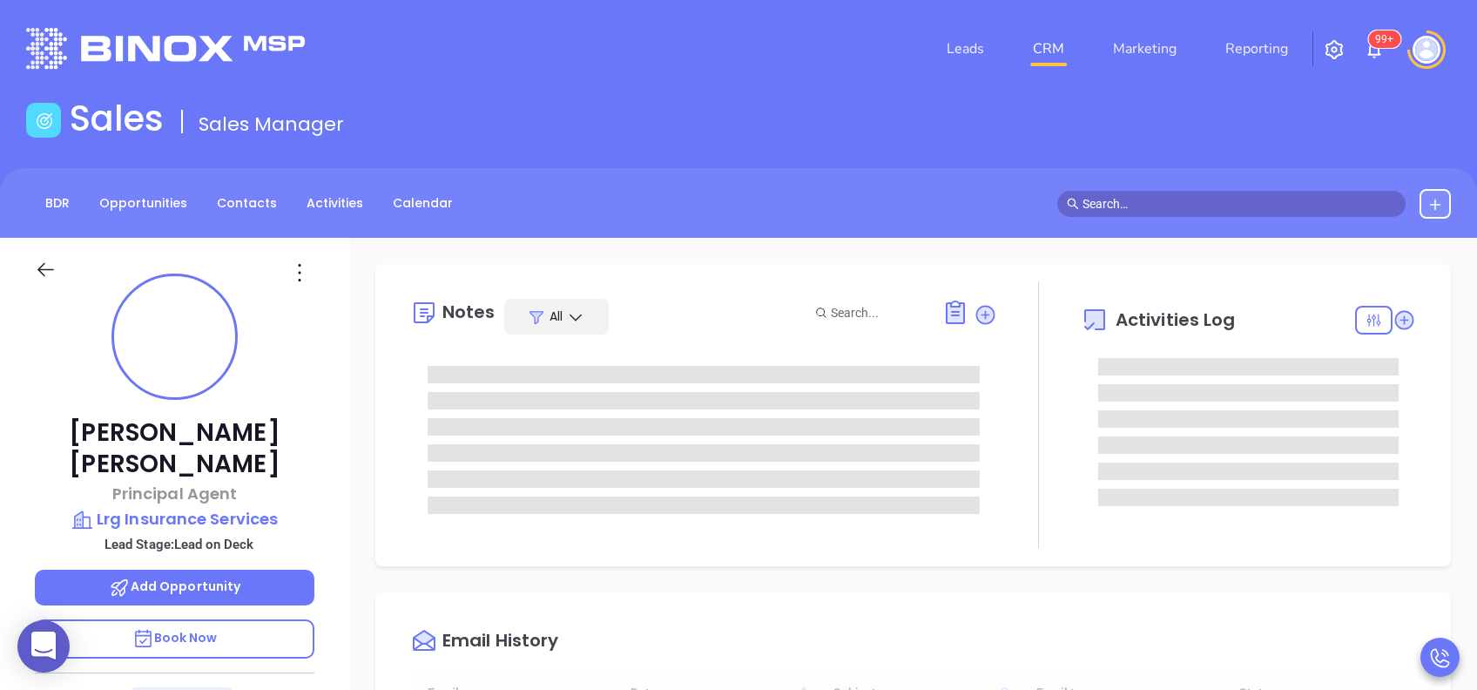
type input "08/28/2025"
type input "[PERSON_NAME]"
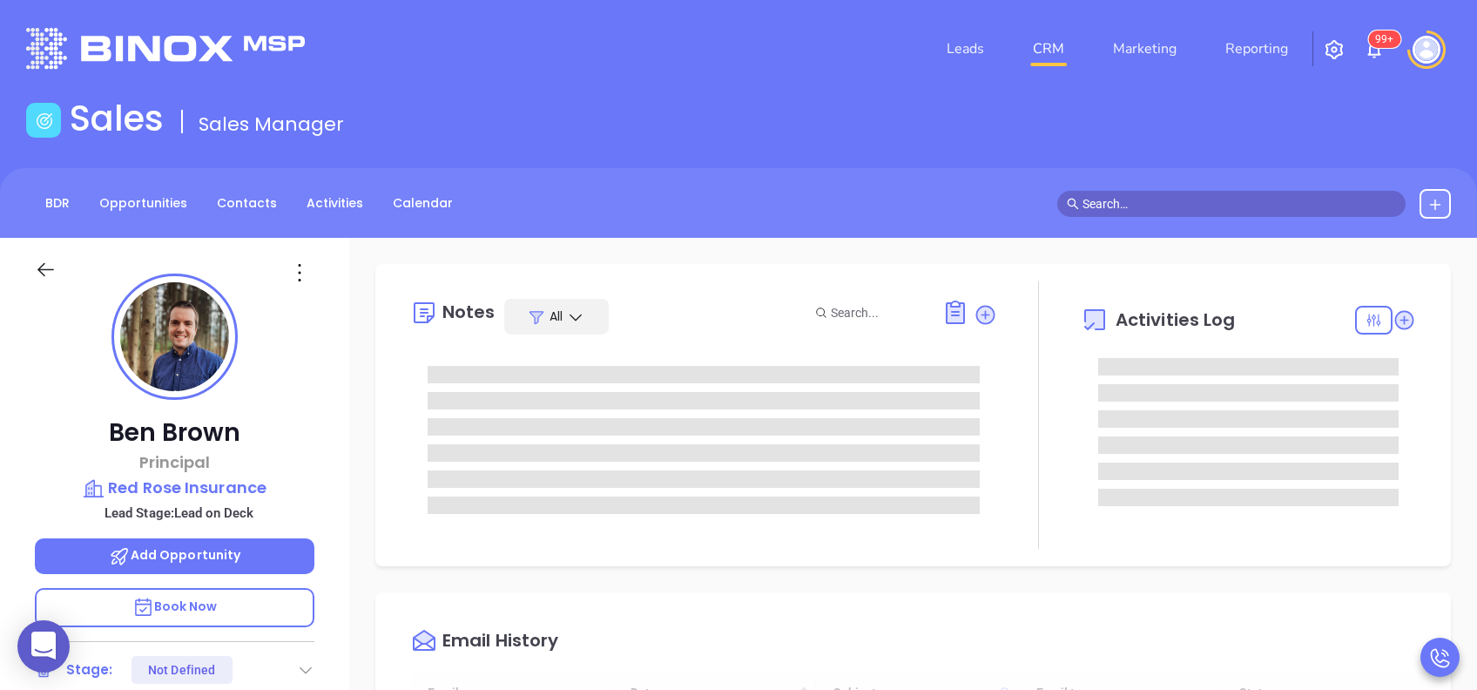
scroll to position [507, 0]
type input "[PERSON_NAME]"
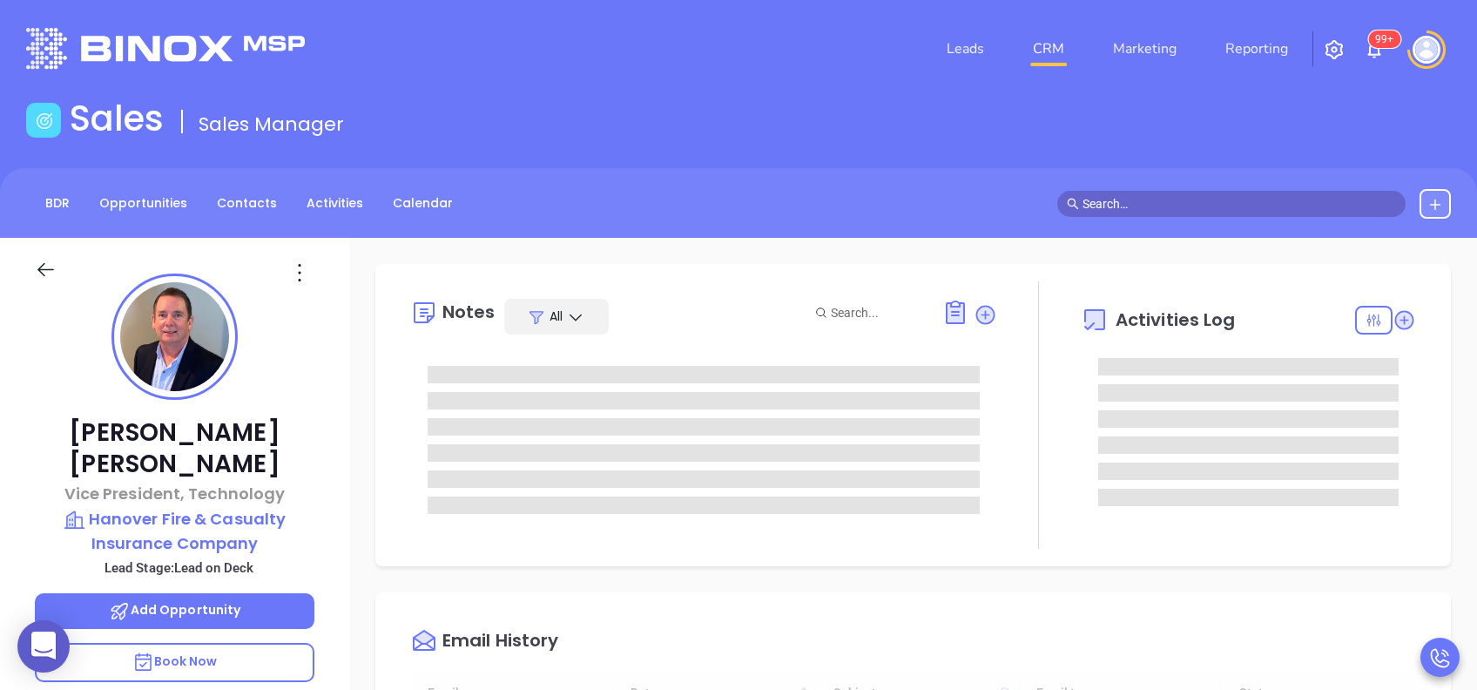
type input "[DATE]"
type input "[PERSON_NAME]"
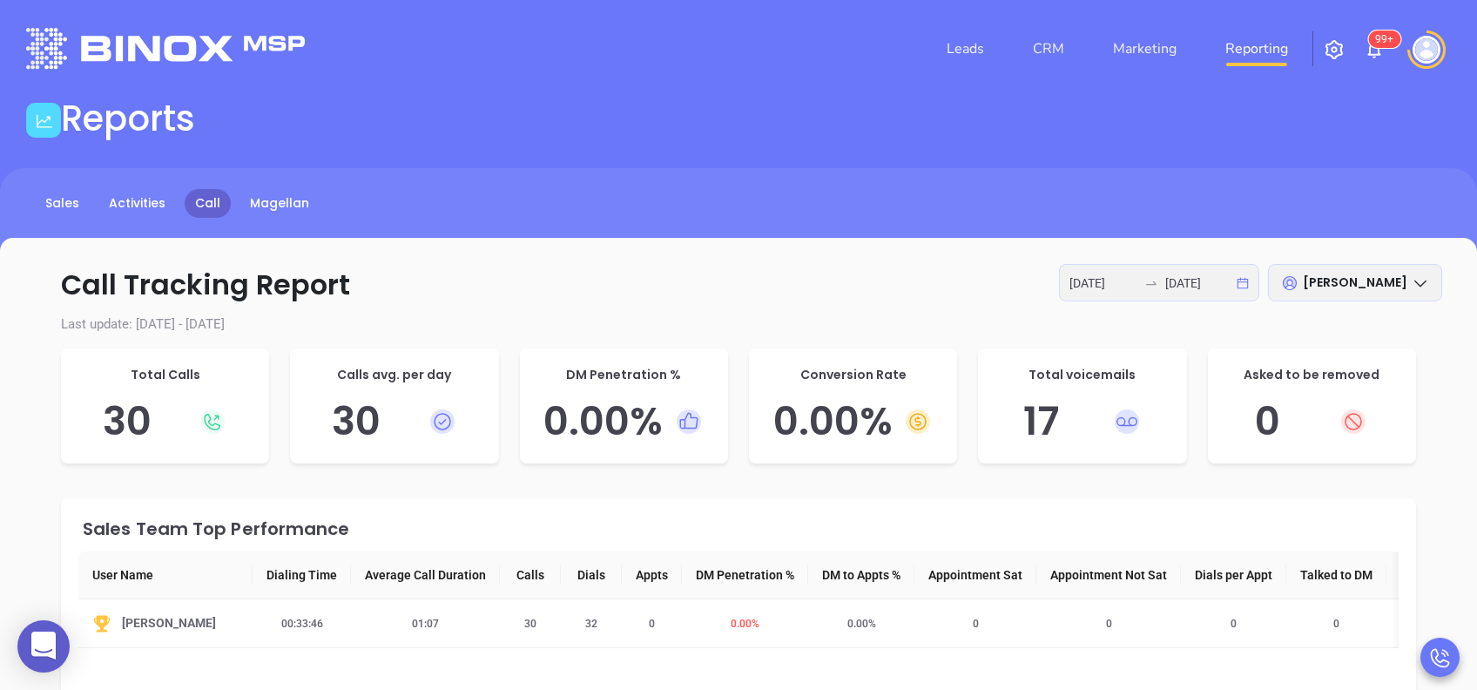
scroll to position [116, 0]
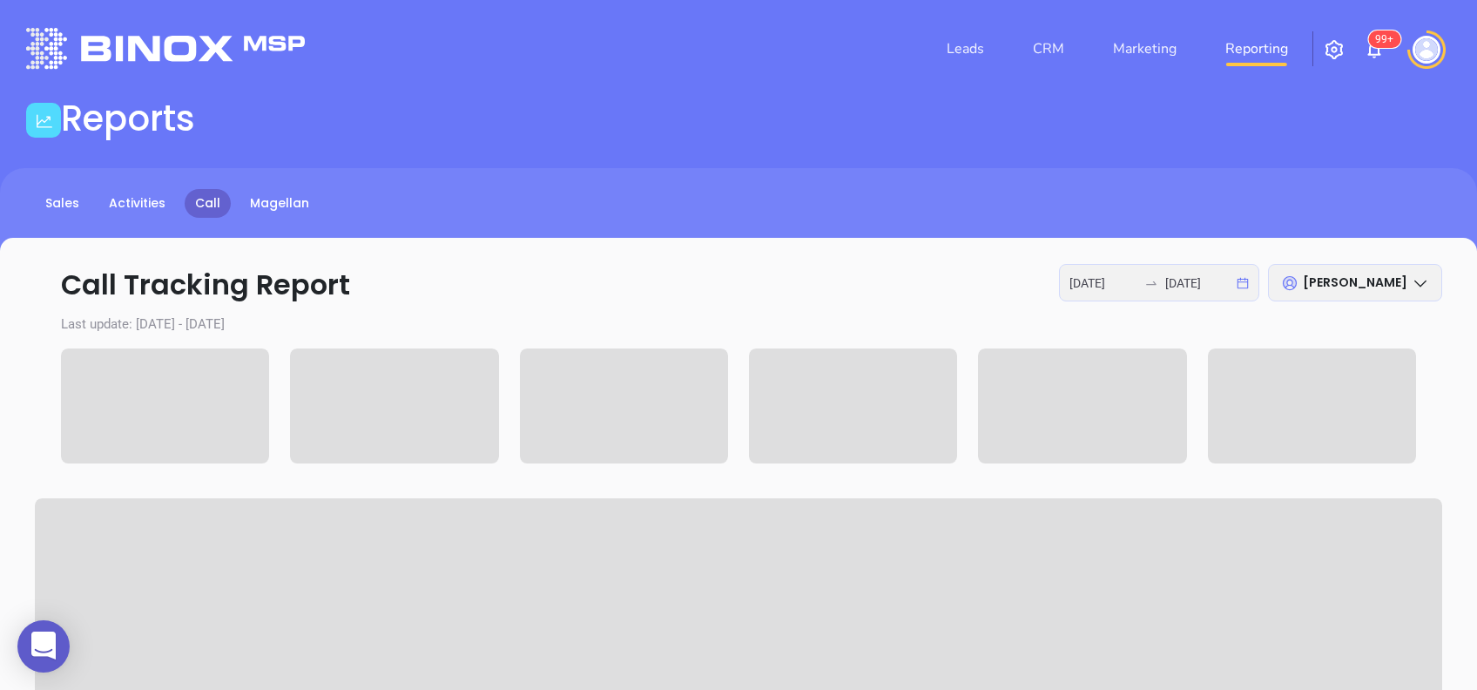
scroll to position [116, 0]
